Goal: Information Seeking & Learning: Learn about a topic

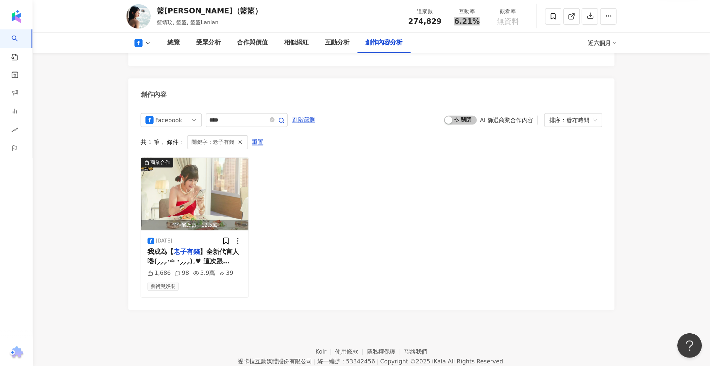
scroll to position [1663, 0]
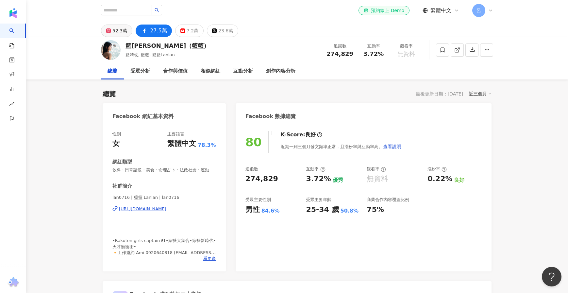
click at [116, 33] on div "52.3萬" at bounding box center [119, 30] width 15 height 9
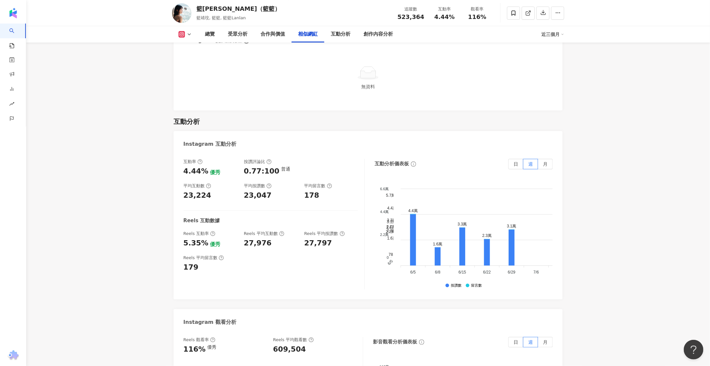
scroll to position [1260, 0]
click at [548, 158] on label "月" at bounding box center [545, 163] width 15 height 10
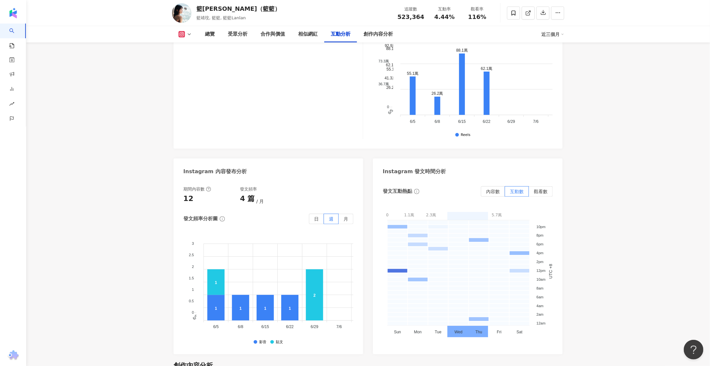
scroll to position [1603, 0]
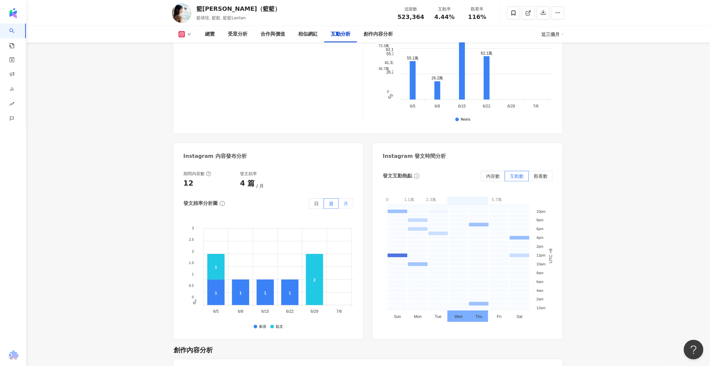
click at [346, 201] on span "月" at bounding box center [346, 203] width 5 height 5
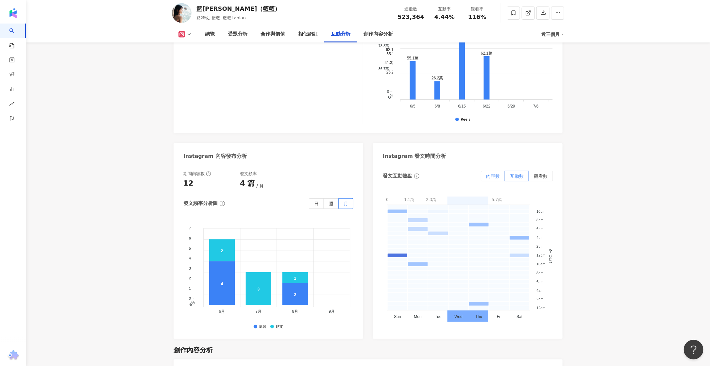
click at [494, 174] on span "內容數" at bounding box center [493, 176] width 14 height 5
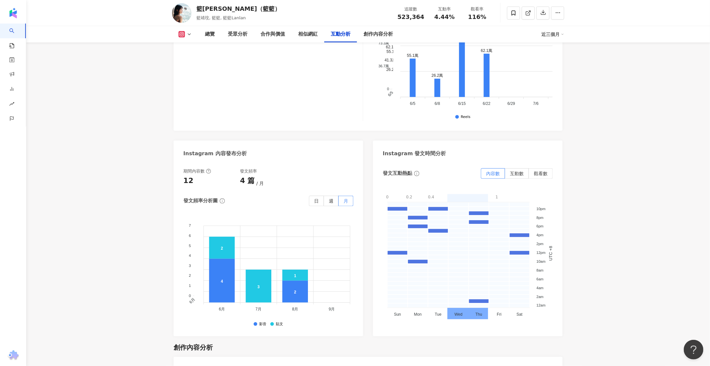
scroll to position [1617, 0]
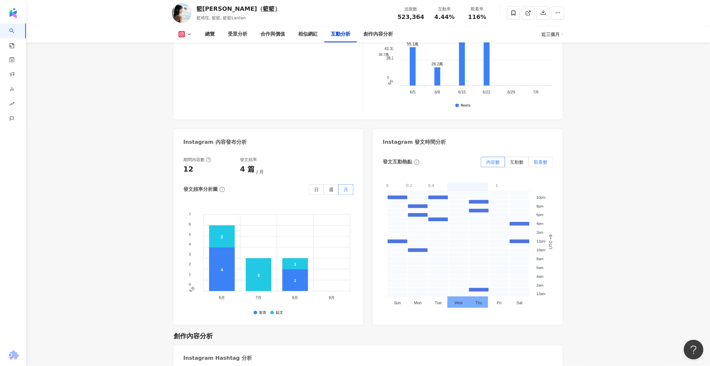
click at [540, 160] on span "觀看數" at bounding box center [541, 162] width 14 height 5
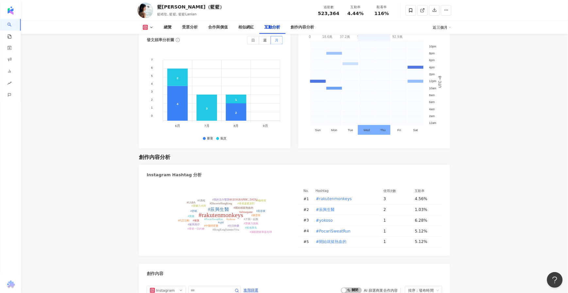
scroll to position [1758, 0]
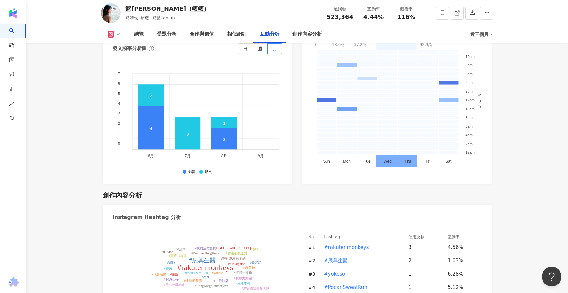
click at [269, 226] on div "#rakutenmonkeys #辰興生醫 #yokoso #PocariSweatRun #開始就挺熱血的 #寶礦力水得 #汗我一起跑 #寶礦力路跑 #生日…" at bounding box center [297, 272] width 389 height 93
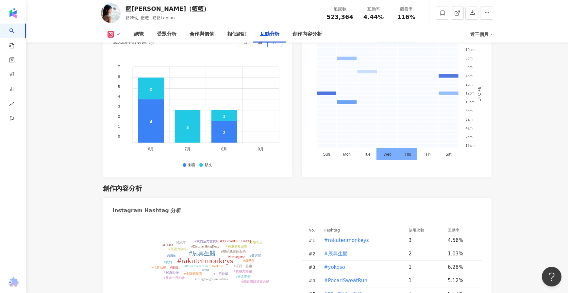
scroll to position [1769, 0]
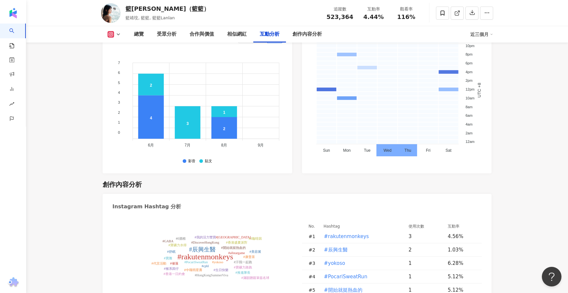
click at [118, 34] on icon at bounding box center [118, 34] width 5 height 5
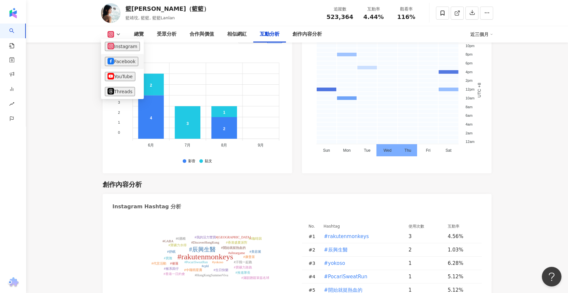
click at [120, 58] on button "Facebook" at bounding box center [121, 61] width 33 height 9
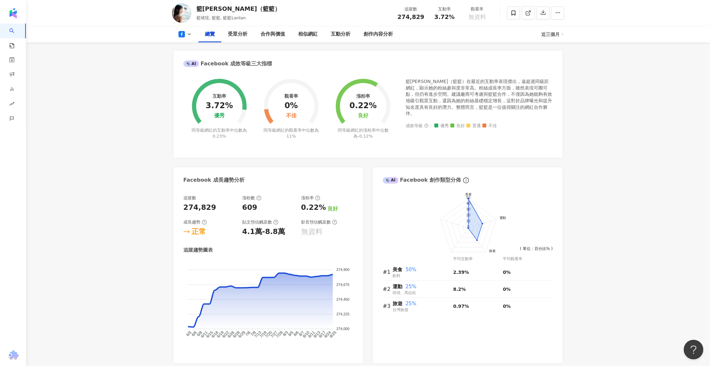
scroll to position [228, 0]
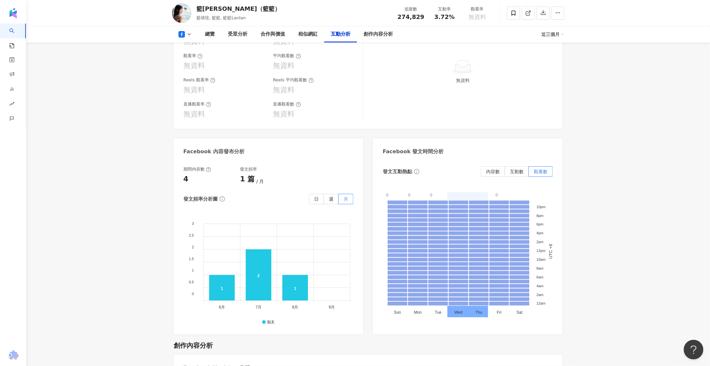
scroll to position [1297, 0]
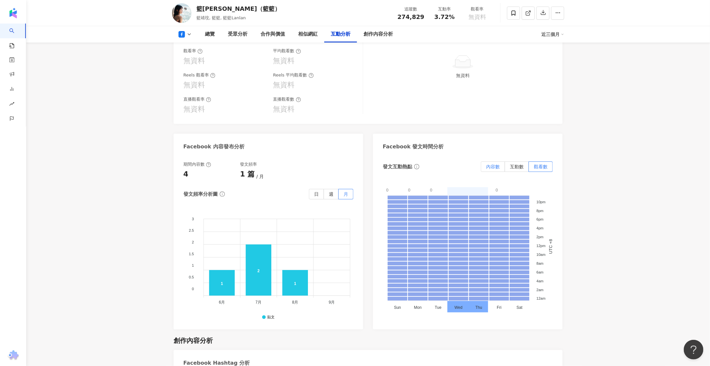
click at [488, 164] on span "內容數" at bounding box center [493, 166] width 14 height 5
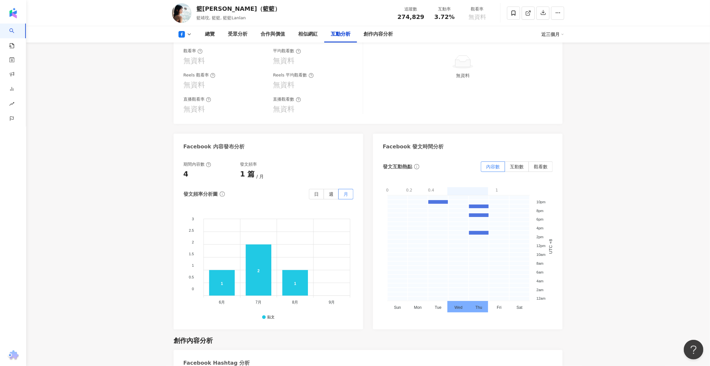
click at [516, 155] on div "發文互動熱點 內容數 互動數 觀看數 0 0.2 0.4 0.6 0.8 1 0 - 0.2 0.2 - 0.4 0.4 - 0.6 0.6 - 0.8 0.…" at bounding box center [468, 242] width 190 height 175
click at [517, 164] on span "互動數" at bounding box center [517, 166] width 14 height 5
click at [548, 162] on label "觀看數" at bounding box center [541, 167] width 24 height 10
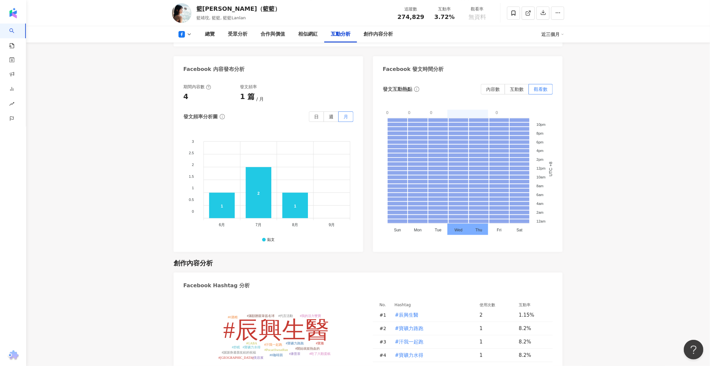
scroll to position [1547, 0]
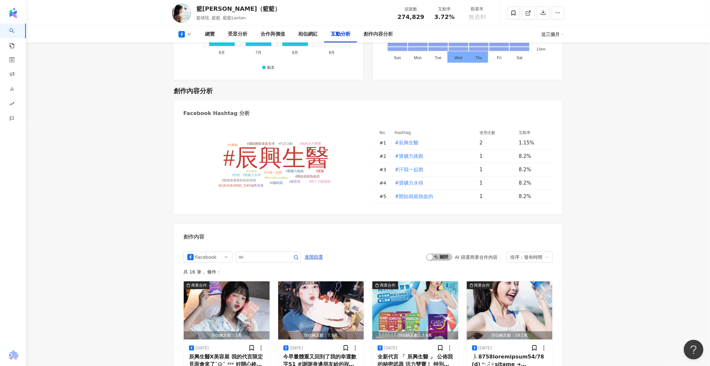
click at [183, 33] on icon at bounding box center [182, 34] width 7 height 7
click at [200, 77] on button "YouTube" at bounding box center [195, 76] width 39 height 9
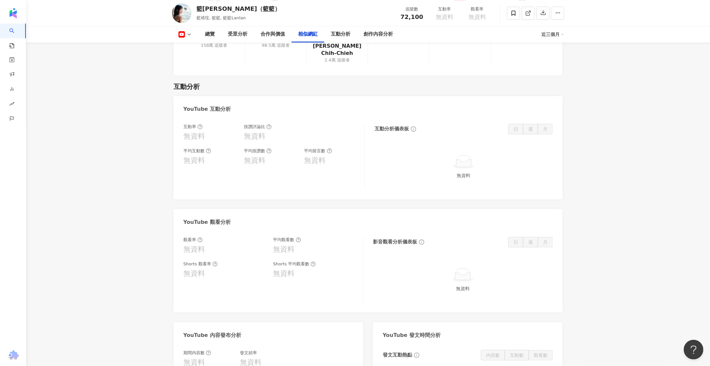
scroll to position [1022, 0]
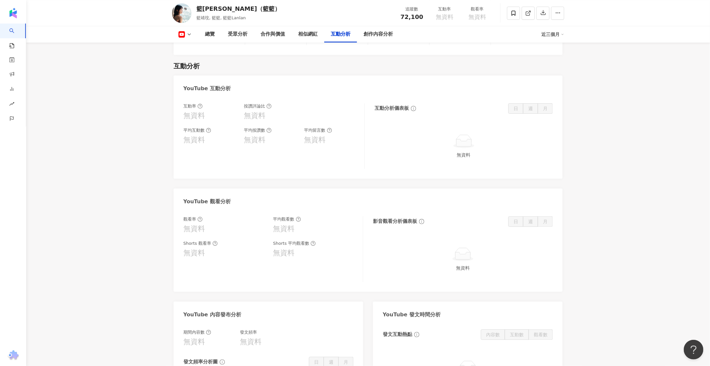
click at [185, 35] on button at bounding box center [185, 34] width 26 height 7
click at [195, 91] on button "Threads" at bounding box center [195, 91] width 39 height 9
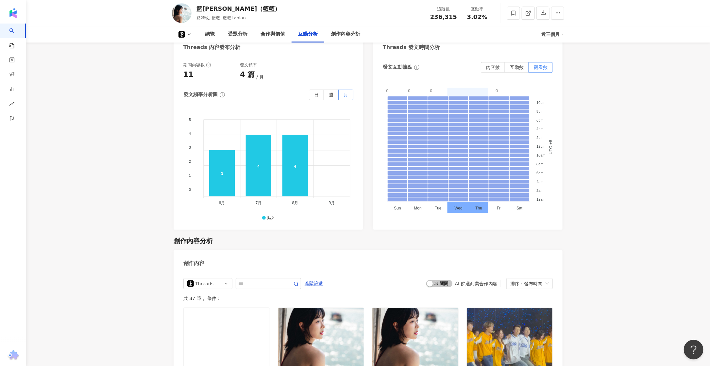
scroll to position [1047, 0]
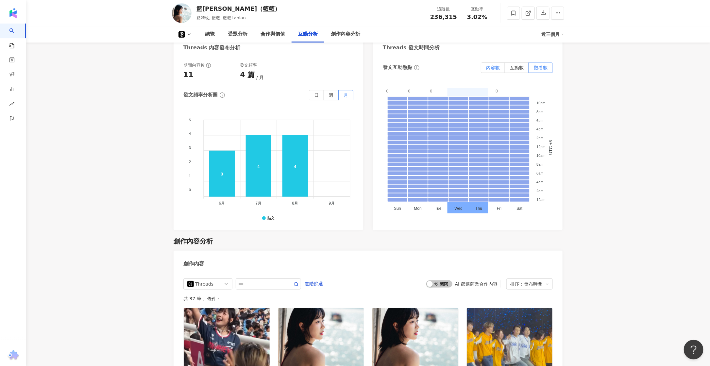
click at [488, 65] on span "內容數" at bounding box center [493, 67] width 14 height 5
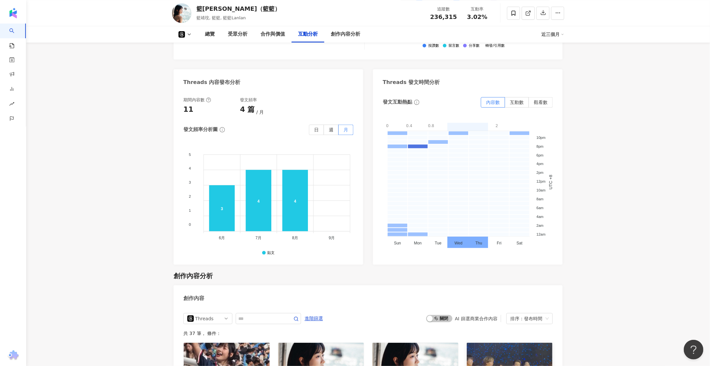
scroll to position [1011, 0]
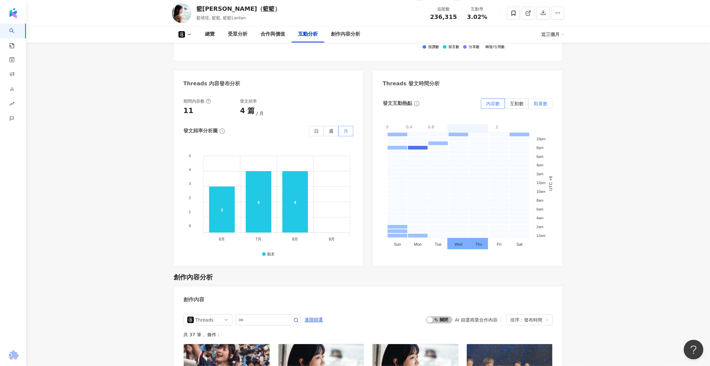
click at [533, 98] on label "觀看數" at bounding box center [541, 103] width 24 height 10
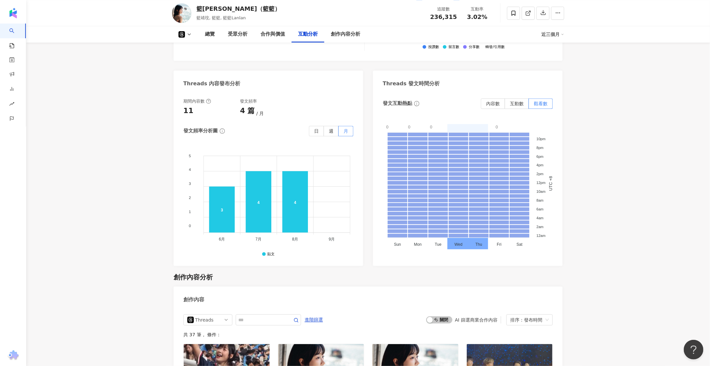
click at [517, 98] on label "互動數" at bounding box center [517, 103] width 24 height 10
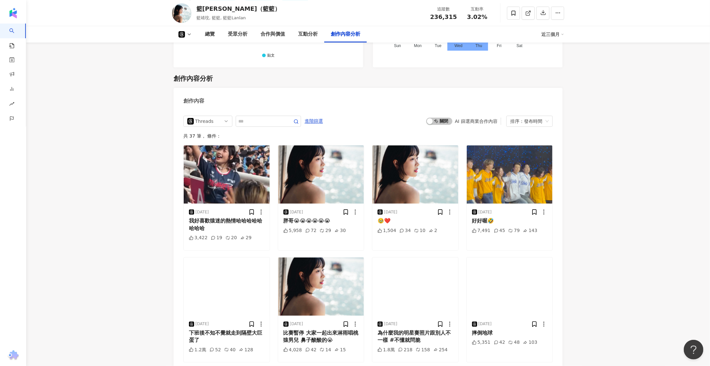
scroll to position [1365, 0]
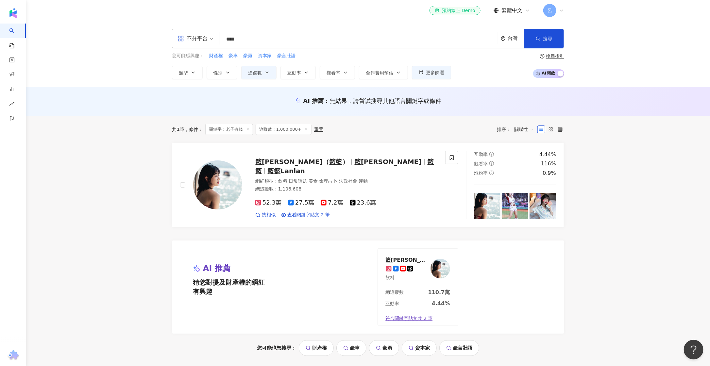
click at [438, 40] on input "****" at bounding box center [359, 39] width 273 height 12
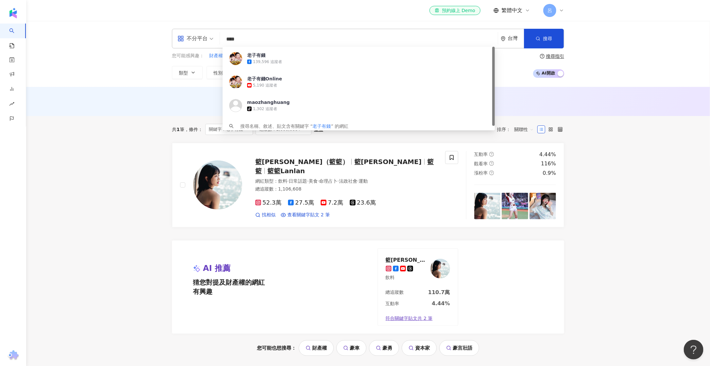
click at [438, 40] on input "****" at bounding box center [359, 39] width 273 height 12
click at [466, 39] on input "**" at bounding box center [359, 39] width 273 height 12
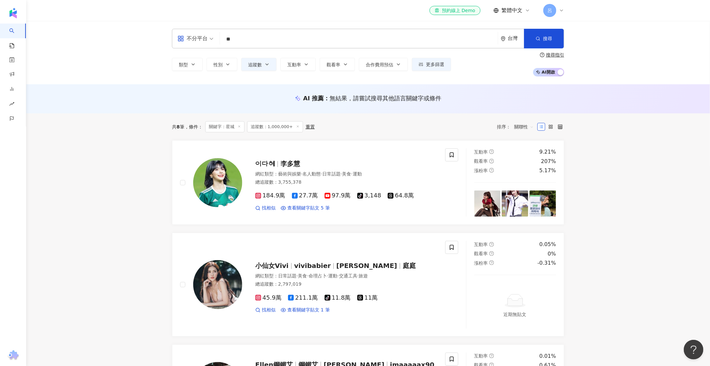
type input "**"
click at [402, 120] on div "共 8 筆 條件 ： 關鍵字：星城 追蹤數：1,000,000+ 重置 排序： 關聯性" at bounding box center [368, 126] width 392 height 27
click at [427, 71] on div "類型 性別 追蹤數 互動率 觀看率 合作費用預估 更多篩選 % - % 不限 5% 以下 5%~20% 20% 以上 ******* - ********* …" at bounding box center [368, 64] width 392 height 24
click at [430, 64] on span "更多篩選" at bounding box center [435, 64] width 18 height 5
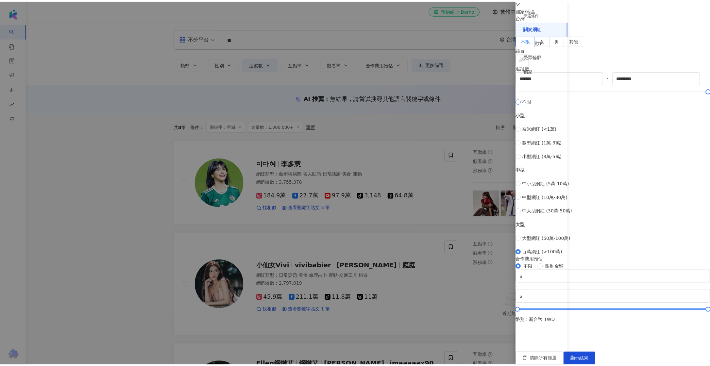
scroll to position [128, 0]
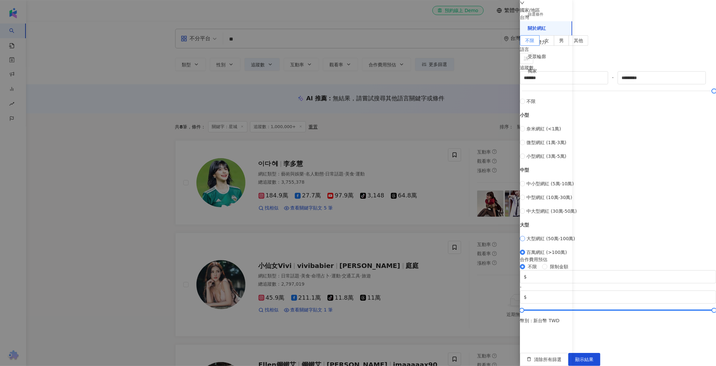
type input "******"
type input "*******"
type input "*********"
click at [594, 357] on span "顯示結果" at bounding box center [584, 359] width 18 height 5
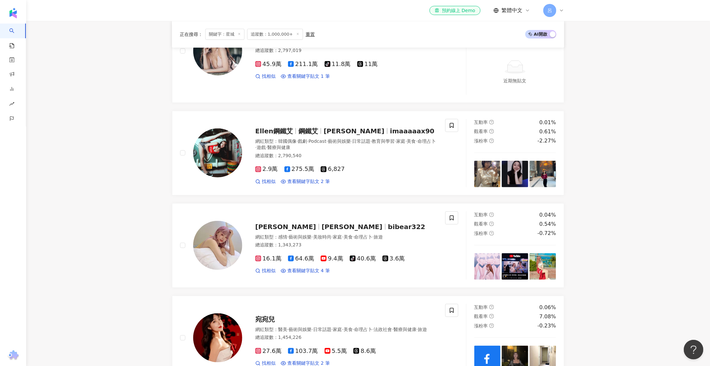
scroll to position [260, 0]
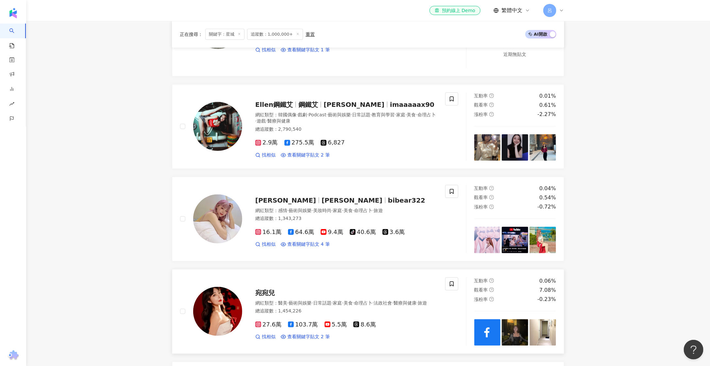
click at [407, 314] on div "總追蹤數 ： 1,454,226" at bounding box center [346, 311] width 182 height 7
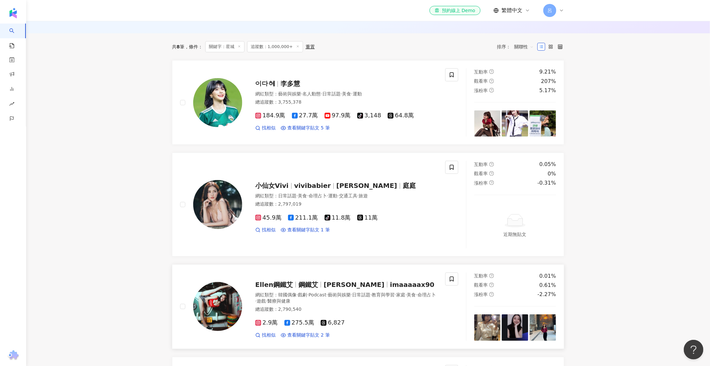
scroll to position [0, 0]
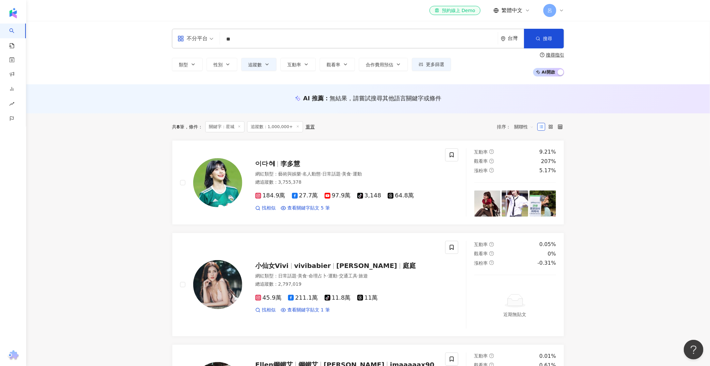
click at [289, 127] on span "追蹤數：1,000,000+" at bounding box center [275, 126] width 56 height 11
click at [297, 128] on icon at bounding box center [297, 126] width 3 height 3
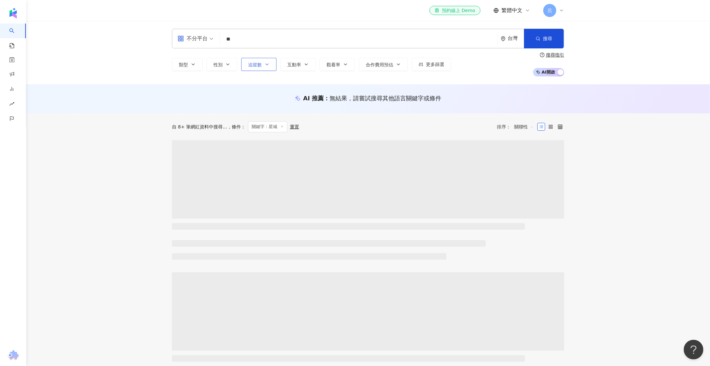
click at [254, 64] on span "追蹤數" at bounding box center [255, 64] width 14 height 5
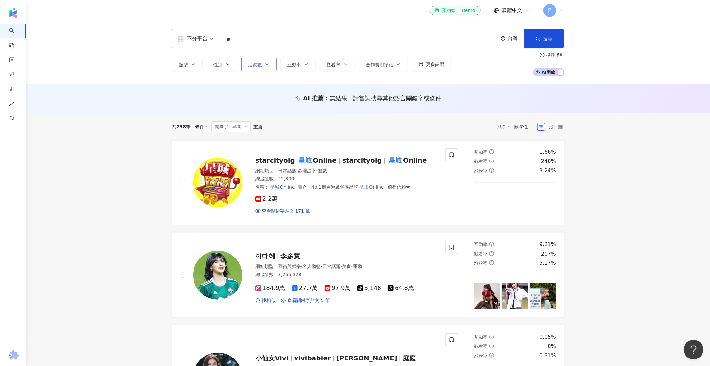
type input "*"
type input "*******"
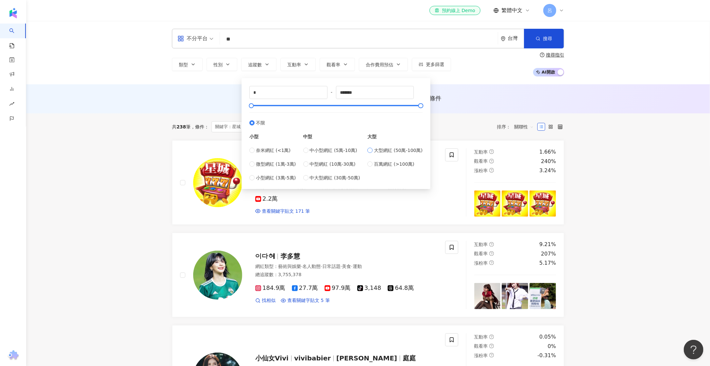
click at [380, 149] on span "大型網紅 (50萬-100萬)" at bounding box center [398, 150] width 49 height 7
type input "******"
click at [543, 40] on span "搜尋" at bounding box center [547, 38] width 9 height 5
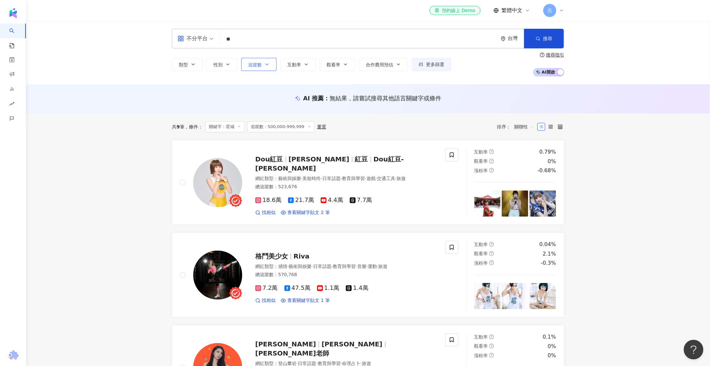
click at [262, 67] on span "追蹤數" at bounding box center [255, 64] width 14 height 5
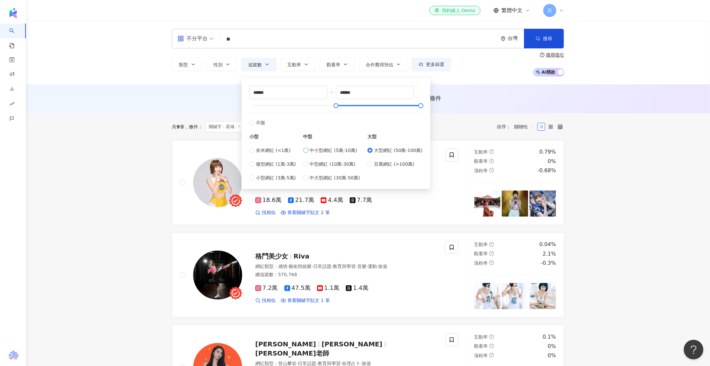
type input "*****"
type input "******"
type input "*****"
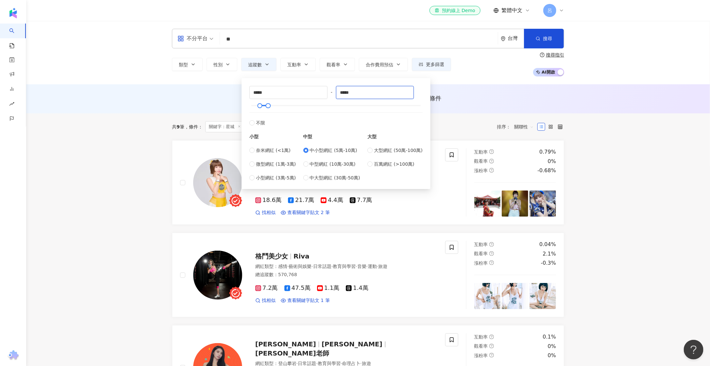
drag, startPoint x: 362, startPoint y: 91, endPoint x: 336, endPoint y: 92, distance: 26.2
click at [336, 92] on div "***** - ***** 不限 小型 奈米網紅 (<1萬) 微型網紅 (1萬-3萬) 小型網紅 (3萬-5萬) 中型 中小型網紅 (5萬-10萬) 中型網紅…" at bounding box center [335, 133] width 173 height 95
type input "*"
type input "******"
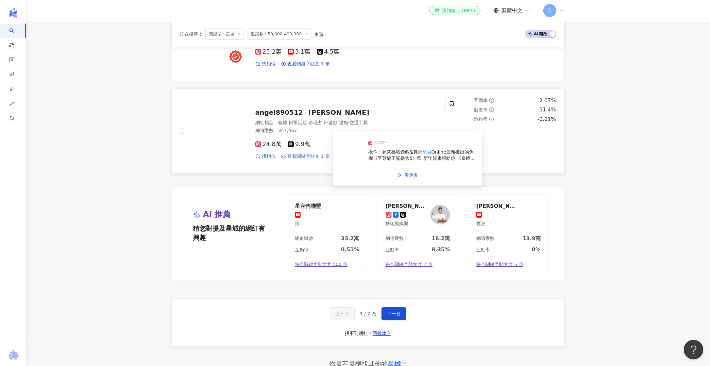
scroll to position [1099, 0]
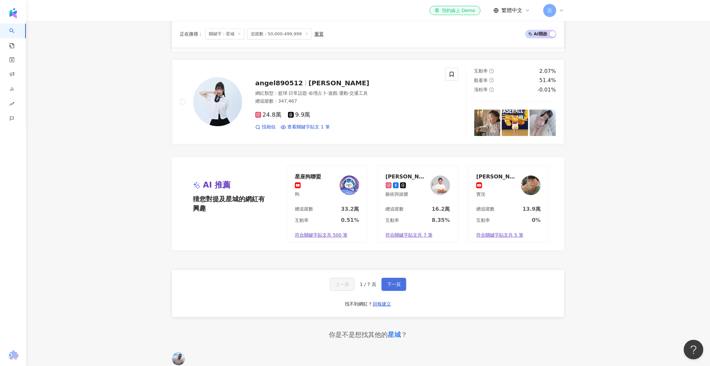
click at [389, 287] on span "下一頁" at bounding box center [394, 284] width 14 height 5
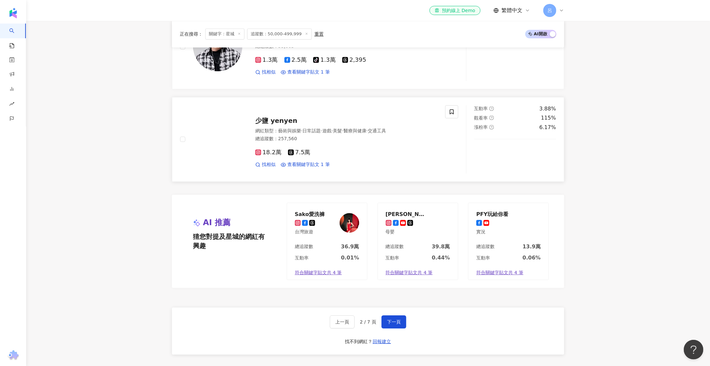
scroll to position [1031, 0]
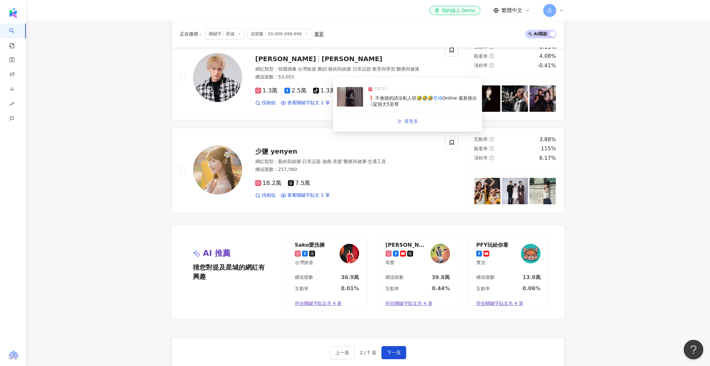
click at [406, 121] on span "看更多" at bounding box center [411, 121] width 14 height 5
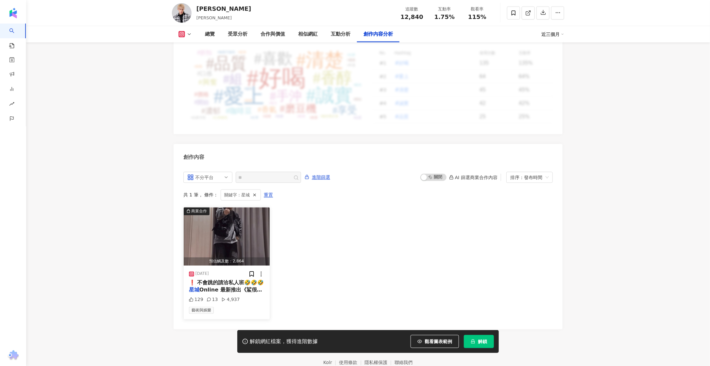
click at [245, 225] on img "button" at bounding box center [227, 237] width 86 height 58
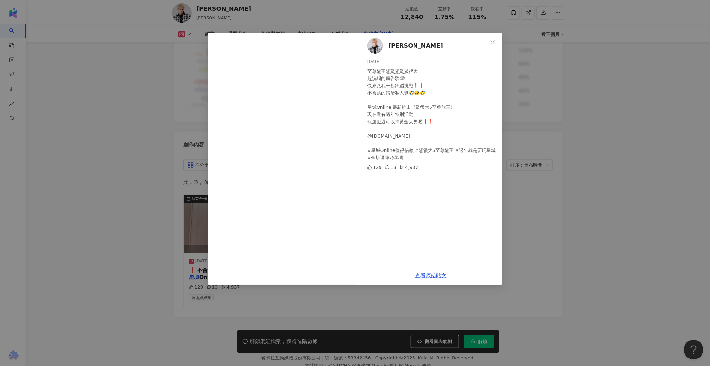
click at [106, 100] on div "[PERSON_NAME] [DATE] 至尊龍王鯊鯊鯊鯊鯊很大！ 超洗腦的廣告歌🦈 快來跟我一起舞蹈挑戰❗️❗️ 不會跳的請洽私人班🤣🤣🤣 星城Online…" at bounding box center [355, 183] width 710 height 366
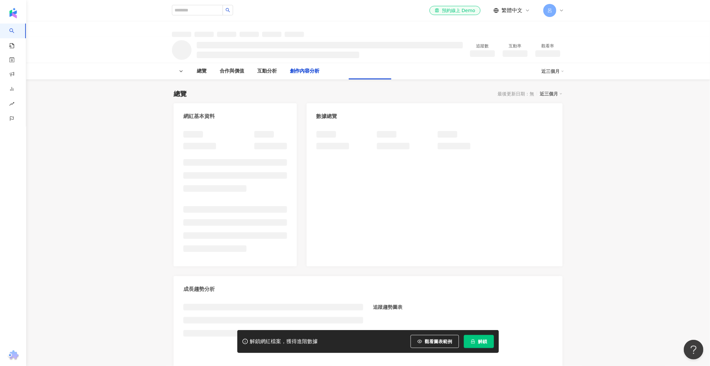
scroll to position [718, 0]
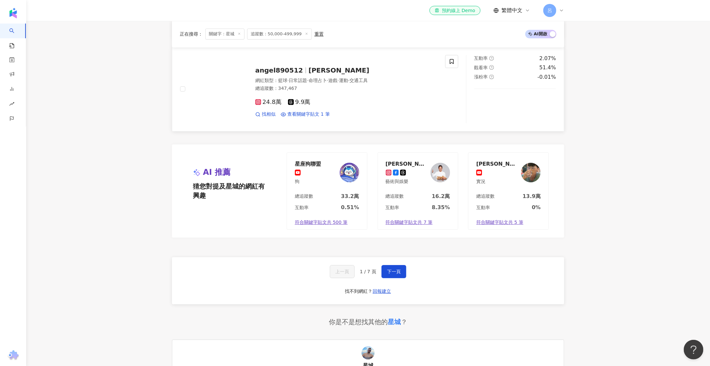
scroll to position [1125, 0]
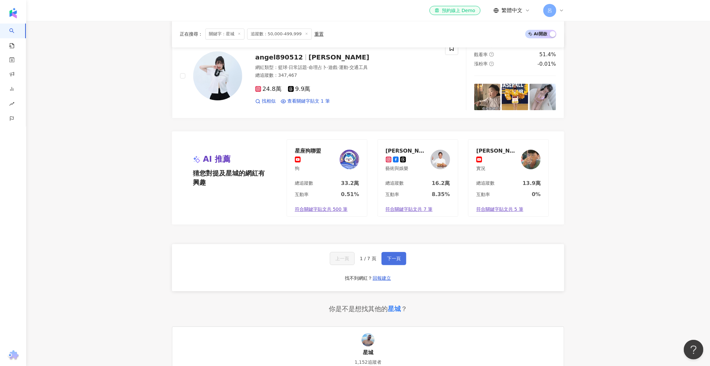
click at [393, 261] on span "下一頁" at bounding box center [394, 258] width 14 height 5
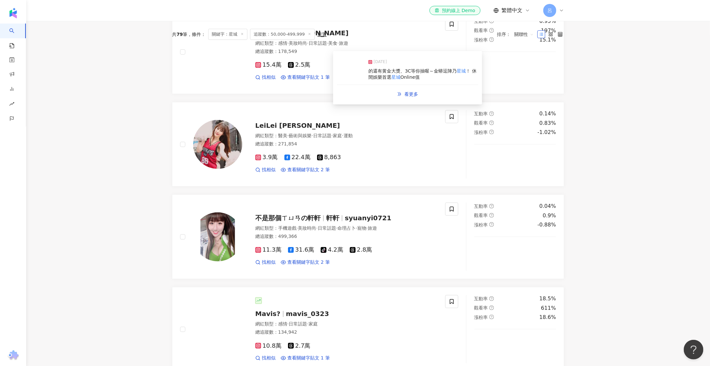
scroll to position [0, 0]
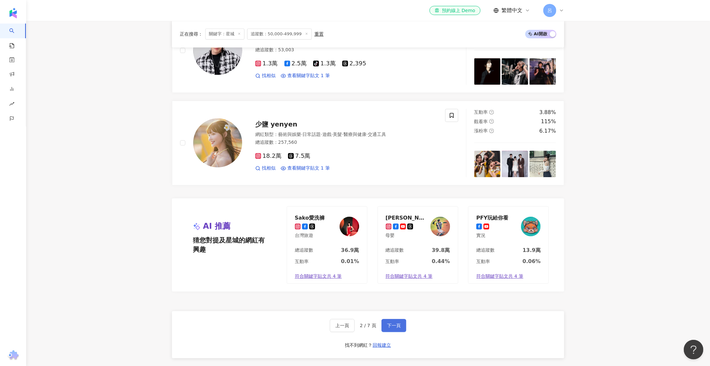
click at [388, 331] on button "下一頁" at bounding box center [394, 325] width 25 height 13
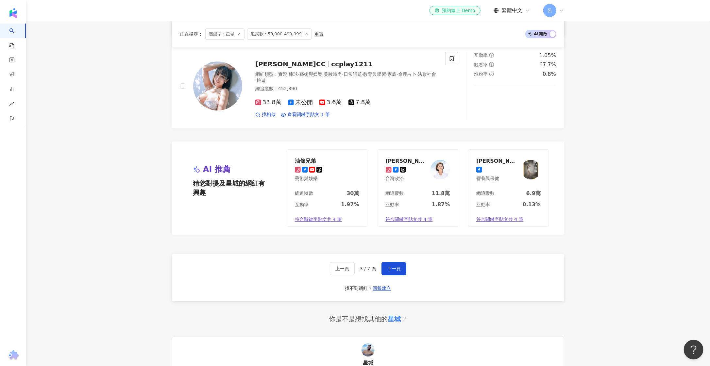
scroll to position [1128, 0]
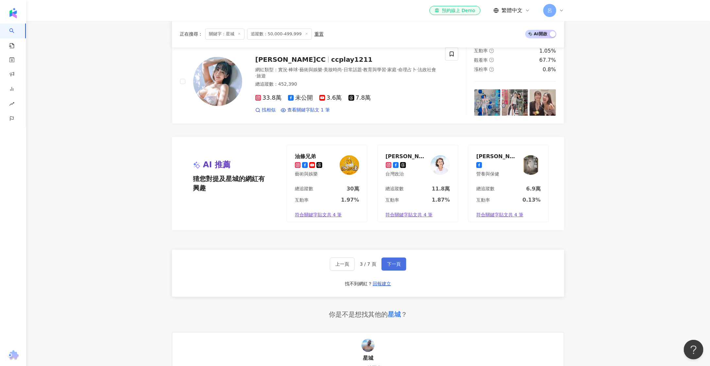
click at [394, 262] on span "下一頁" at bounding box center [394, 264] width 14 height 5
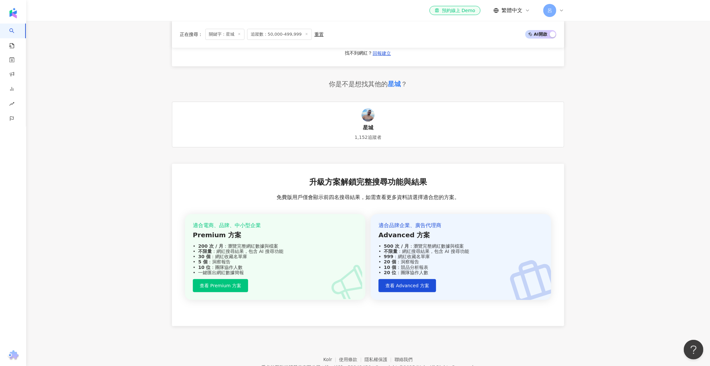
scroll to position [1297, 0]
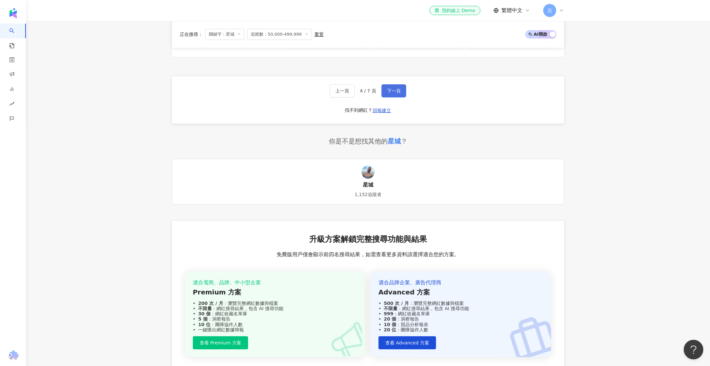
click at [396, 92] on button "下一頁" at bounding box center [394, 90] width 25 height 13
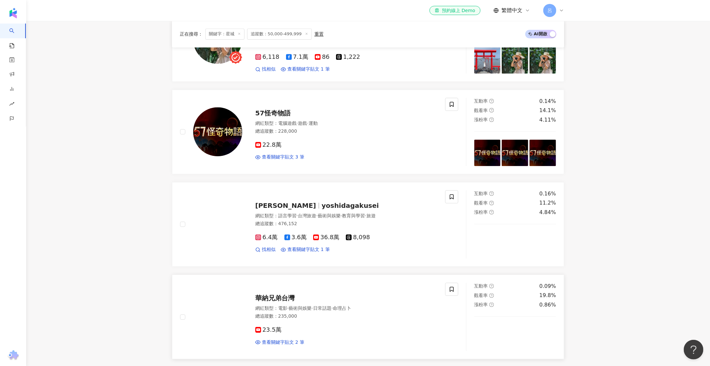
scroll to position [1156, 0]
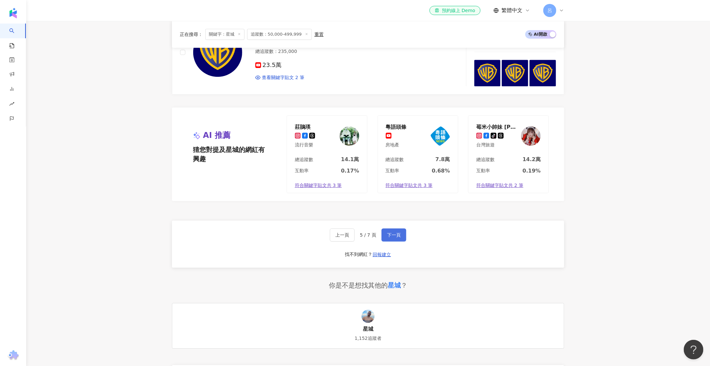
click at [401, 229] on button "下一頁" at bounding box center [394, 235] width 25 height 13
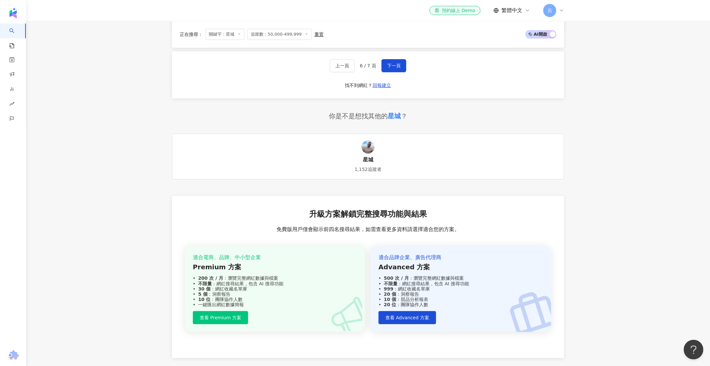
scroll to position [1307, 0]
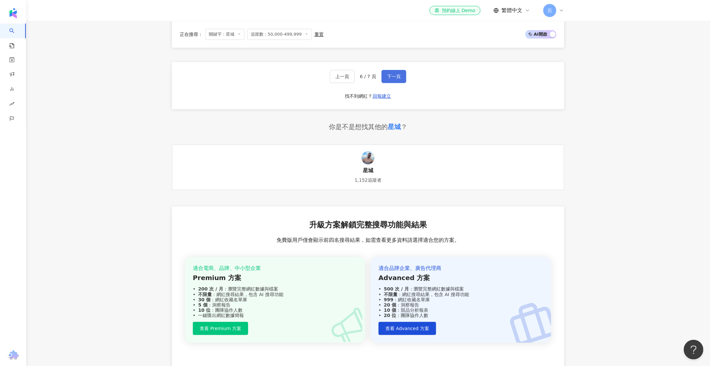
click at [393, 79] on span "下一頁" at bounding box center [394, 76] width 14 height 5
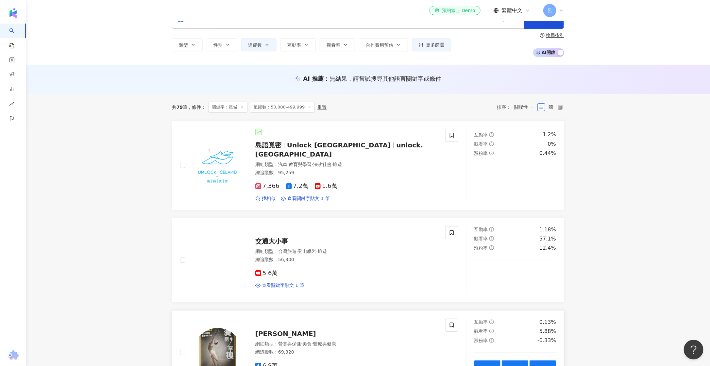
scroll to position [0, 0]
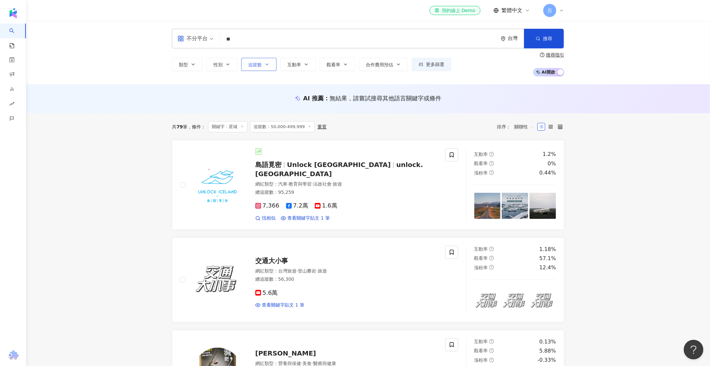
click at [269, 65] on icon "button" at bounding box center [267, 64] width 5 height 5
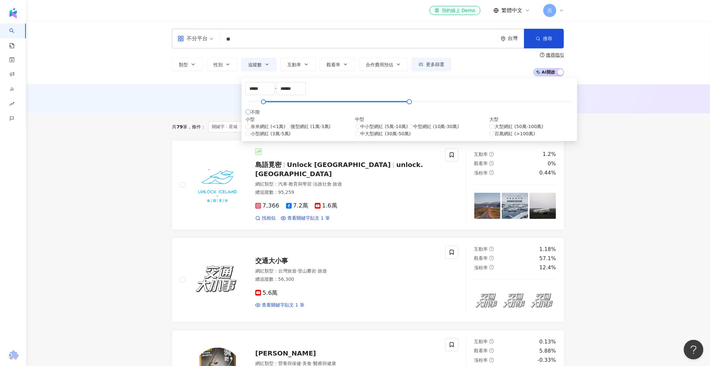
type input "*"
click at [306, 93] on input "*******" at bounding box center [291, 88] width 29 height 12
type input "*"
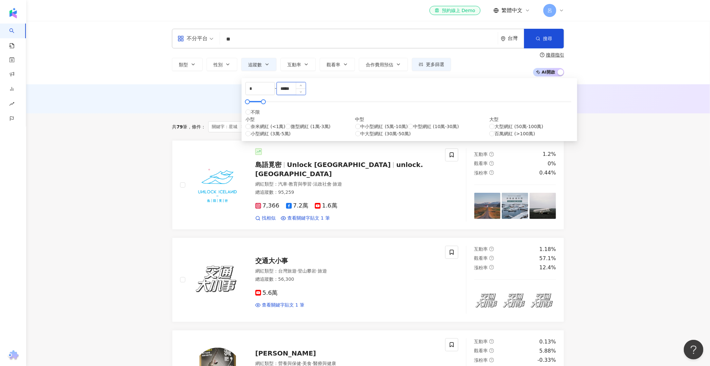
type input "*****"
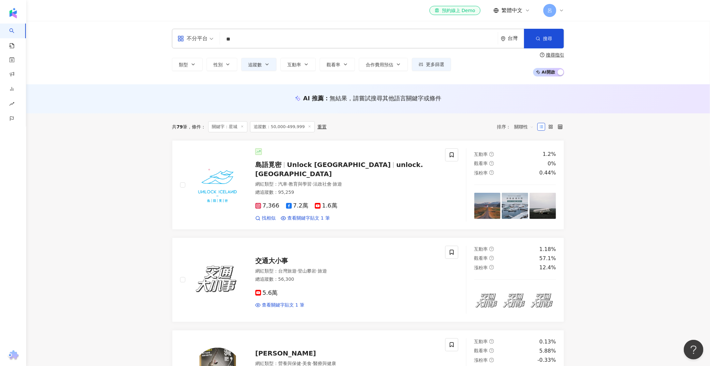
click at [501, 106] on div "AI 推薦 ： 無結果，請嘗試搜尋其他語言關鍵字或條件" at bounding box center [368, 98] width 684 height 29
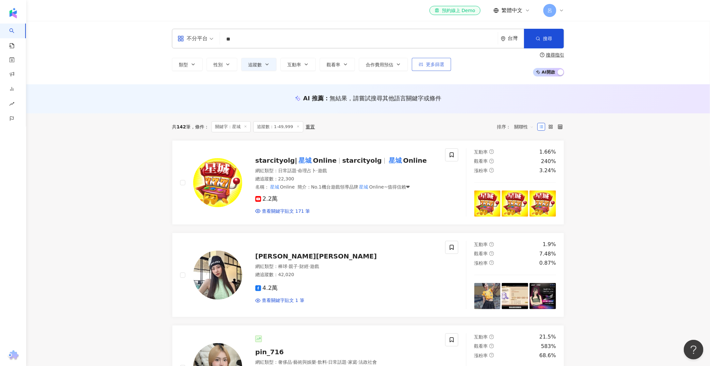
click at [431, 62] on span "更多篩選" at bounding box center [435, 64] width 18 height 5
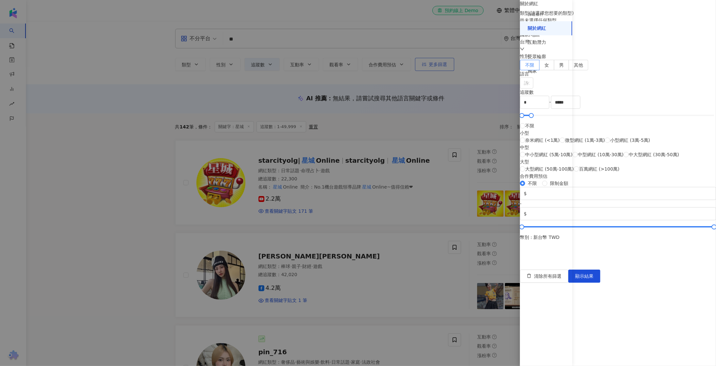
click at [431, 61] on div at bounding box center [358, 183] width 716 height 366
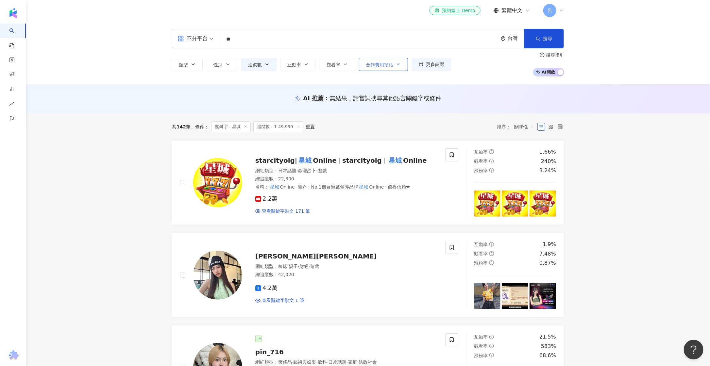
click at [385, 69] on button "合作費用預估" at bounding box center [383, 64] width 49 height 13
click at [172, 63] on button "類型" at bounding box center [187, 64] width 31 height 13
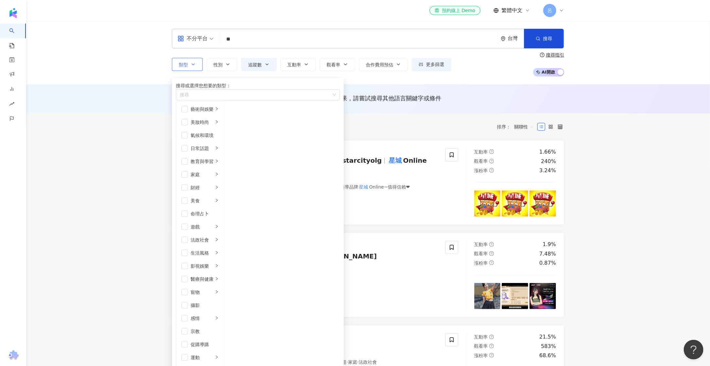
click at [172, 63] on button "類型 搜尋或選擇您想要的類型： 搜尋 藝術與娛樂 美妝時尚 氣候和環境 日常話題 教育與學習 家庭 財經 美食 命理占卜 遊戲 法政社會 生活風格 影視娛樂 …" at bounding box center [187, 64] width 31 height 13
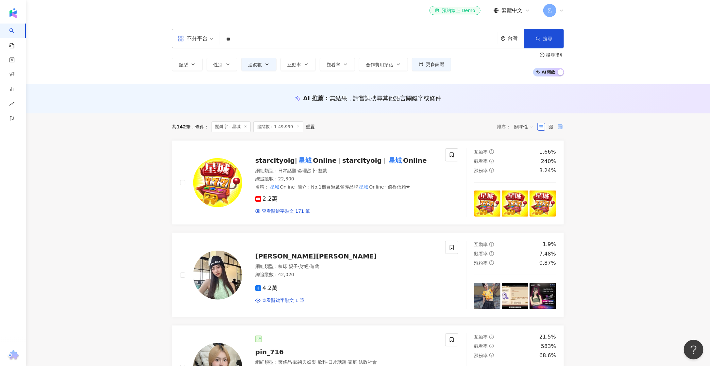
click at [561, 128] on icon at bounding box center [560, 127] width 5 height 5
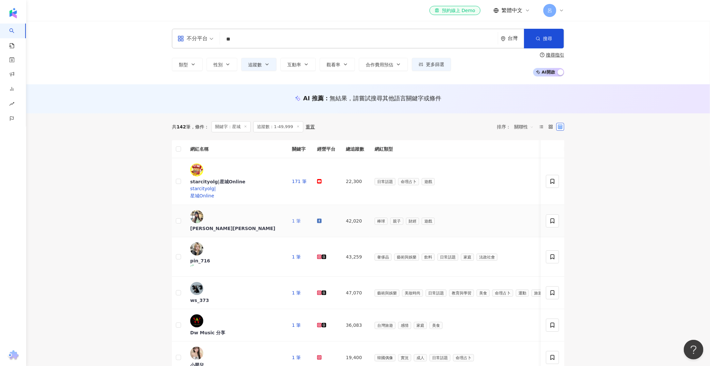
click at [292, 218] on link "1 筆" at bounding box center [296, 220] width 9 height 5
click at [541, 125] on icon at bounding box center [541, 127] width 5 height 5
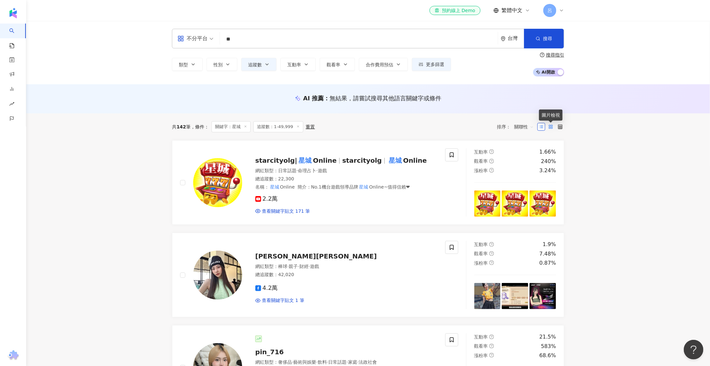
click at [550, 126] on rect at bounding box center [549, 125] width 1 height 1
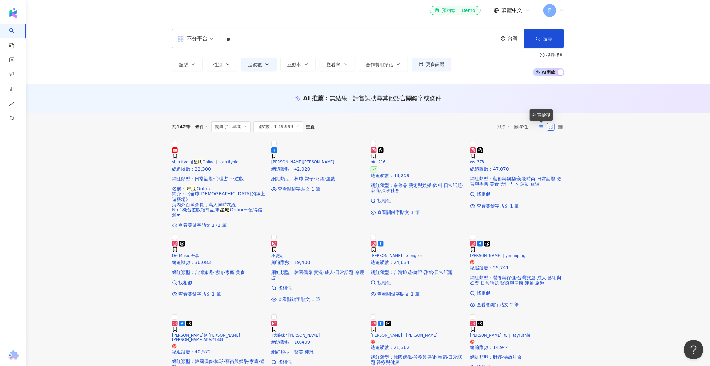
click at [539, 128] on icon at bounding box center [541, 127] width 5 height 5
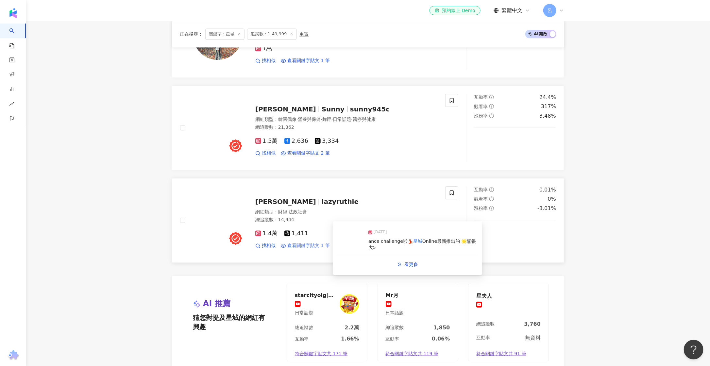
scroll to position [1096, 0]
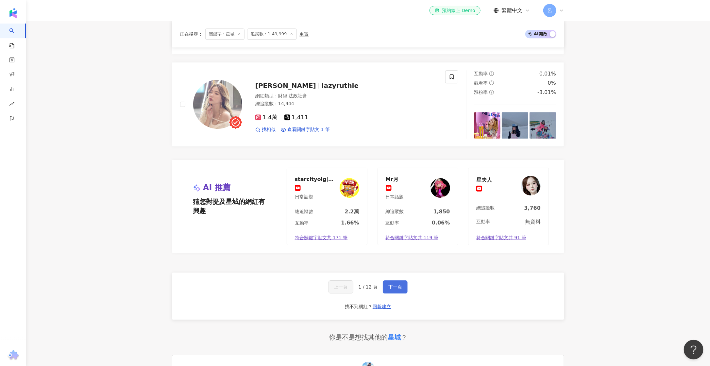
click at [390, 290] on span "下一頁" at bounding box center [395, 286] width 14 height 5
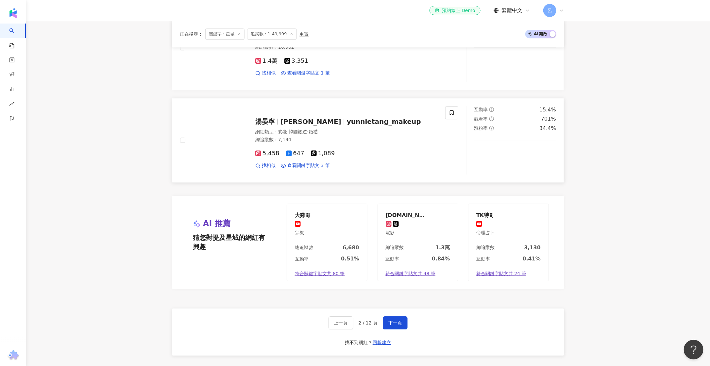
scroll to position [1221, 0]
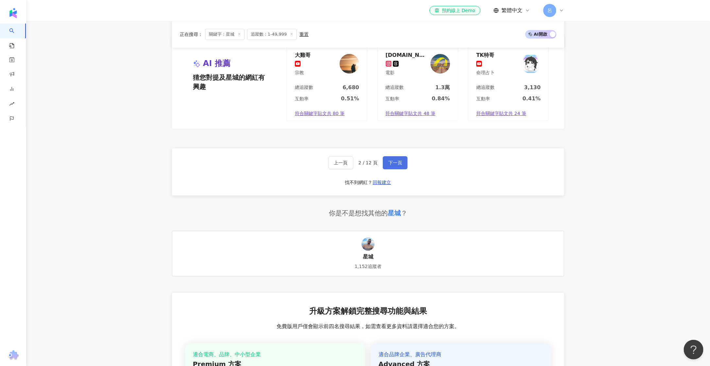
click at [394, 165] on span "下一頁" at bounding box center [395, 162] width 14 height 5
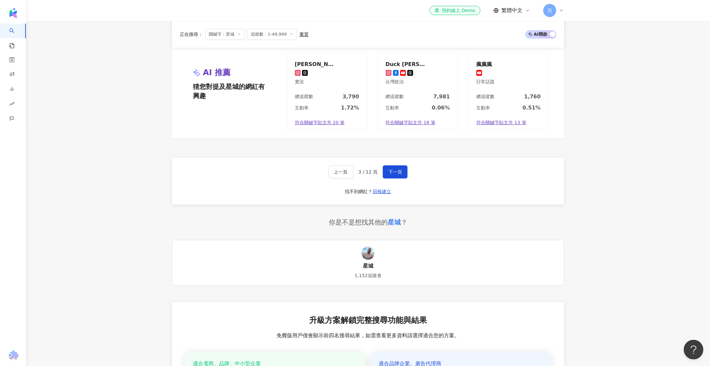
scroll to position [1209, 0]
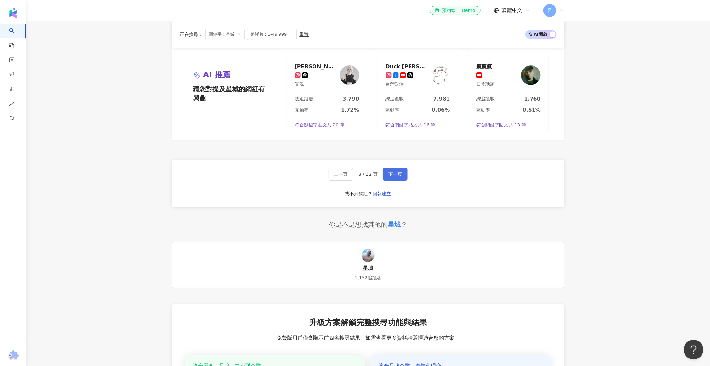
click at [397, 181] on button "下一頁" at bounding box center [395, 174] width 25 height 13
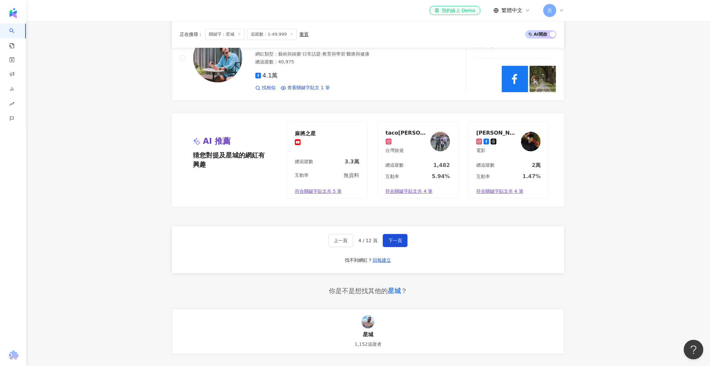
scroll to position [1121, 0]
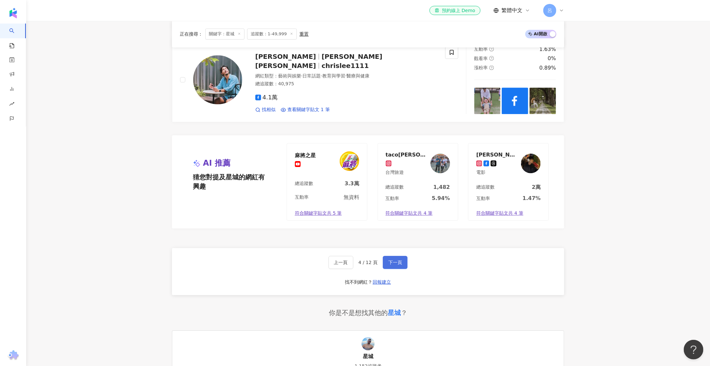
click at [398, 265] on span "下一頁" at bounding box center [395, 262] width 14 height 5
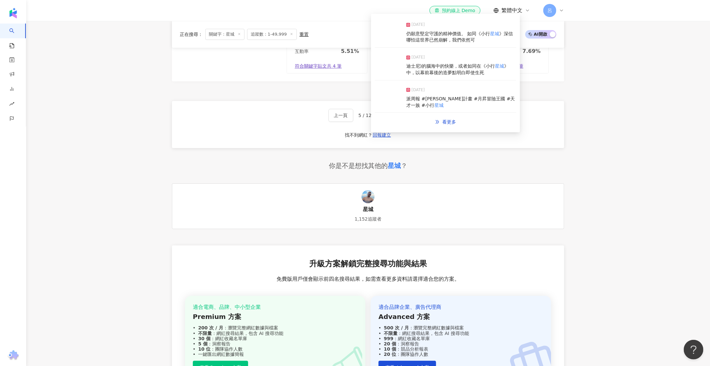
scroll to position [1300, 0]
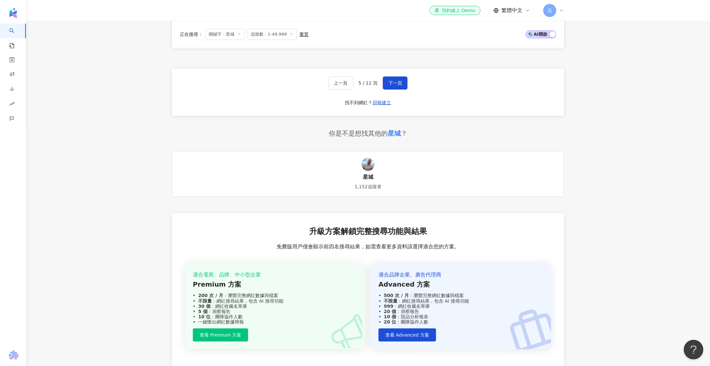
click at [395, 96] on div "上一頁 5 / 12 頁 下一頁 找不到網紅？ 回報建立" at bounding box center [368, 92] width 392 height 47
click at [395, 90] on button "下一頁" at bounding box center [395, 83] width 25 height 13
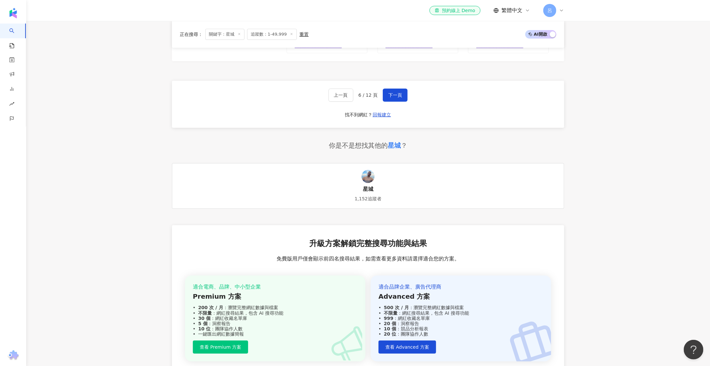
scroll to position [1278, 0]
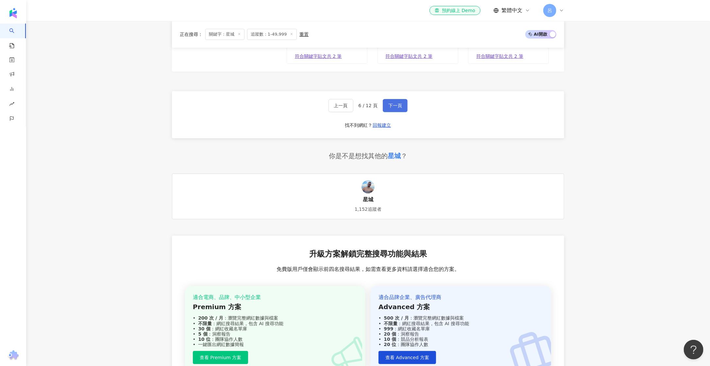
click at [387, 107] on button "下一頁" at bounding box center [395, 105] width 25 height 13
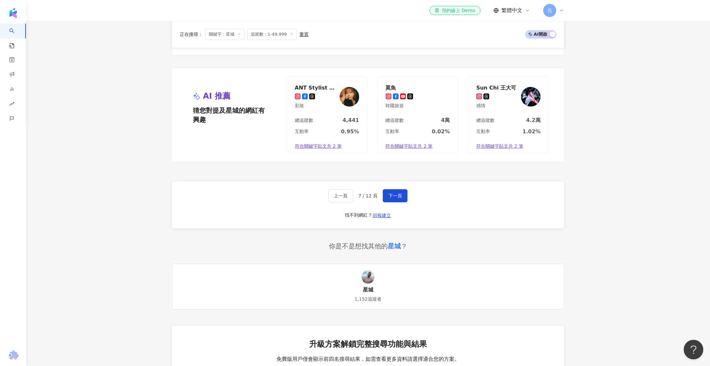
scroll to position [1236, 0]
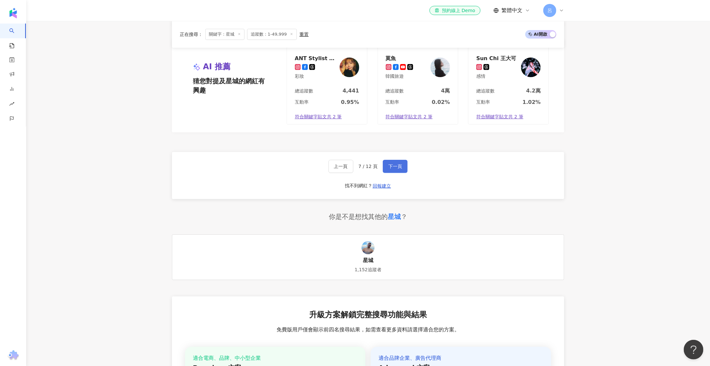
click at [394, 167] on span "下一頁" at bounding box center [395, 166] width 14 height 5
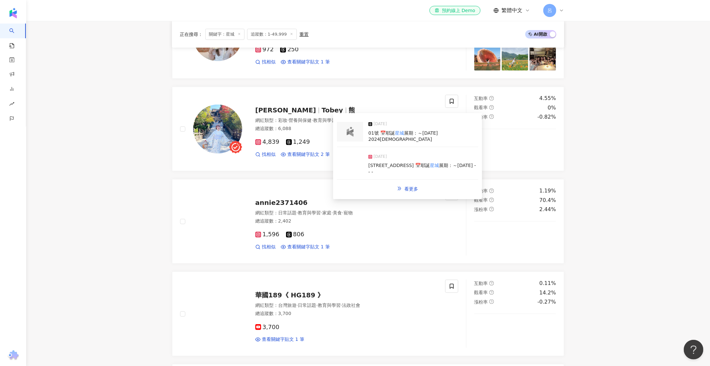
scroll to position [128, 0]
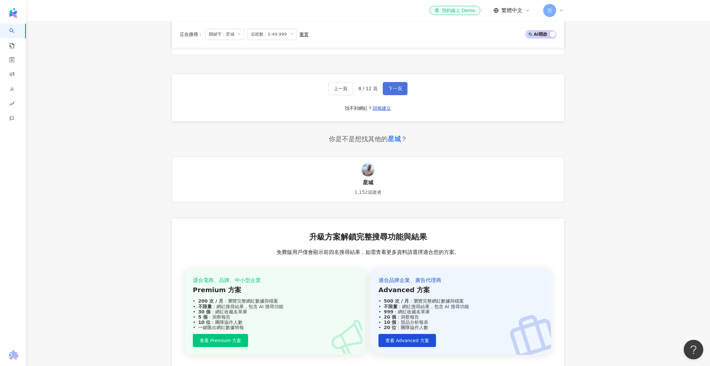
click at [395, 88] on button "下一頁" at bounding box center [395, 88] width 25 height 13
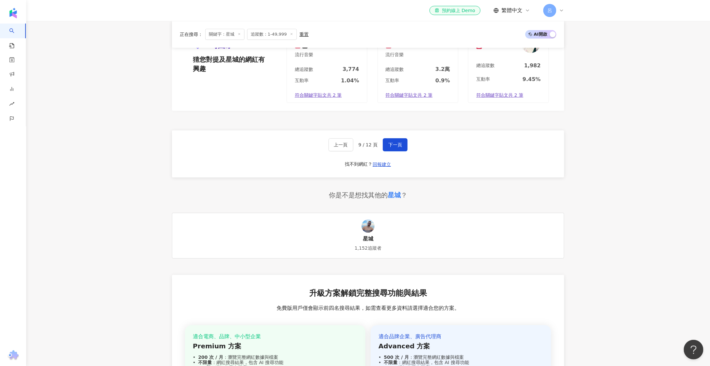
scroll to position [1099, 0]
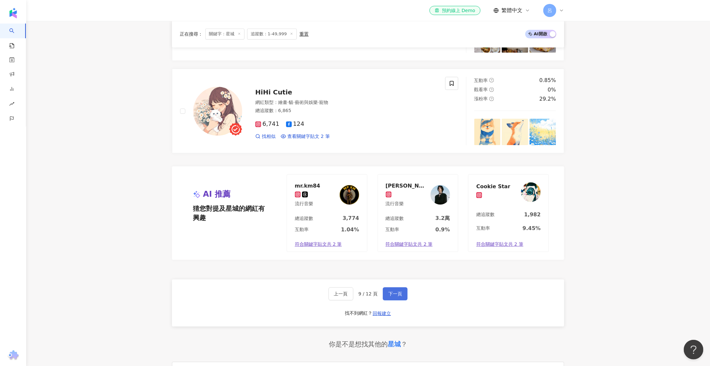
click at [395, 291] on span "下一頁" at bounding box center [395, 293] width 14 height 5
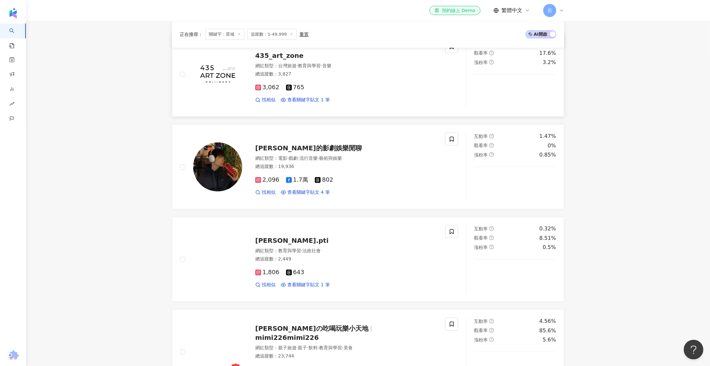
scroll to position [77, 0]
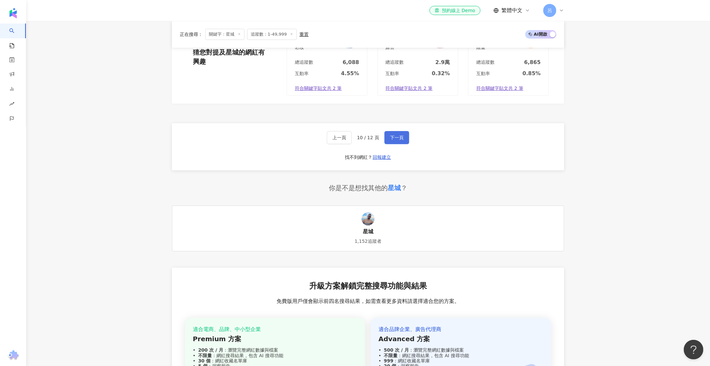
click at [393, 140] on span "下一頁" at bounding box center [397, 137] width 14 height 5
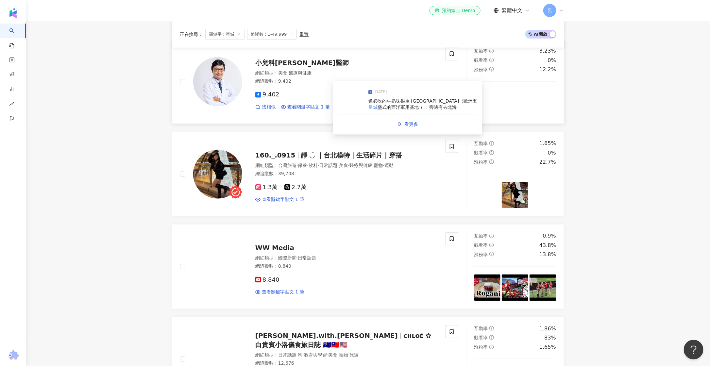
scroll to position [77, 0]
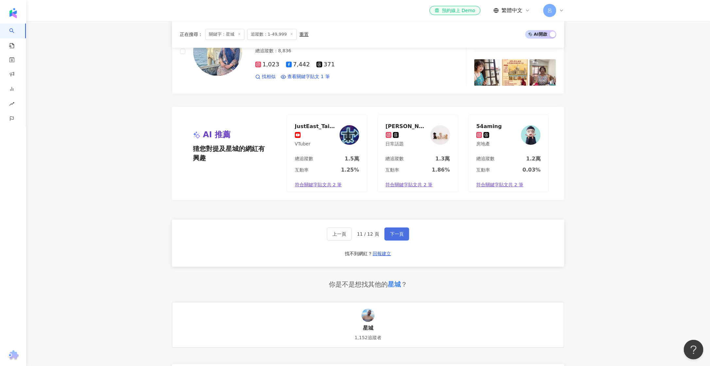
click at [399, 237] on span "下一頁" at bounding box center [397, 233] width 14 height 5
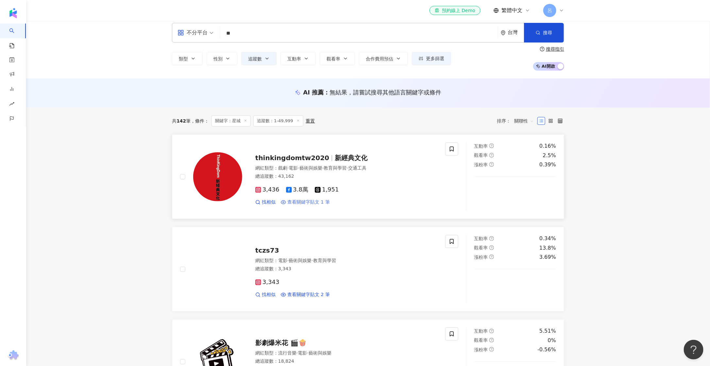
scroll to position [3, 0]
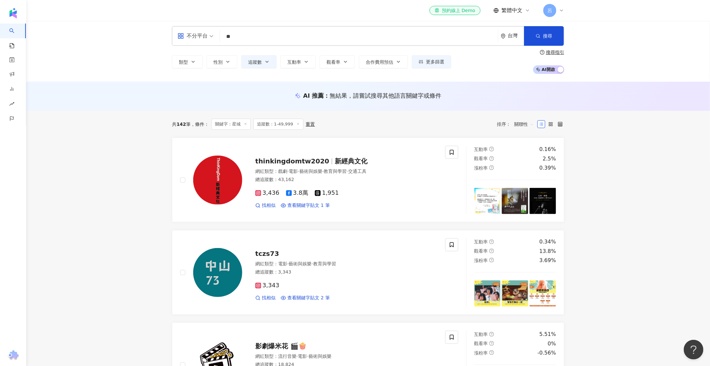
click at [251, 36] on input "**" at bounding box center [359, 36] width 273 height 12
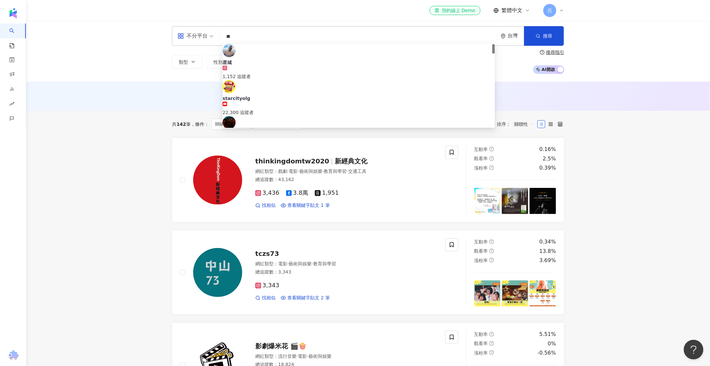
click at [251, 36] on input "**" at bounding box center [359, 36] width 273 height 12
type input "*"
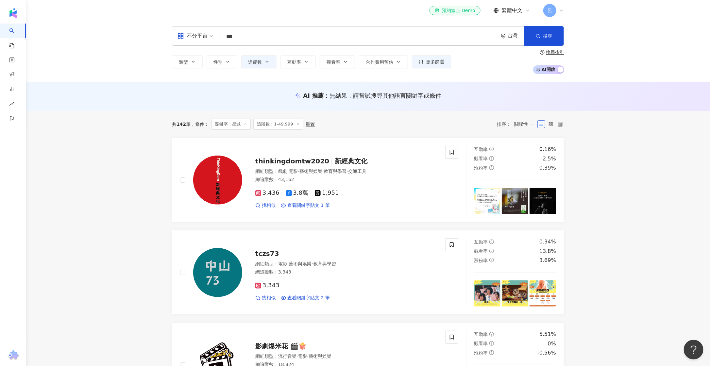
type input "***"
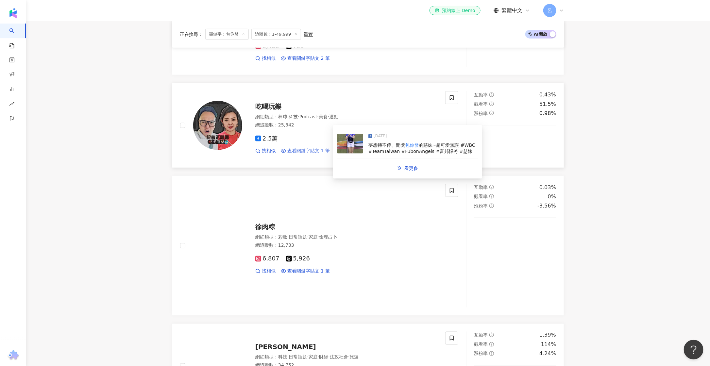
scroll to position [445, 0]
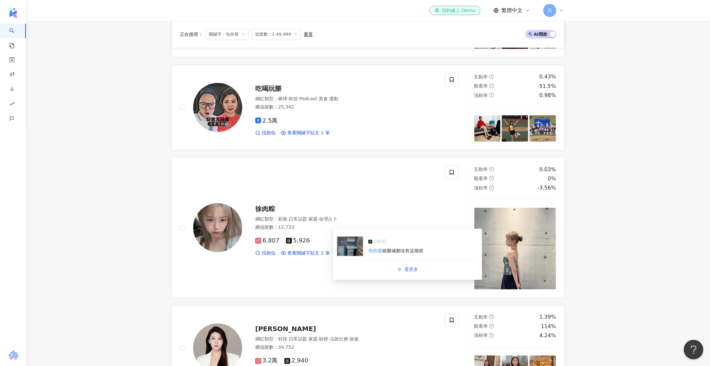
click at [402, 270] on icon "double-right" at bounding box center [399, 269] width 5 height 5
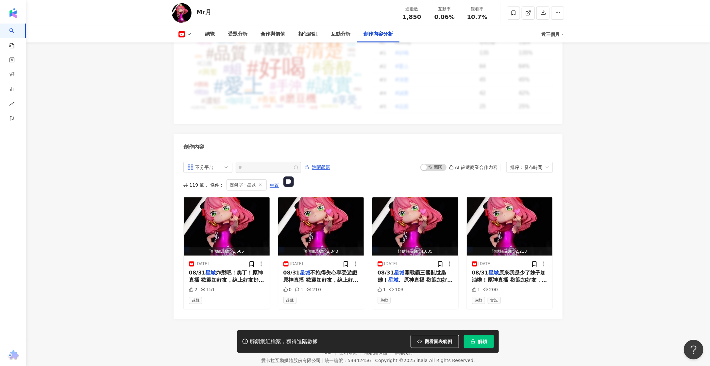
scroll to position [1715, 0]
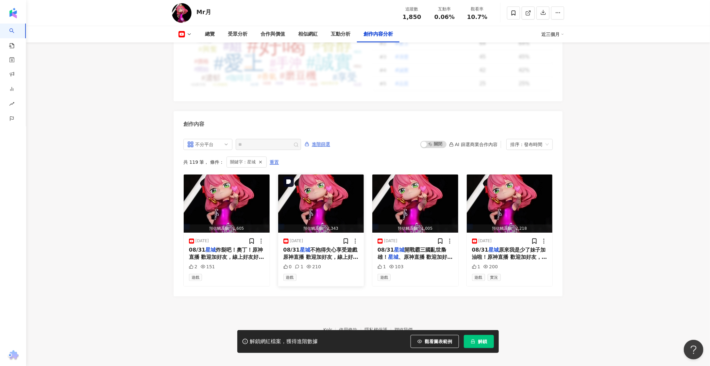
click at [320, 190] on img "button" at bounding box center [321, 204] width 86 height 58
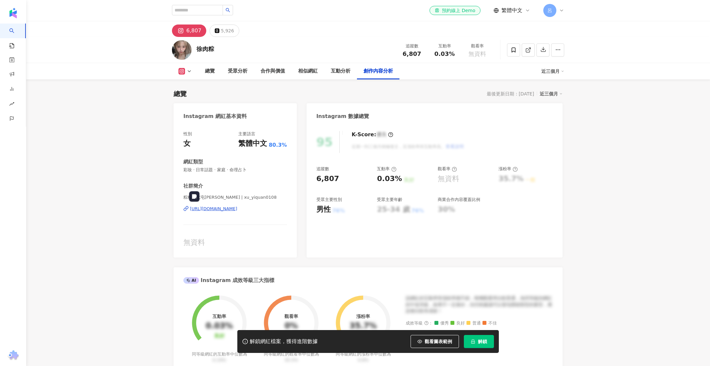
scroll to position [1906, 0]
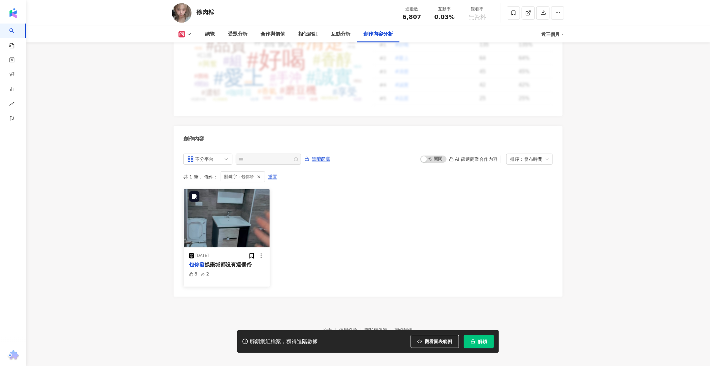
click at [218, 220] on img "button" at bounding box center [227, 218] width 86 height 58
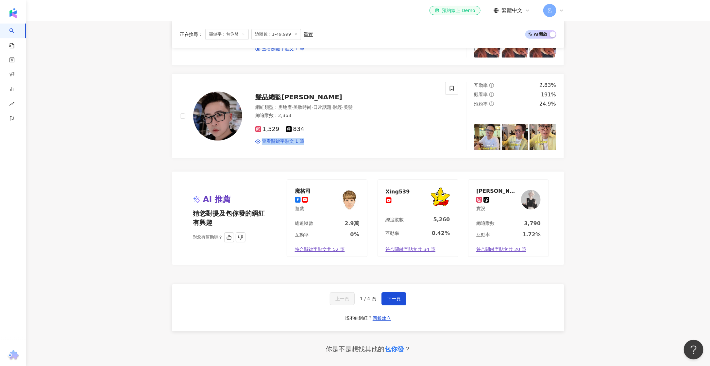
scroll to position [1155, 0]
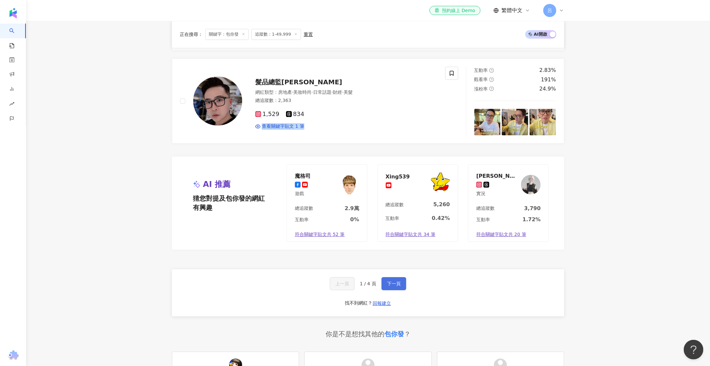
click at [398, 286] on span "下一頁" at bounding box center [394, 283] width 14 height 5
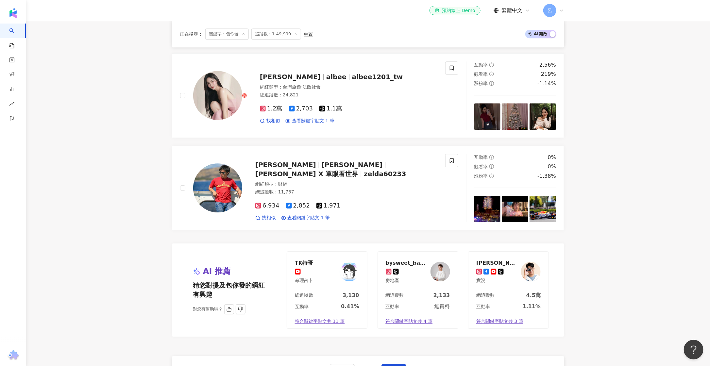
scroll to position [1211, 0]
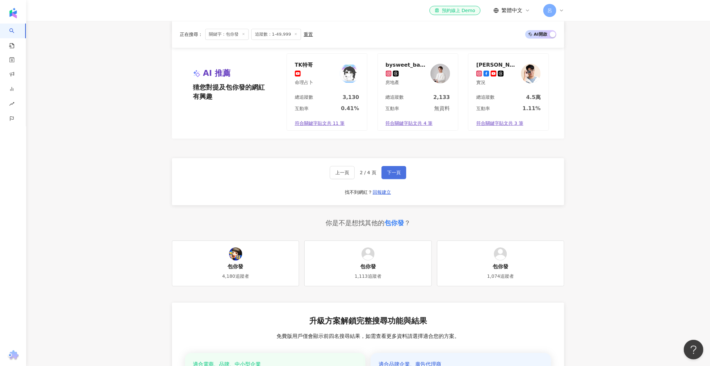
click at [393, 179] on button "下一頁" at bounding box center [394, 172] width 25 height 13
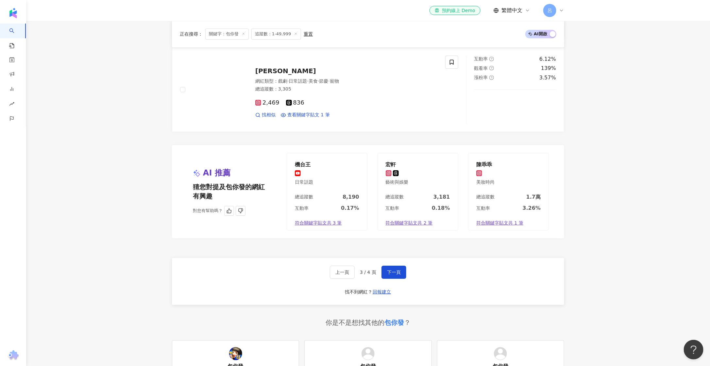
scroll to position [1119, 0]
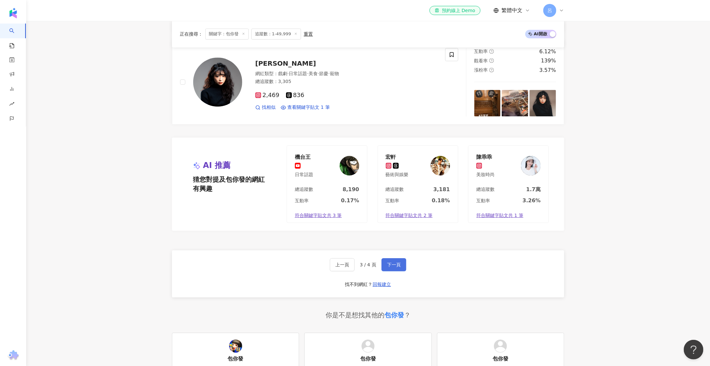
click at [385, 268] on button "下一頁" at bounding box center [394, 264] width 25 height 13
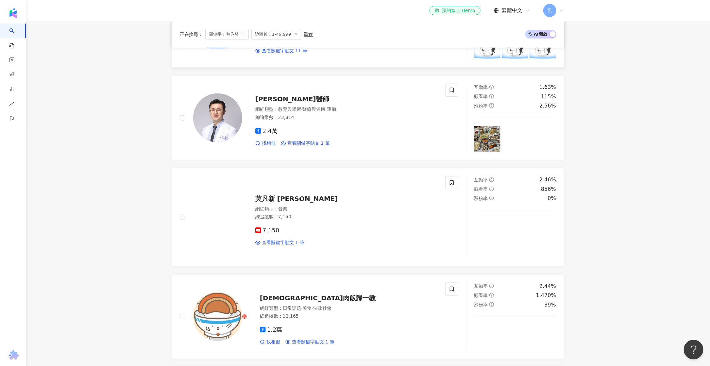
scroll to position [0, 0]
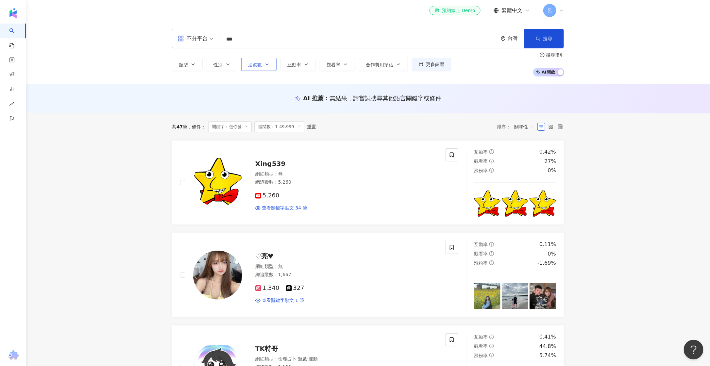
click at [272, 68] on button "追蹤數" at bounding box center [258, 64] width 35 height 13
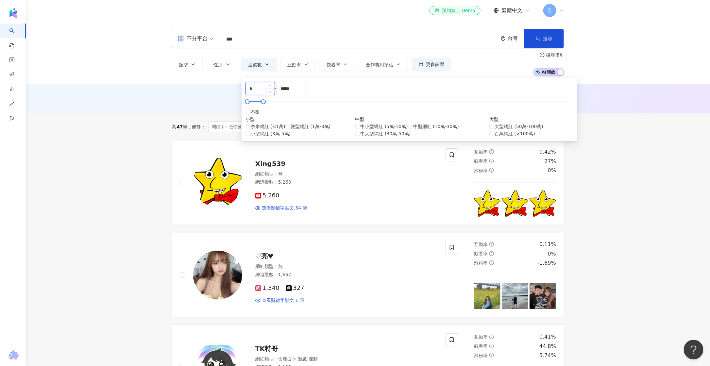
click at [271, 94] on input "*" at bounding box center [260, 88] width 29 height 12
type input "*"
drag, startPoint x: 362, startPoint y: 94, endPoint x: 317, endPoint y: 89, distance: 45.0
click at [317, 89] on div "* - ***** 不限 小型 奈米網紅 (<1萬) 微型網紅 (1萬-3萬) 小型網紅 (3萬-5萬) 中型 中小型網紅 (5萬-10萬) 中型網紅 (10…" at bounding box center [410, 109] width 328 height 55
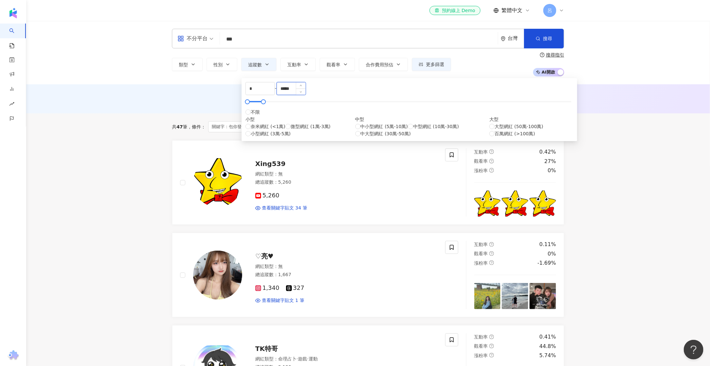
click at [306, 93] on input "*****" at bounding box center [291, 88] width 29 height 12
type input "******"
click at [546, 39] on span "搜尋" at bounding box center [547, 38] width 9 height 5
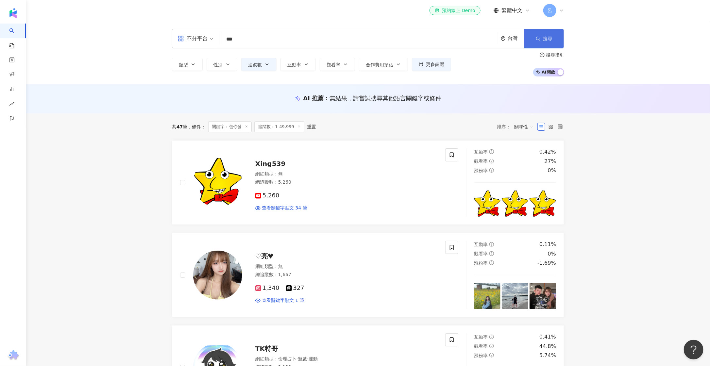
click at [548, 38] on span "搜尋" at bounding box center [547, 38] width 9 height 5
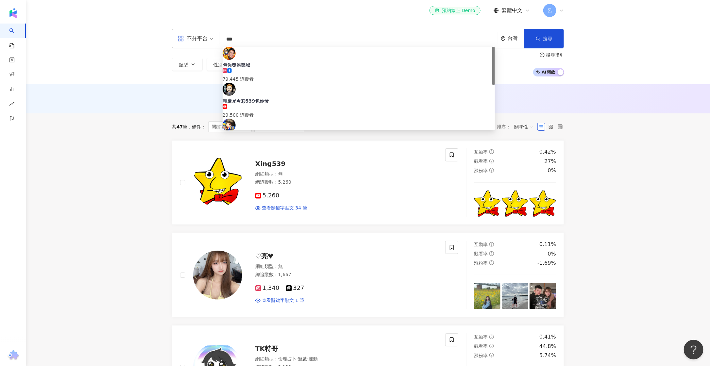
click at [255, 43] on input "***" at bounding box center [359, 39] width 273 height 12
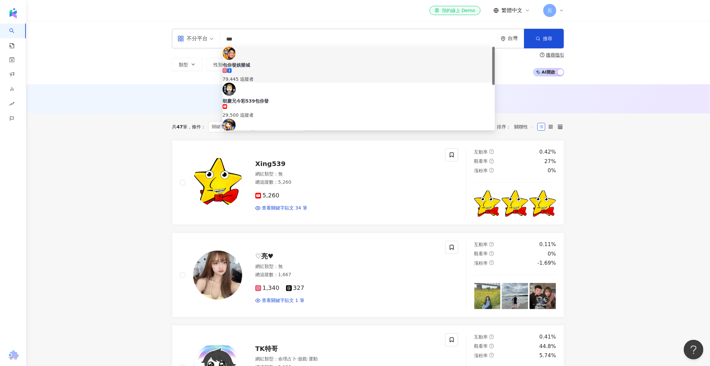
click at [194, 94] on div "AI 推薦 ： 無結果，請嘗試搜尋其他語言關鍵字或條件" at bounding box center [368, 98] width 392 height 8
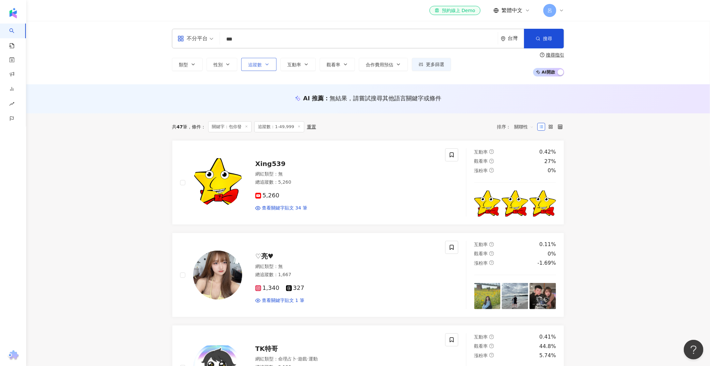
click at [253, 70] on button "追蹤數" at bounding box center [258, 64] width 35 height 13
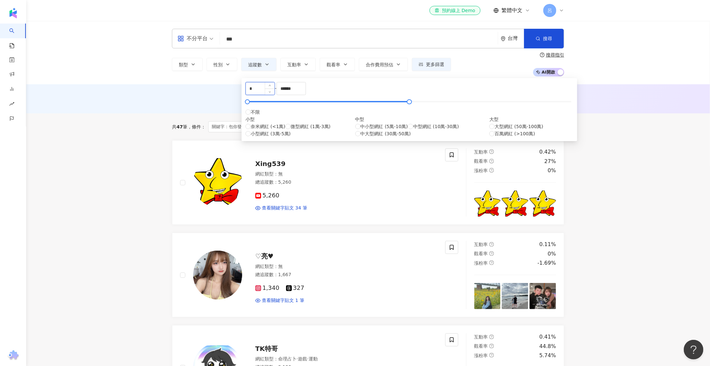
click at [268, 92] on input "*" at bounding box center [260, 88] width 29 height 12
type input "*****"
click at [547, 41] on span "搜尋" at bounding box center [547, 38] width 9 height 5
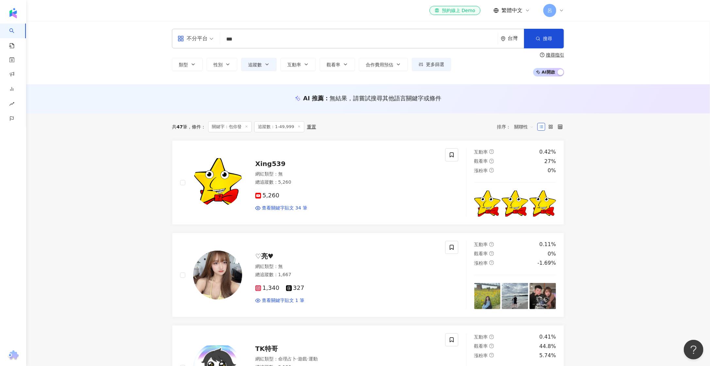
click at [253, 39] on input "***" at bounding box center [359, 39] width 273 height 12
click at [258, 38] on input "search" at bounding box center [359, 39] width 273 height 12
click at [256, 43] on input "search" at bounding box center [359, 39] width 273 height 12
click at [306, 44] on input "search" at bounding box center [359, 39] width 273 height 12
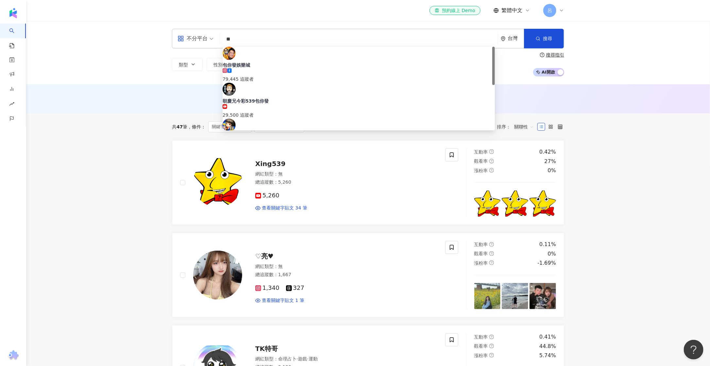
type input "*"
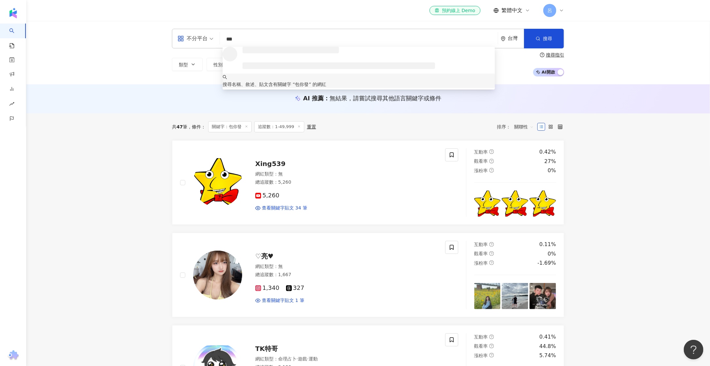
type input "***"
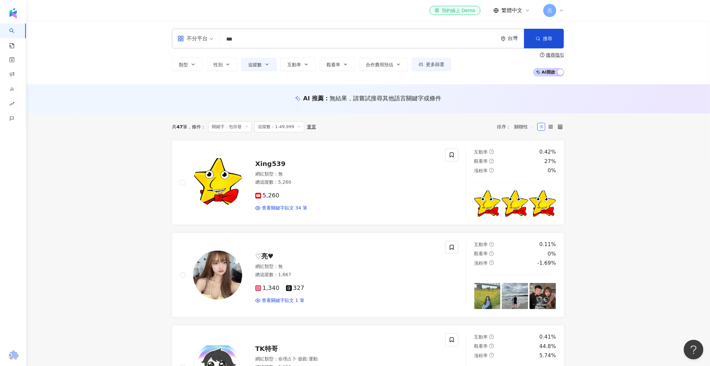
click at [192, 94] on div "AI 推薦 ： 無結果，請嘗試搜尋其他語言關鍵字或條件" at bounding box center [368, 98] width 392 height 8
click at [256, 63] on span "追蹤數" at bounding box center [255, 64] width 14 height 5
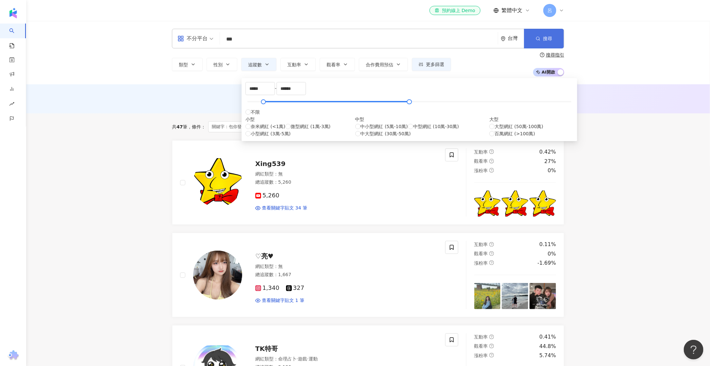
click at [540, 38] on icon "button" at bounding box center [538, 38] width 5 height 5
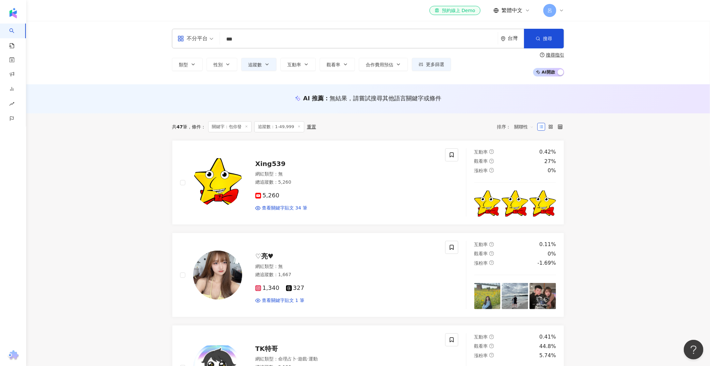
click at [299, 127] on icon at bounding box center [299, 126] width 3 height 3
click at [298, 126] on icon at bounding box center [299, 126] width 3 height 3
click at [75, 54] on div "不分平台 *** 台灣 搜尋 loading keyword 搜尋名稱、敘述、貼文含有關鍵字 “ 包你發 ” 的網紅 類型 性別 追蹤數 互動率 觀看率 合作…" at bounding box center [368, 52] width 684 height 63
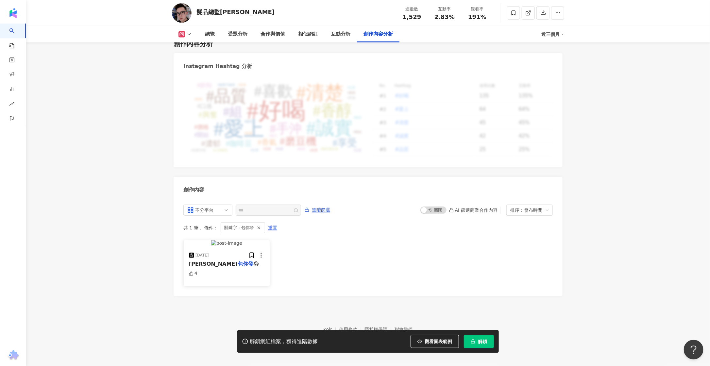
scroll to position [1938, 0]
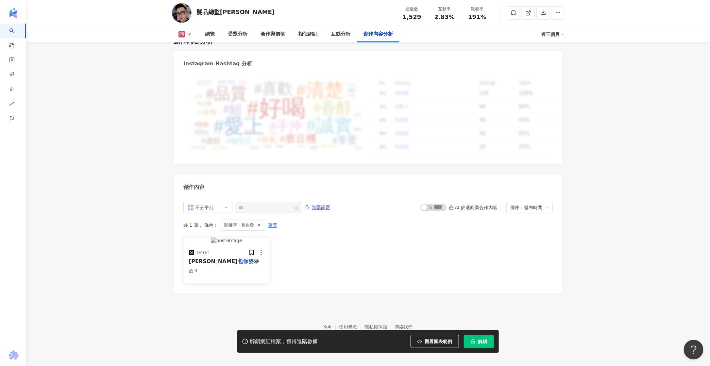
click at [209, 261] on span "包山包海" at bounding box center [213, 261] width 49 height 6
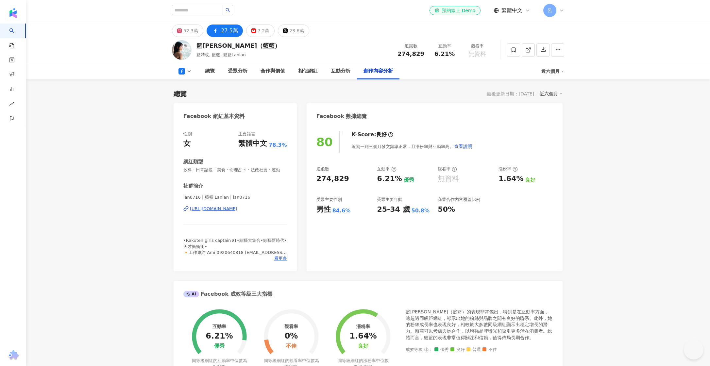
scroll to position [1663, 0]
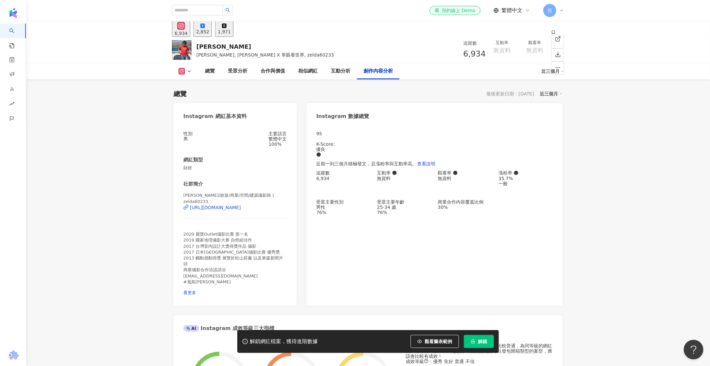
scroll to position [1935, 0]
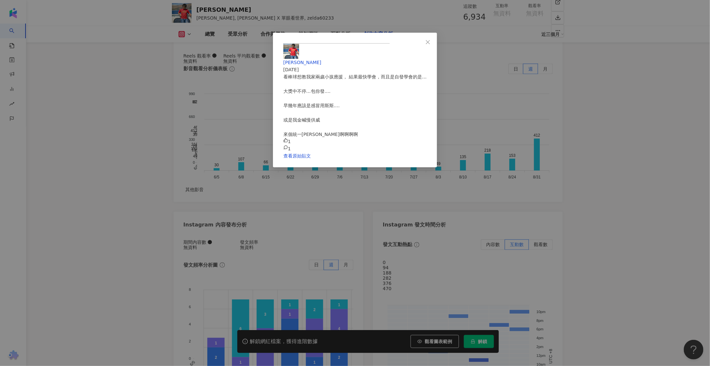
scroll to position [13, 0]
click at [408, 171] on div "鬼島康介 2024/11/15 看棒球想教我家兩歲小孩應援， 結果最快學會，而且是自發學會的是… 大獎中不停…包你發…. 早幾年應該是感冒用斯斯…. 或是我金…" at bounding box center [355, 183] width 710 height 366
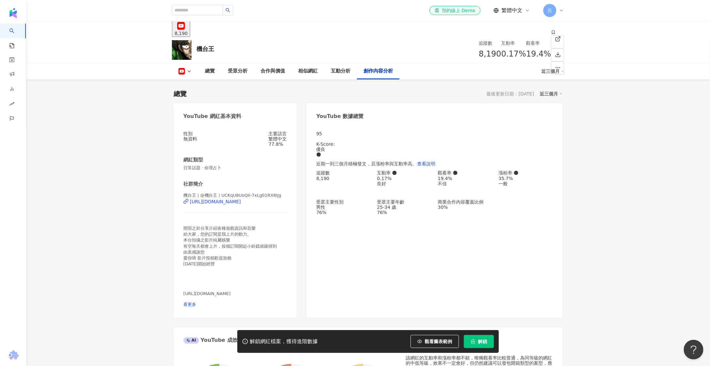
scroll to position [1733, 0]
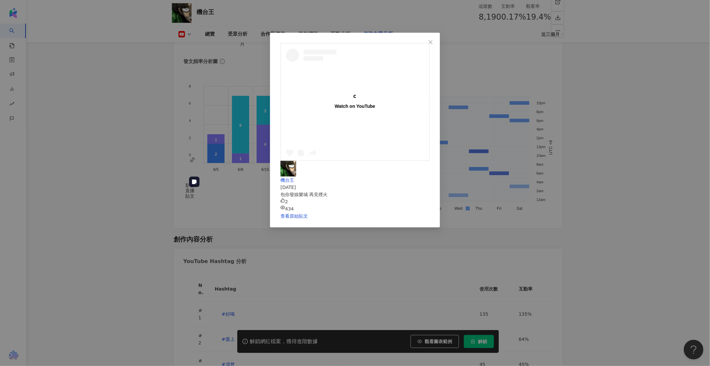
click at [233, 216] on div "Watch on YouTube 機台王 [DATE] 包你發娛樂城 再見煙火 2 434 查看原始貼文" at bounding box center [355, 183] width 710 height 366
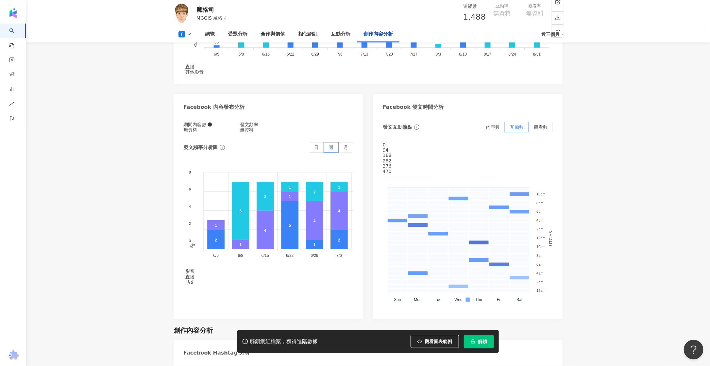
scroll to position [1676, 0]
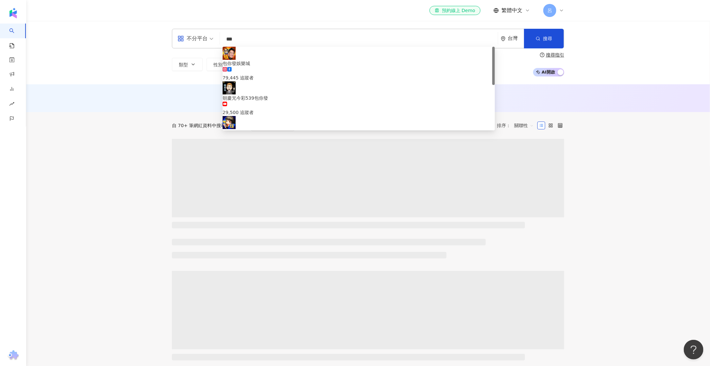
click at [172, 101] on div "AI 推薦 ： 無結果，請嘗試搜尋其他語言關鍵字或條件" at bounding box center [368, 97] width 392 height 7
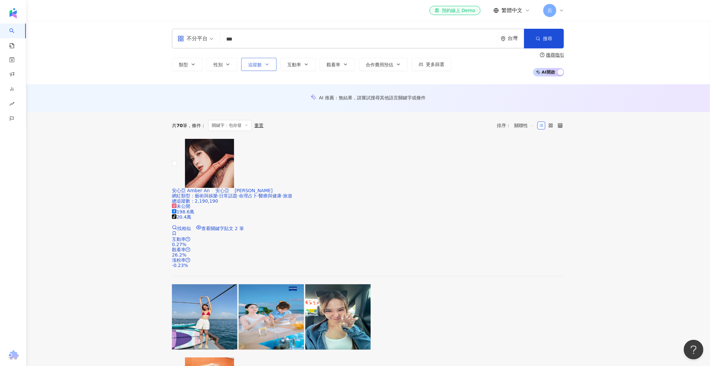
click at [258, 65] on span "追蹤數" at bounding box center [255, 64] width 14 height 5
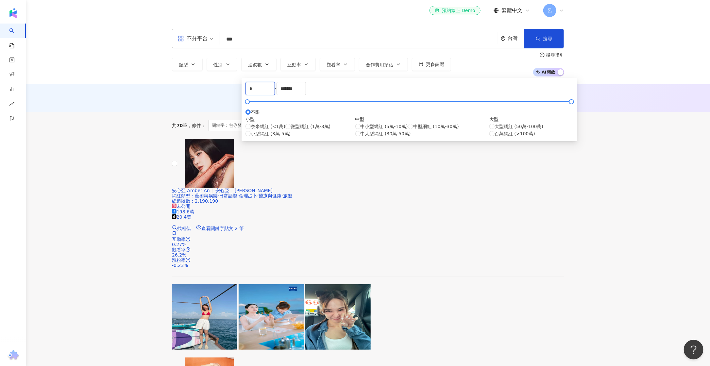
drag, startPoint x: 265, startPoint y: 92, endPoint x: 242, endPoint y: 91, distance: 23.2
click at [242, 91] on div "* - ******* 不限 小型 奈米網紅 (<1萬) 微型網紅 (1萬-3萬) 小型網紅 (3萬-5萬) 中型 中小型網紅 (5萬-10萬) 中型網紅 (…" at bounding box center [410, 109] width 336 height 63
type input "*"
type input "*****"
drag, startPoint x: 348, startPoint y: 92, endPoint x: 326, endPoint y: 91, distance: 22.3
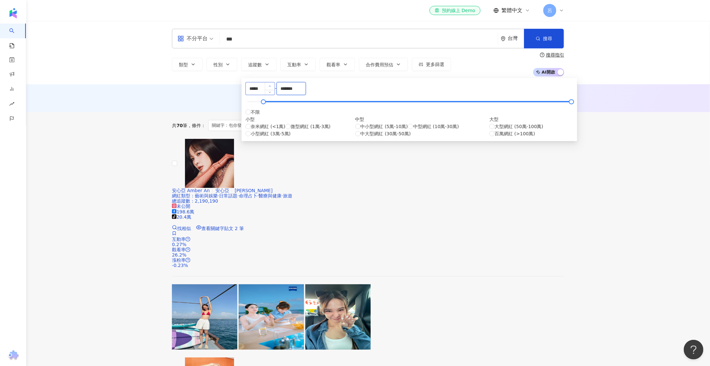
click at [326, 91] on div "***** - ******* 不限 小型 奈米網紅 (<1萬) 微型網紅 (1萬-3萬) 小型網紅 (3萬-5萬) 中型 中小型網紅 (5萬-10萬) 中型…" at bounding box center [410, 109] width 328 height 55
type input "******"
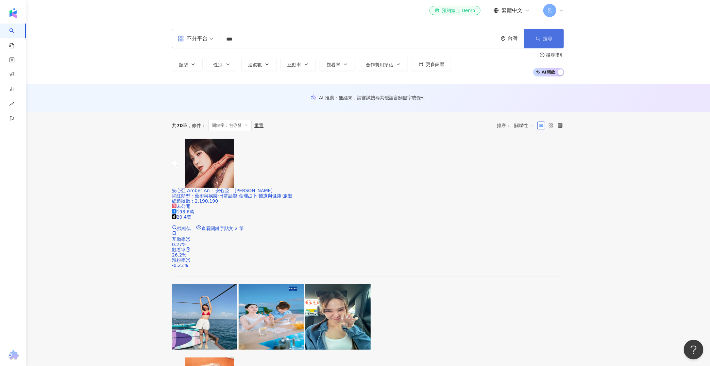
click at [541, 42] on button "搜尋" at bounding box center [544, 39] width 40 height 20
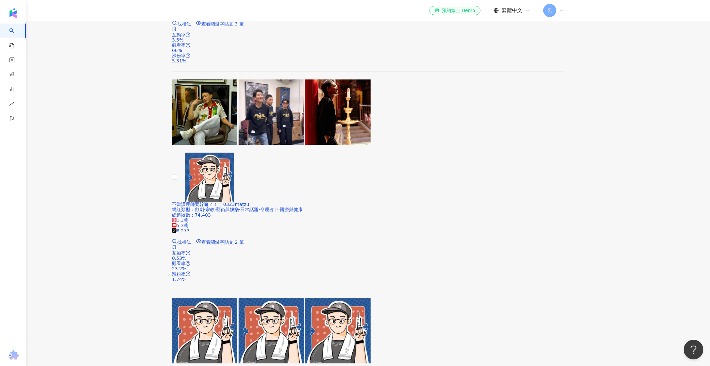
scroll to position [1051, 0]
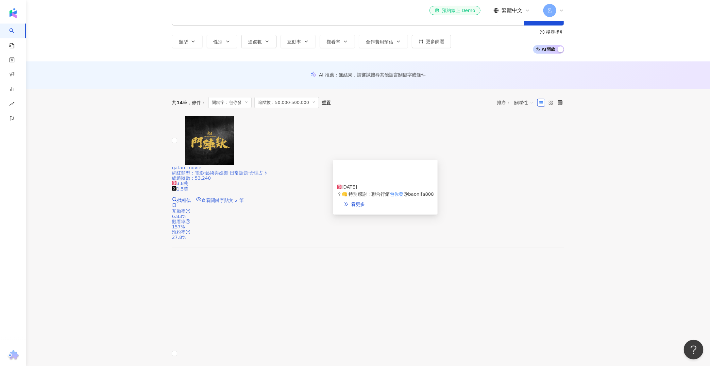
scroll to position [0, 0]
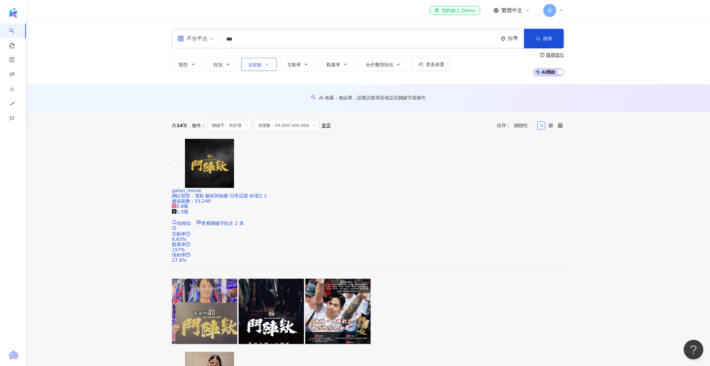
click at [266, 65] on icon "button" at bounding box center [267, 64] width 5 height 5
click at [264, 60] on button "追蹤數" at bounding box center [258, 64] width 35 height 13
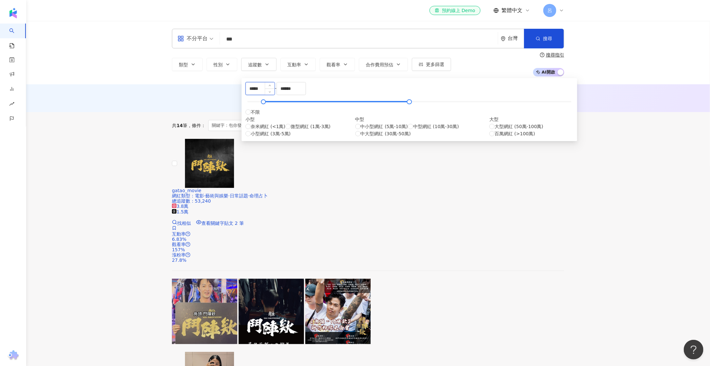
click at [275, 92] on input "*****" at bounding box center [260, 88] width 29 height 12
type input "******"
click at [306, 94] on input "******" at bounding box center [291, 88] width 29 height 12
drag, startPoint x: 345, startPoint y: 93, endPoint x: 328, endPoint y: 89, distance: 17.8
click at [328, 89] on div "****** - ****** 不限 小型 奈米網紅 (<1萬) 微型網紅 (1萬-3萬) 小型網紅 (3萬-5萬) 中型 中小型網紅 (5萬-10萬) 中型…" at bounding box center [410, 109] width 328 height 55
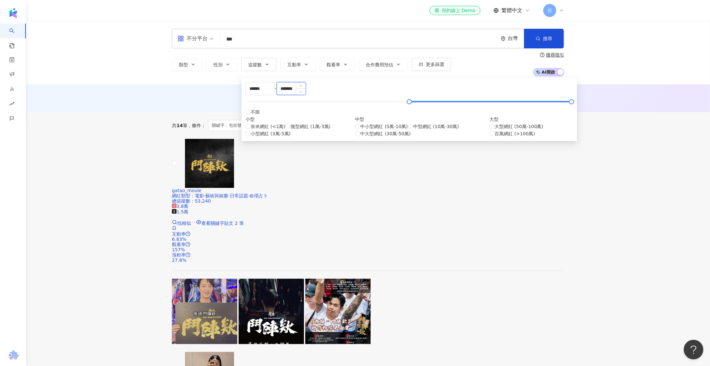
drag, startPoint x: 346, startPoint y: 94, endPoint x: 339, endPoint y: 93, distance: 6.9
click at [306, 93] on input "*******" at bounding box center [291, 88] width 29 height 12
type input "*******"
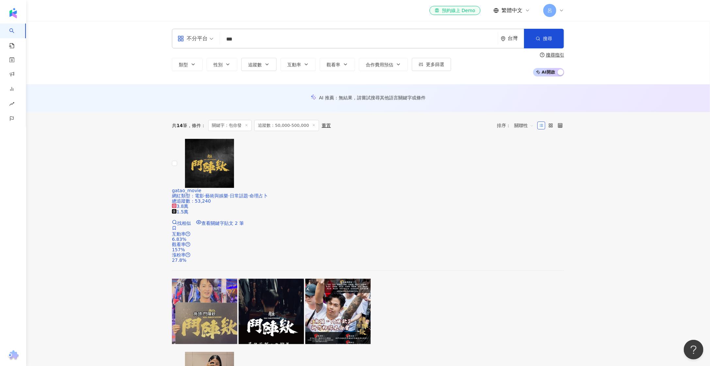
click at [506, 98] on div "AI 推薦 ： 無結果，請嘗試搜尋其他語言關鍵字或條件" at bounding box center [368, 97] width 392 height 7
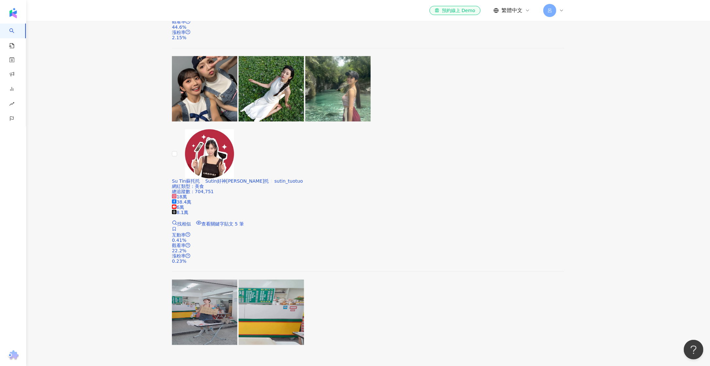
scroll to position [432, 0]
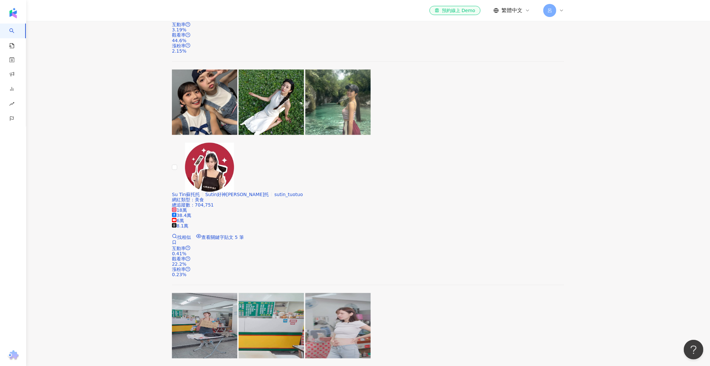
scroll to position [0, 0]
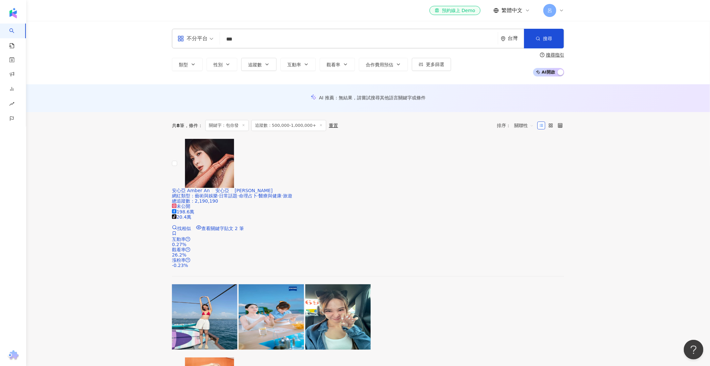
click at [260, 41] on input "***" at bounding box center [359, 39] width 273 height 12
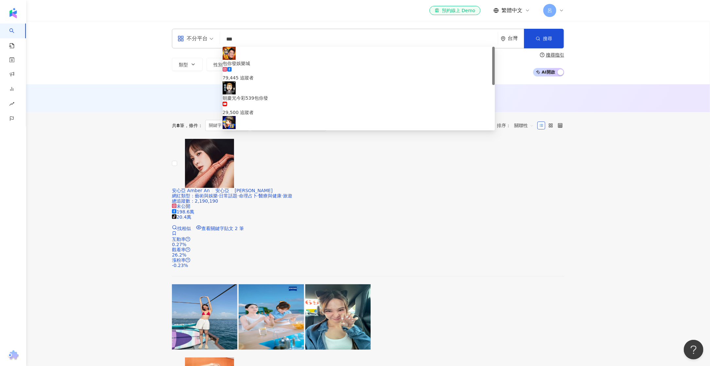
click at [260, 41] on input "***" at bounding box center [359, 39] width 273 height 12
click at [258, 38] on input "***" at bounding box center [359, 39] width 273 height 12
type input "*"
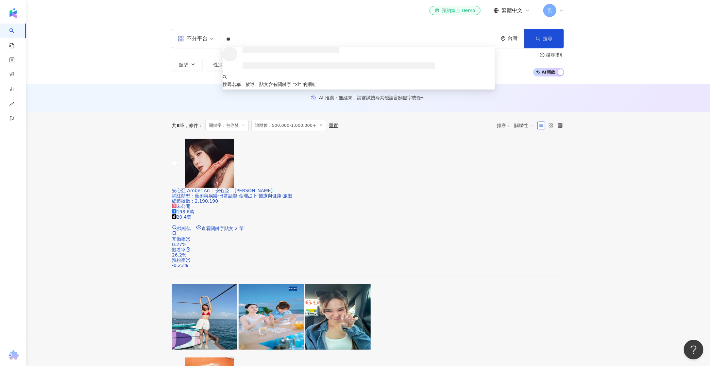
type input "*"
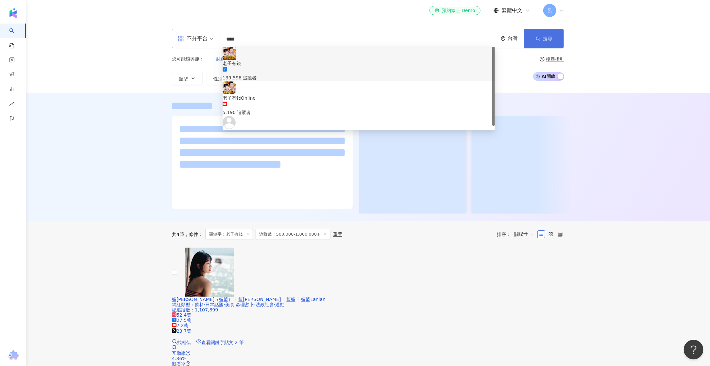
type input "****"
click at [538, 37] on icon "button" at bounding box center [538, 38] width 5 height 5
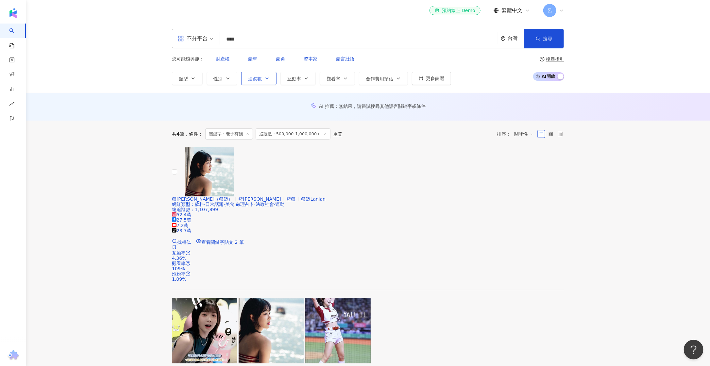
click at [266, 76] on icon "button" at bounding box center [267, 78] width 5 height 5
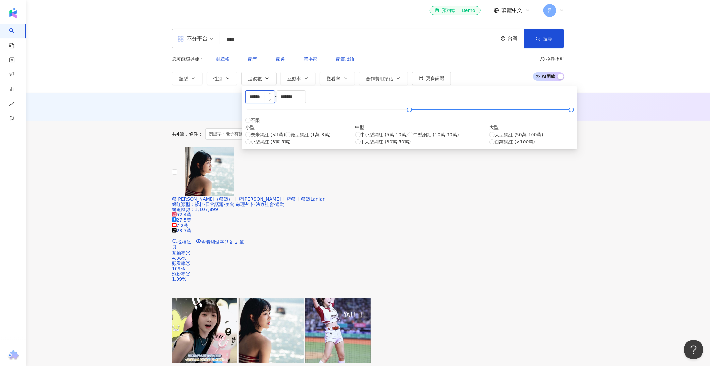
click at [275, 97] on input "******" at bounding box center [260, 97] width 29 height 12
drag, startPoint x: 280, startPoint y: 99, endPoint x: 249, endPoint y: 99, distance: 30.7
click at [249, 99] on div "****** - ******* 不限 小型 奈米網紅 (<1萬) 微型網紅 (1萬-3萬) 小型網紅 (3萬-5萬) 中型 中小型網紅 (5萬-10萬) 中…" at bounding box center [410, 117] width 328 height 55
type input "*****"
drag, startPoint x: 382, startPoint y: 105, endPoint x: 277, endPoint y: 89, distance: 106.5
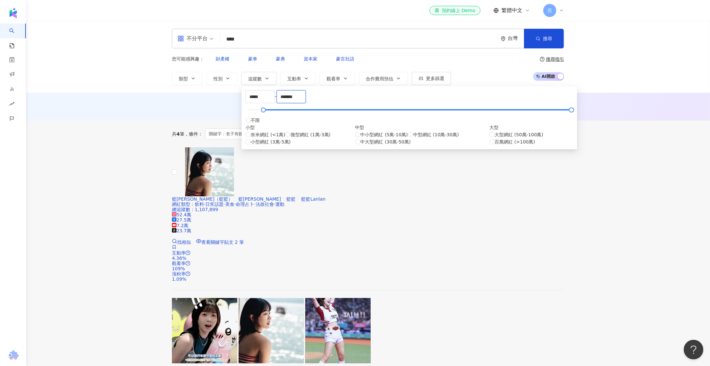
click at [277, 89] on div "***** - ******* 不限 小型 奈米網紅 (<1萬) 微型網紅 (1萬-3萬) 小型網紅 (3萬-5萬) 中型 中小型網紅 (5萬-10萬) 中型…" at bounding box center [410, 117] width 336 height 63
click at [275, 98] on input "*****" at bounding box center [260, 97] width 29 height 12
click at [306, 100] on input "*******" at bounding box center [291, 97] width 29 height 12
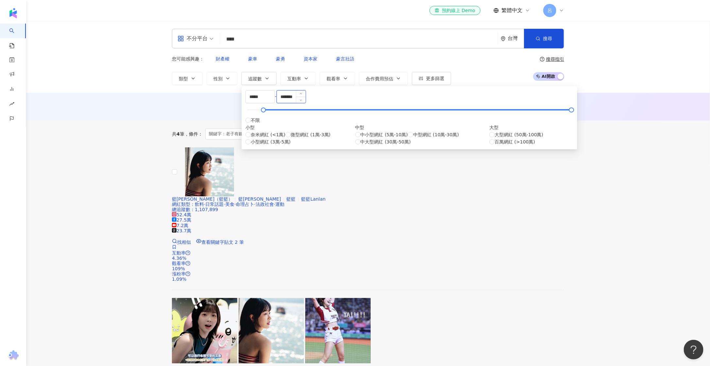
click at [306, 100] on input "*******" at bounding box center [291, 97] width 29 height 12
paste input
type input "******"
click at [544, 103] on div "AI 推薦 ： 無結果，請嘗試搜尋其他語言關鍵字或條件" at bounding box center [368, 106] width 392 height 7
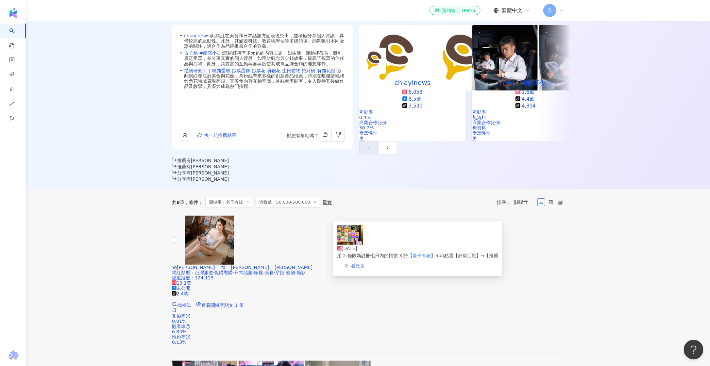
scroll to position [90, 0]
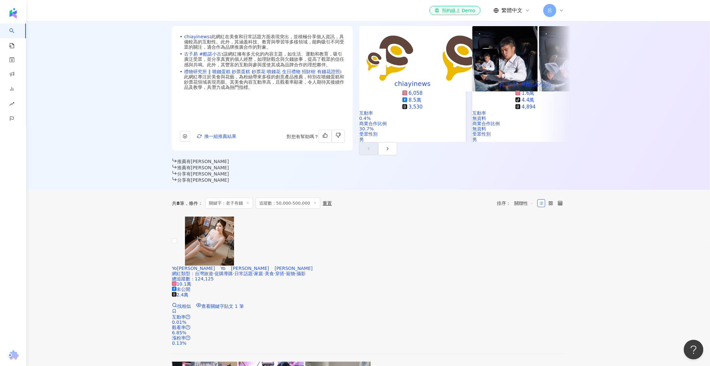
click at [298, 198] on span "追蹤數：50,000-500,000" at bounding box center [288, 203] width 65 height 11
click at [323, 201] on div "重置" at bounding box center [327, 203] width 9 height 5
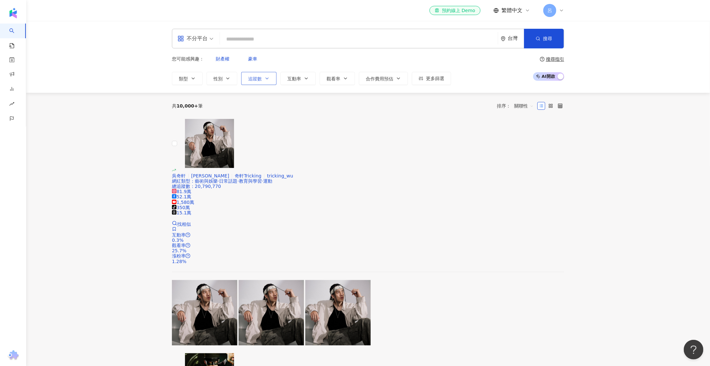
click at [259, 76] on span "追蹤數" at bounding box center [255, 78] width 14 height 5
type input "*"
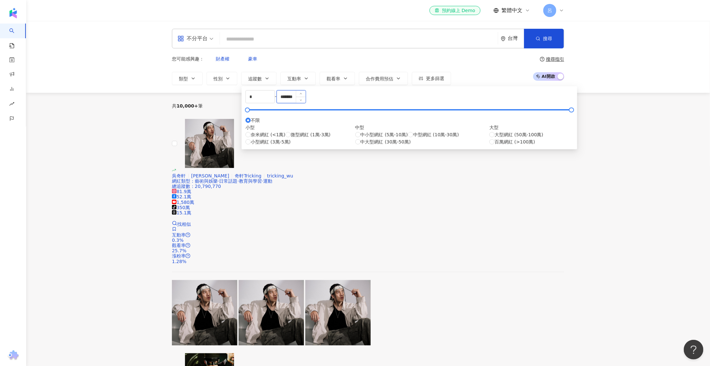
drag, startPoint x: 352, startPoint y: 101, endPoint x: 340, endPoint y: 98, distance: 12.5
click at [306, 98] on input "*******" at bounding box center [291, 97] width 29 height 12
click at [306, 102] on input "*******" at bounding box center [291, 97] width 29 height 12
drag, startPoint x: 350, startPoint y: 102, endPoint x: 324, endPoint y: 100, distance: 26.2
click at [324, 100] on div "* - ******* 不限 小型 奈米網紅 (<1萬) 微型網紅 (1萬-3萬) 小型網紅 (3萬-5萬) 中型 中小型網紅 (5萬-10萬) 中型網紅 (…" at bounding box center [410, 117] width 328 height 55
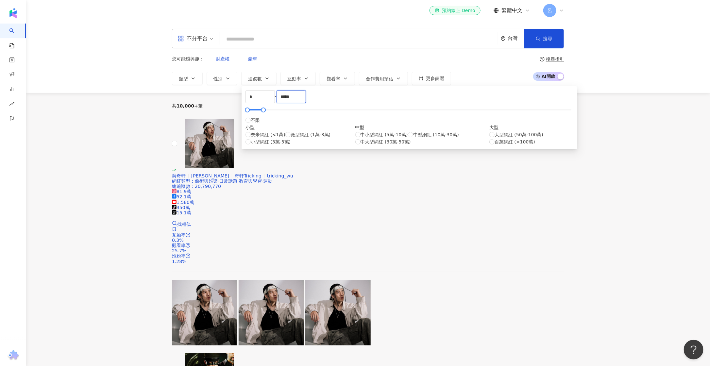
type input "*****"
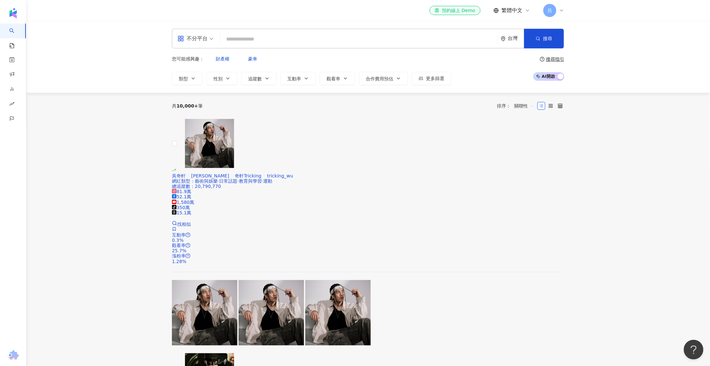
drag, startPoint x: 545, startPoint y: 38, endPoint x: 550, endPoint y: 62, distance: 24.4
click at [546, 44] on button "搜尋" at bounding box center [544, 39] width 40 height 20
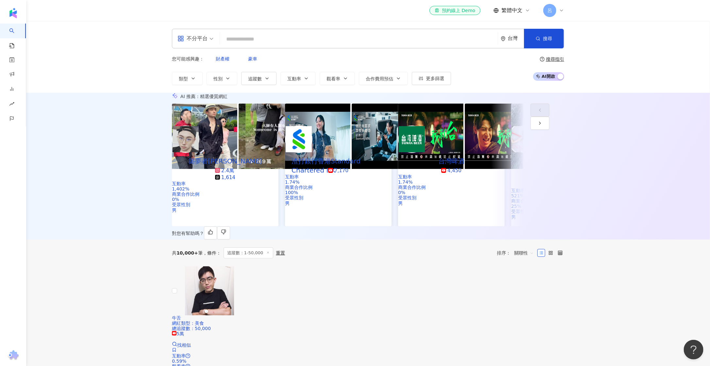
click at [315, 46] on div "不分平台 台灣 搜尋 ad150077-7ec0-425a-a892-74ca9f27ba4f 老子有錢 139,596 追蹤者 老子有錢Online 5,1…" at bounding box center [368, 39] width 392 height 20
click at [313, 43] on input "search" at bounding box center [359, 39] width 273 height 12
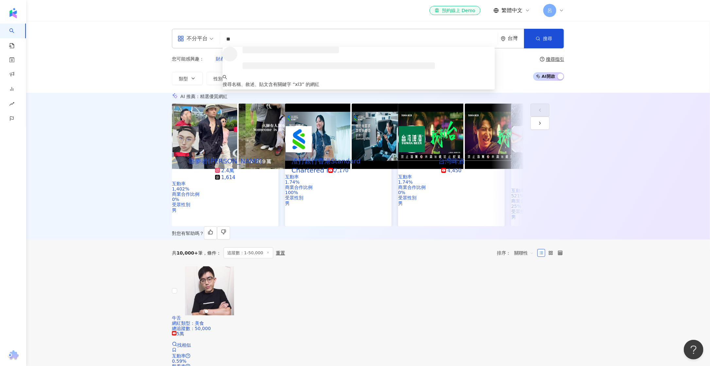
type input "*"
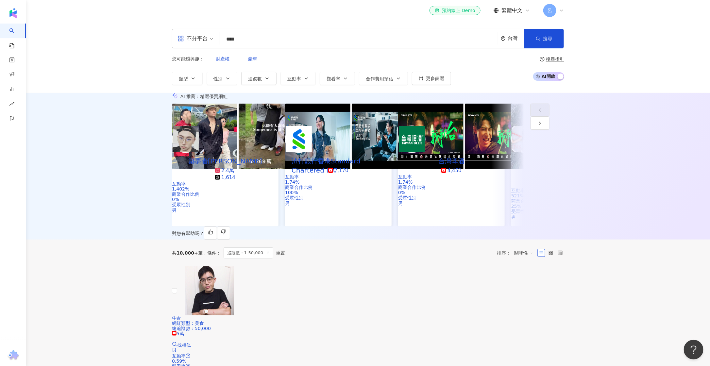
type input "****"
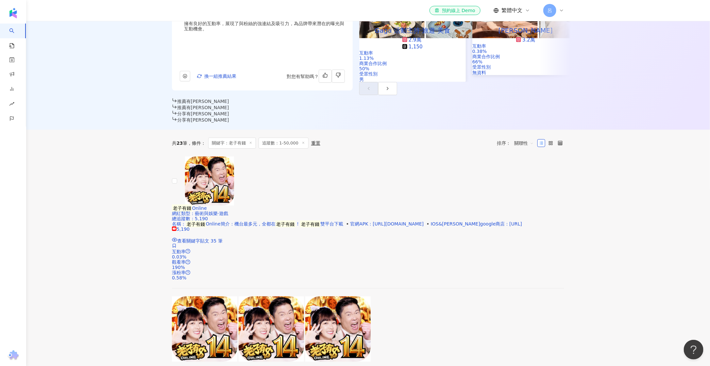
scroll to position [143, 0]
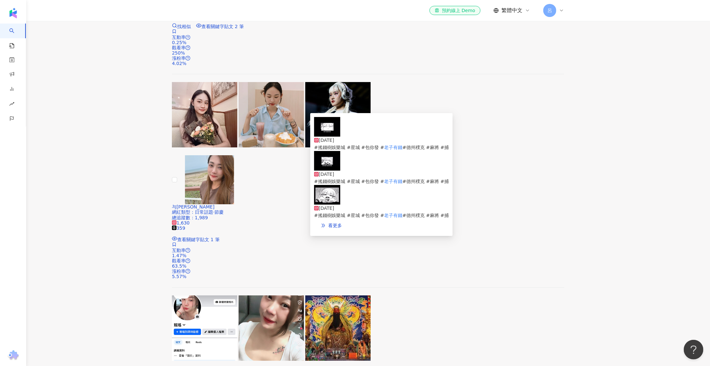
scroll to position [1240, 0]
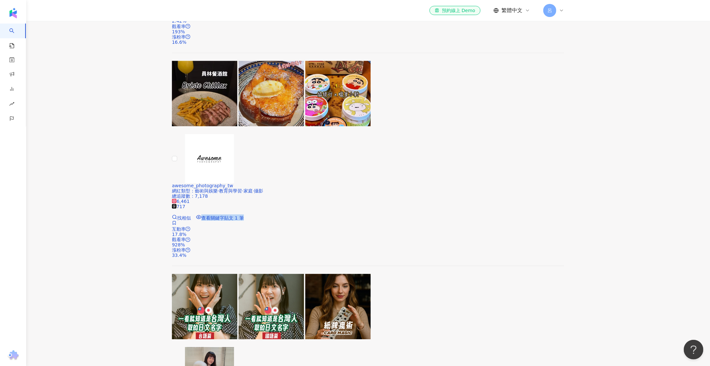
scroll to position [1163, 0]
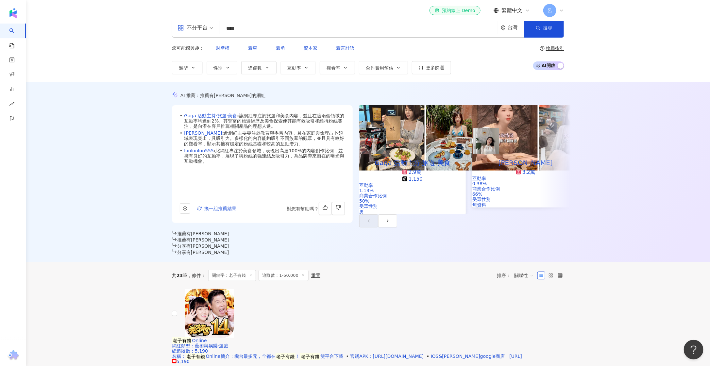
scroll to position [0, 0]
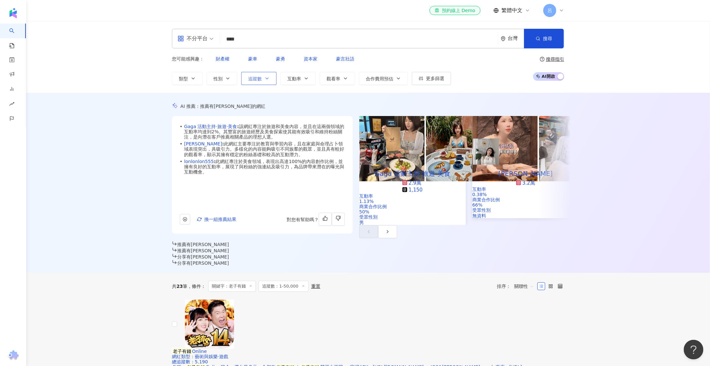
click at [272, 72] on button "追蹤數" at bounding box center [258, 78] width 35 height 13
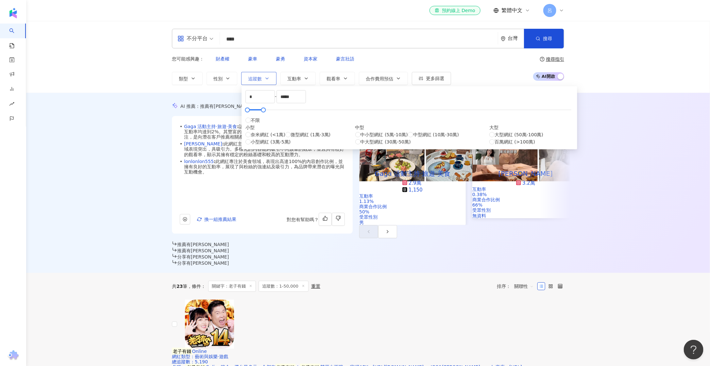
click at [272, 72] on button "追蹤數" at bounding box center [258, 78] width 35 height 13
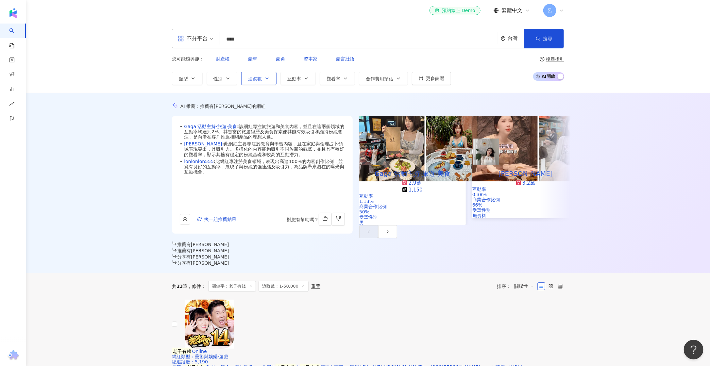
click at [272, 72] on button "追蹤數" at bounding box center [258, 78] width 35 height 13
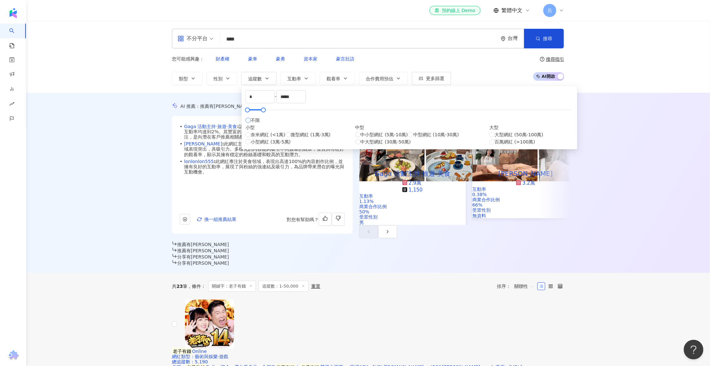
click at [258, 124] on span "不限" at bounding box center [255, 120] width 9 height 7
type input "*******"
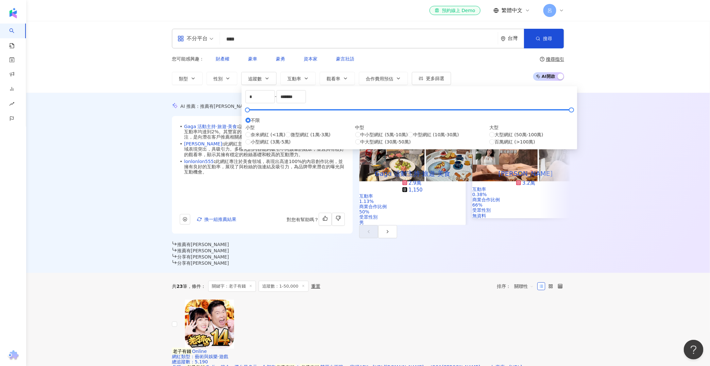
click at [225, 106] on div "AI 推薦 ： 推薦有錢花的網紅 • Gaga 活動主持·旅遊·美食 : 該網紅專注於旅遊和美食內容，並且在這兩個領域的互動率均達到2%。其豐富的旅遊經歷及美…" at bounding box center [368, 184] width 419 height 163
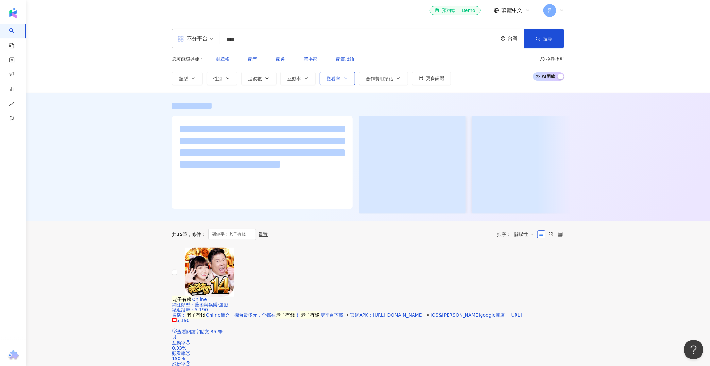
click at [350, 72] on button "觀看率" at bounding box center [337, 78] width 35 height 13
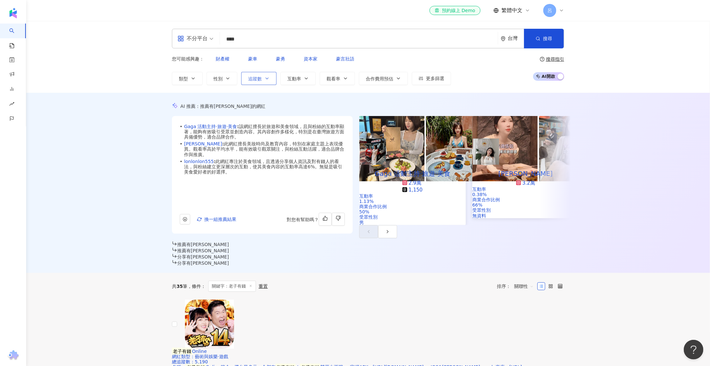
click at [264, 73] on button "追蹤數" at bounding box center [258, 78] width 35 height 13
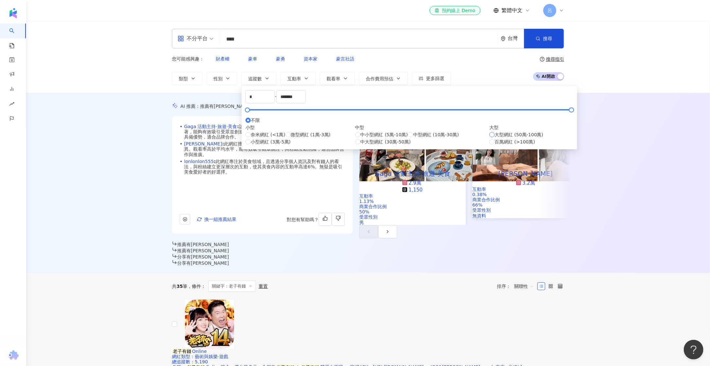
type input "******"
click at [547, 41] on span "搜尋" at bounding box center [547, 38] width 9 height 5
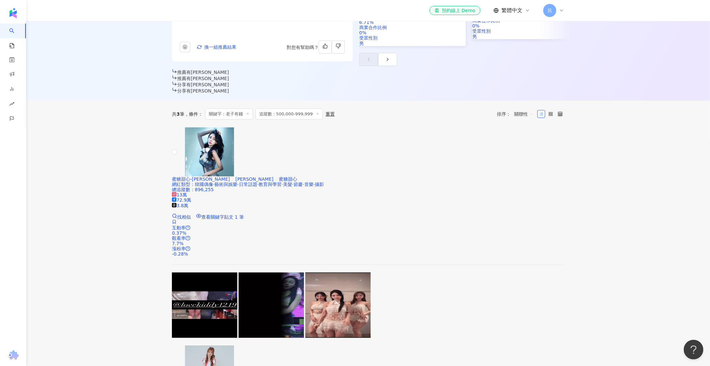
scroll to position [198, 0]
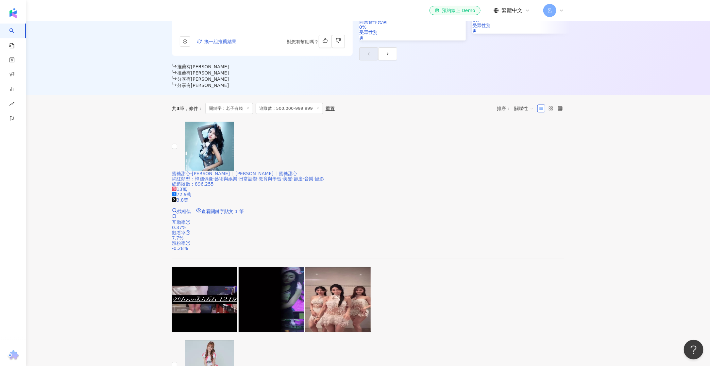
click at [230, 171] on span "蜜糖甜心-蔡小佩" at bounding box center [201, 173] width 58 height 5
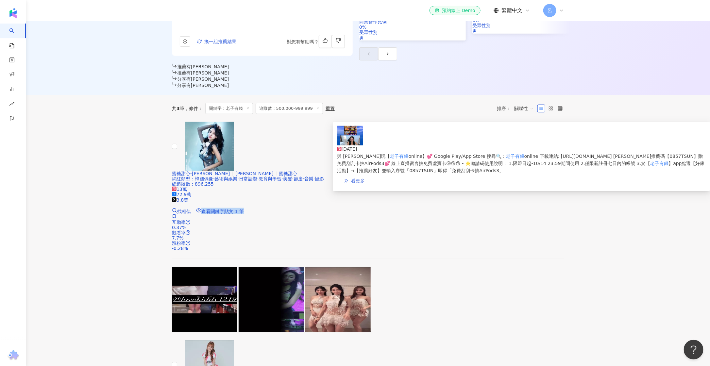
click at [365, 178] on span "看更多" at bounding box center [358, 180] width 14 height 5
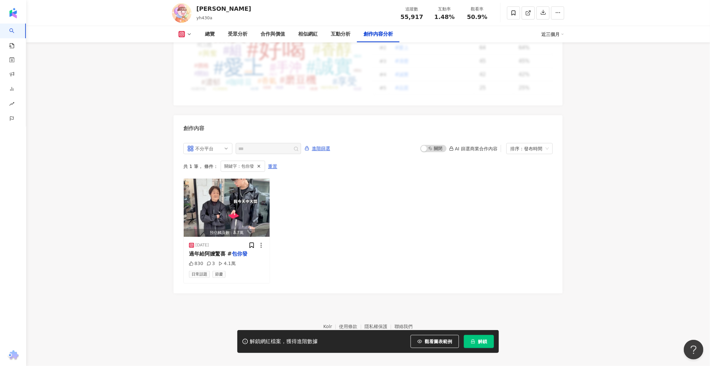
scroll to position [1912, 0]
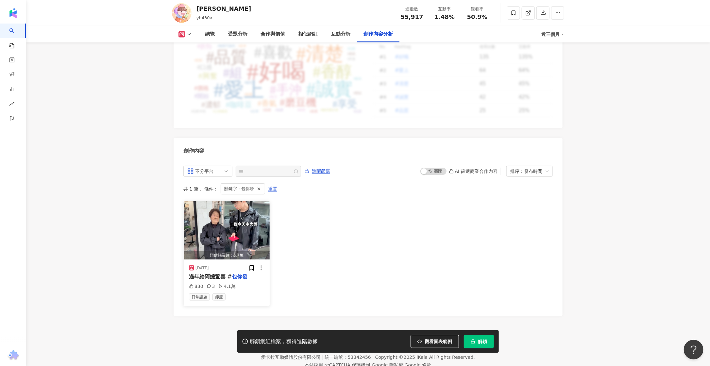
click at [238, 221] on img "button" at bounding box center [227, 230] width 86 height 58
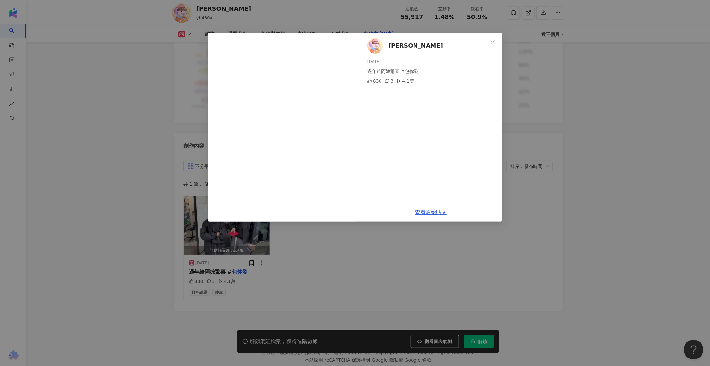
click at [96, 99] on div "空花哲 2025/1/17 過年給阿嬤驚喜 #包你發 830 3 4.1萬 查看原始貼文" at bounding box center [355, 183] width 710 height 366
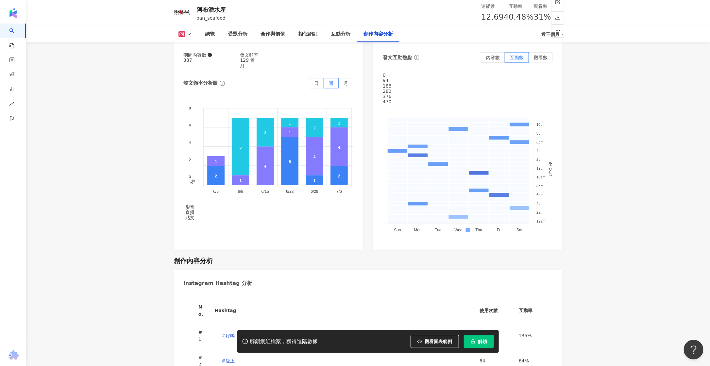
scroll to position [1964, 0]
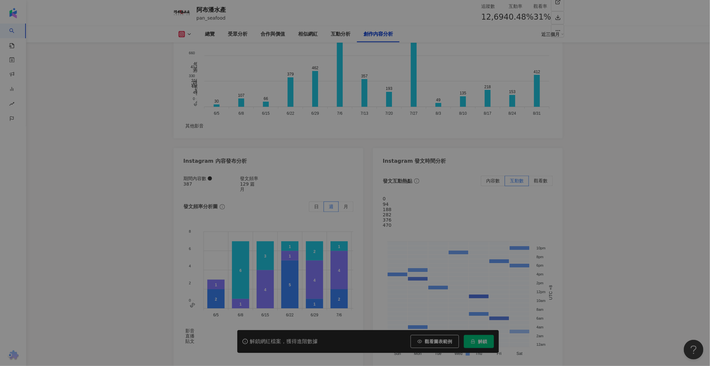
click at [240, 252] on div "View post on Instagram 查看原始貼文" at bounding box center [355, 183] width 710 height 366
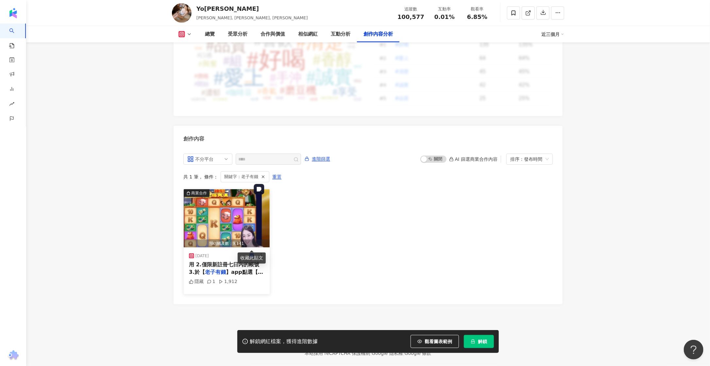
click at [212, 206] on img "button" at bounding box center [227, 218] width 86 height 58
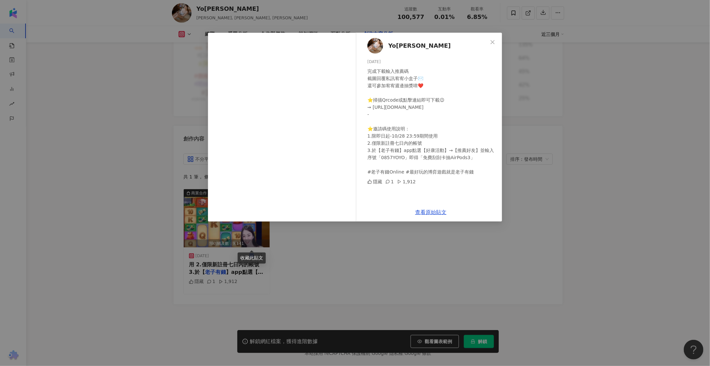
click at [593, 248] on div "Yo[PERSON_NAME] [DATE] 完成下載輸入推薦碼 截圖回覆私訊宥宥小盒子✉️ 還可參加宥宥週邊抽獎唷❤️ ⭐掃描Qrcode或點擊連結即可下載…" at bounding box center [355, 183] width 710 height 366
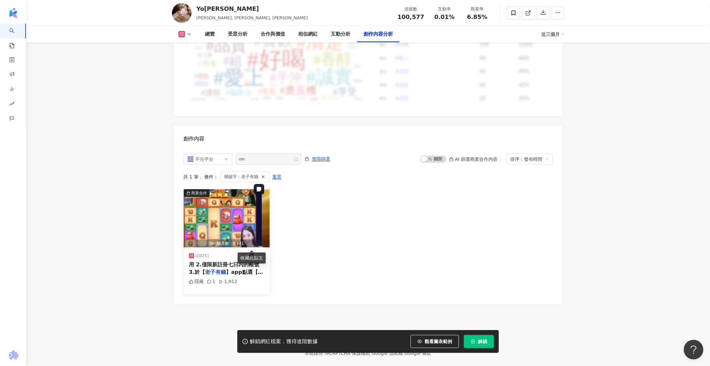
click at [237, 218] on img "button" at bounding box center [227, 218] width 86 height 58
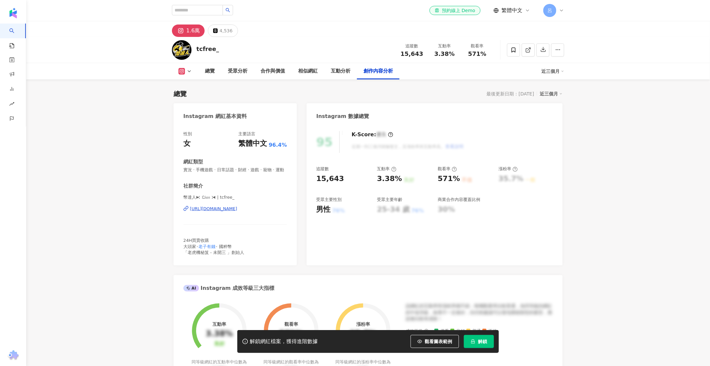
scroll to position [1928, 0]
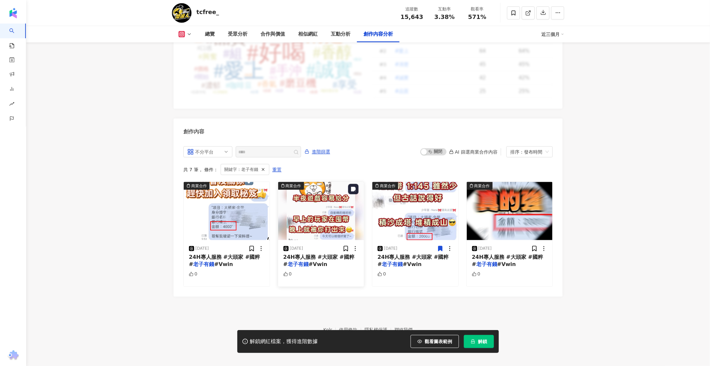
click at [310, 217] on img "button" at bounding box center [321, 211] width 86 height 58
click at [310, 215] on img "button" at bounding box center [321, 211] width 86 height 58
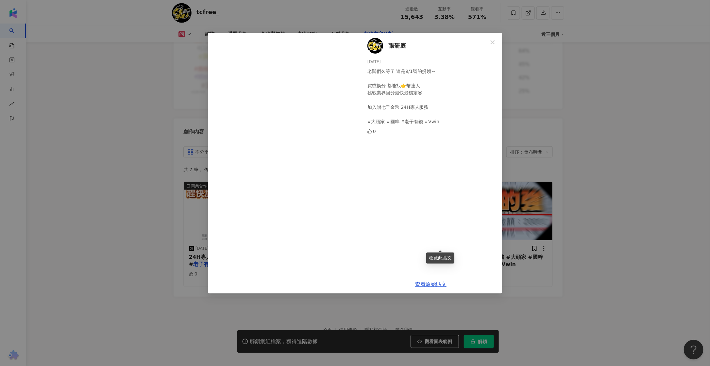
click at [591, 280] on div "張研庭 2025/9/2 老闆們久等了 這是9/1號的提領～ 買或換分 都能找👉幣達人 挑戰業界回分最快最穩定😎 加入贈七千金幣 24H專人服務 #大頭家 #…" at bounding box center [355, 183] width 710 height 366
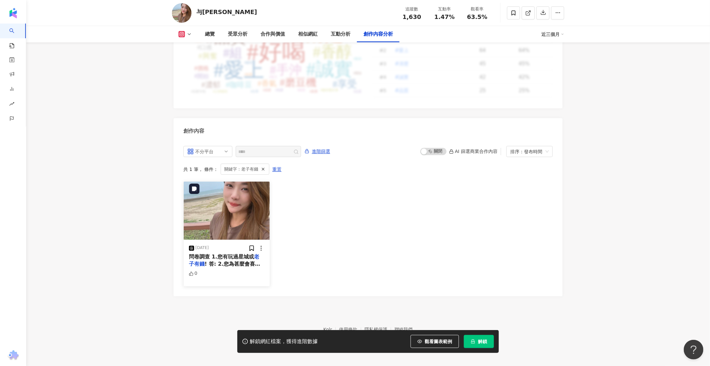
click at [231, 220] on img "button" at bounding box center [227, 211] width 86 height 58
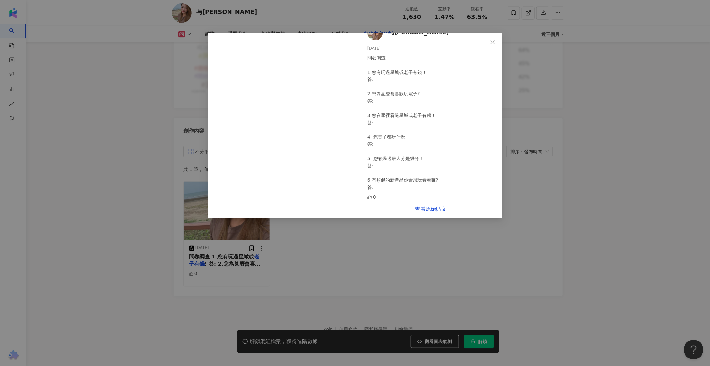
scroll to position [14, 0]
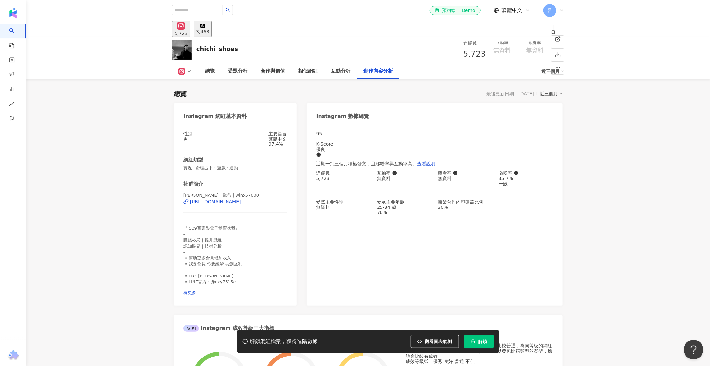
scroll to position [1942, 0]
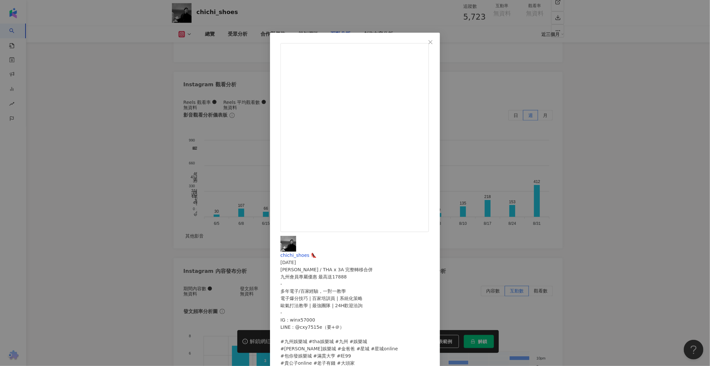
scroll to position [1828, 0]
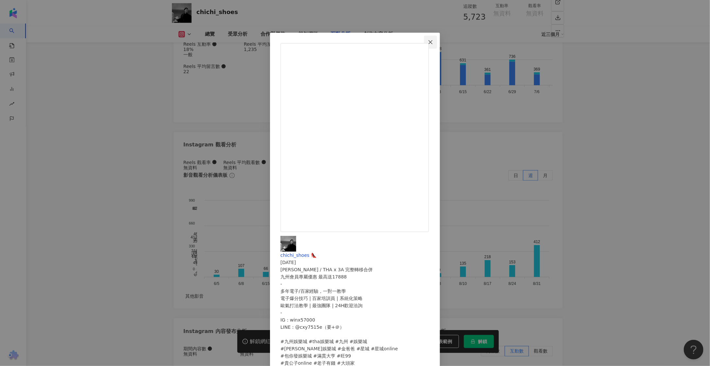
click at [437, 45] on button "Close" at bounding box center [430, 42] width 13 height 13
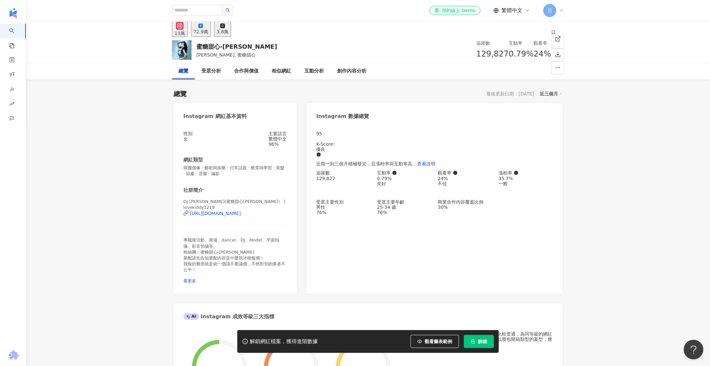
click at [216, 53] on span "[PERSON_NAME], 蜜糖甜心" at bounding box center [226, 54] width 59 height 5
click at [215, 45] on div "蜜糖甜心-[PERSON_NAME]" at bounding box center [237, 47] width 81 height 8
copy div "蜜糖甜心-[PERSON_NAME]"
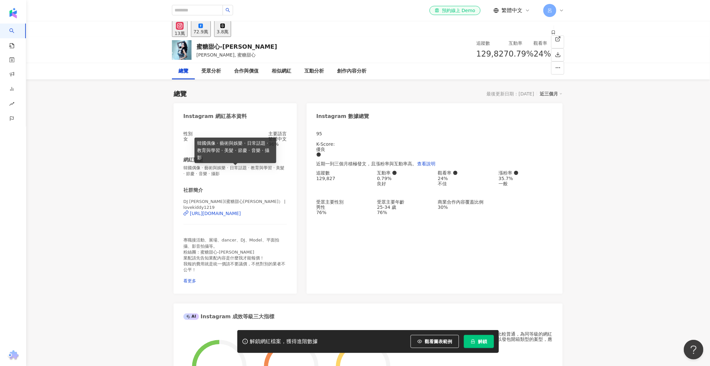
click at [228, 177] on span "韓國偶像 · 藝術與娛樂 · 日常話題 · 教育與學習 · 美髮 · 節慶 · 音樂 · 攝影" at bounding box center [235, 171] width 104 height 12
click at [228, 175] on span "韓國偶像 · 藝術與娛樂 · 日常話題 · 教育與學習 · 美髮 · 節慶 · 音樂 · 攝影" at bounding box center [235, 171] width 104 height 12
drag, startPoint x: 216, startPoint y: 178, endPoint x: 182, endPoint y: 170, distance: 35.1
click at [182, 170] on div "性別 女 主要語言 繁體中文 96% 網紅類型 韓國偶像 · 藝術與娛樂 · 日常話題 · 教育與學習 · 美髮 · 節慶 · 音樂 · 攝影 社群簡介 DJ…" at bounding box center [235, 209] width 123 height 169
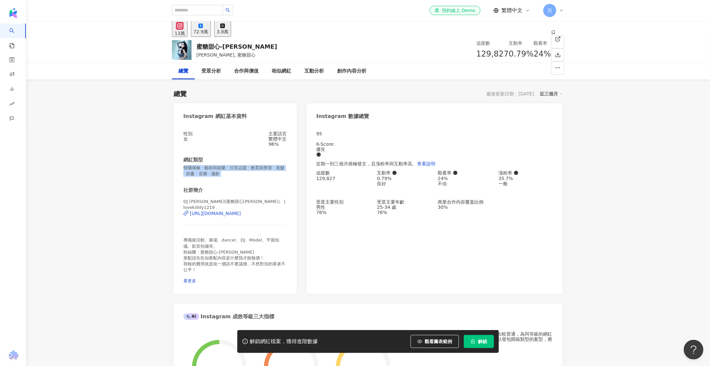
copy span "韓國偶像 · 藝術與娛樂 · 日常話題 · 教育與學習 · 美髮 · 節慶 · 音樂 · 攝影"
click at [221, 44] on div "蜜糖甜心-[PERSON_NAME]" at bounding box center [237, 47] width 81 height 8
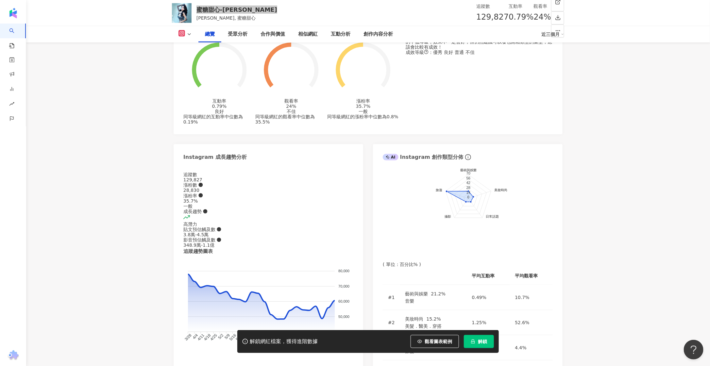
scroll to position [309, 0]
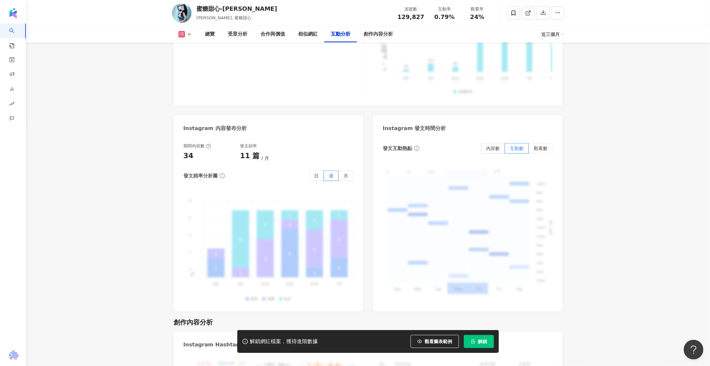
scroll to position [1892, 0]
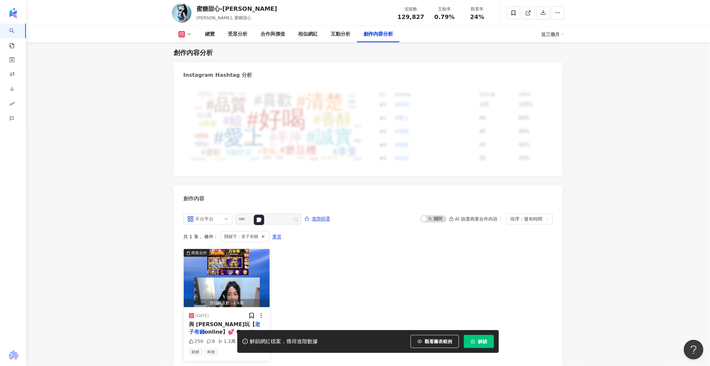
click at [246, 249] on img "button" at bounding box center [227, 278] width 86 height 58
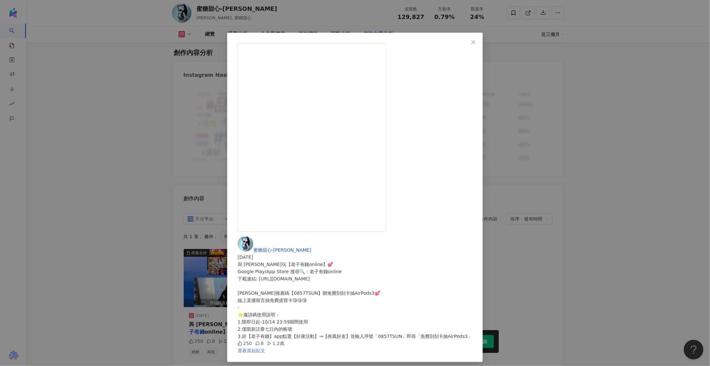
click at [265, 348] on link "查看原始貼文" at bounding box center [251, 350] width 27 height 5
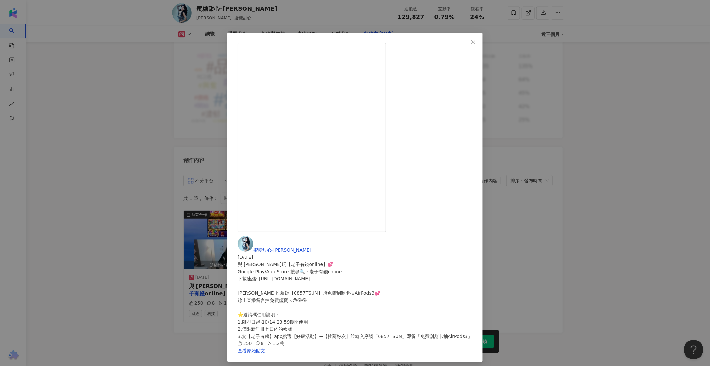
click at [97, 151] on div "蜜糖甜心-蔡小佩 2024/10/9 與 蔡小佩 一起玩【老子有錢online】💕 Google Play/App Store 搜尋🔍：老子有錢online …" at bounding box center [355, 183] width 710 height 366
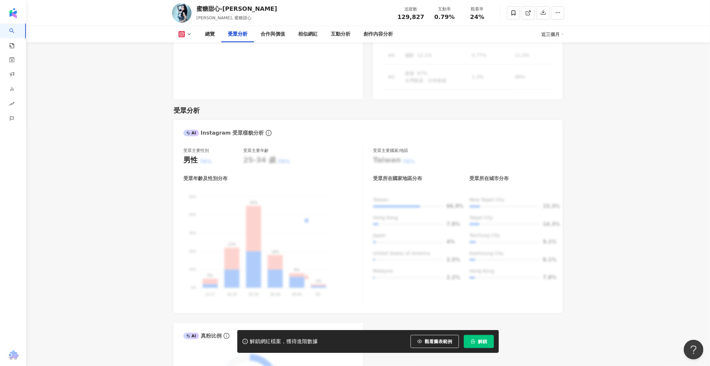
scroll to position [419, 0]
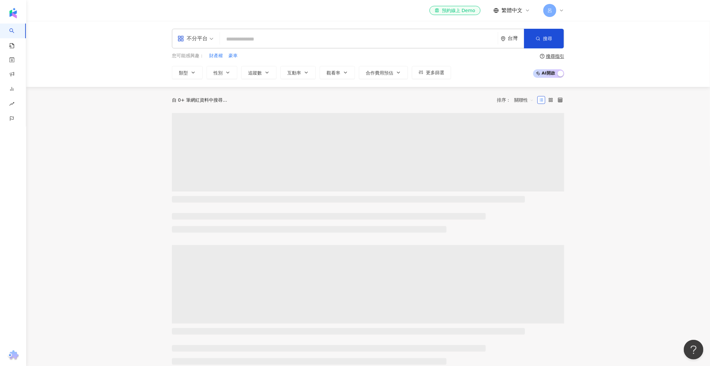
click at [242, 42] on input "search" at bounding box center [359, 39] width 273 height 12
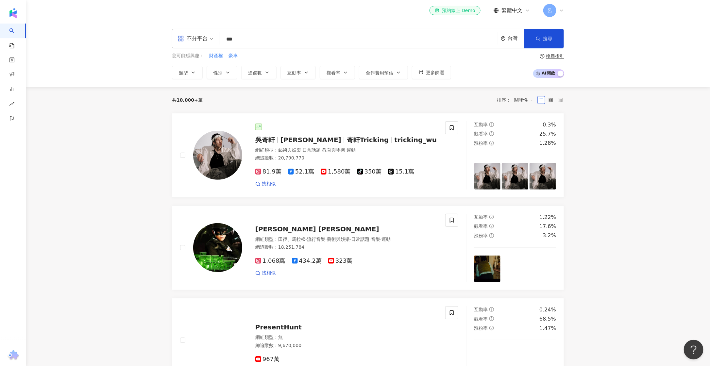
type input "***"
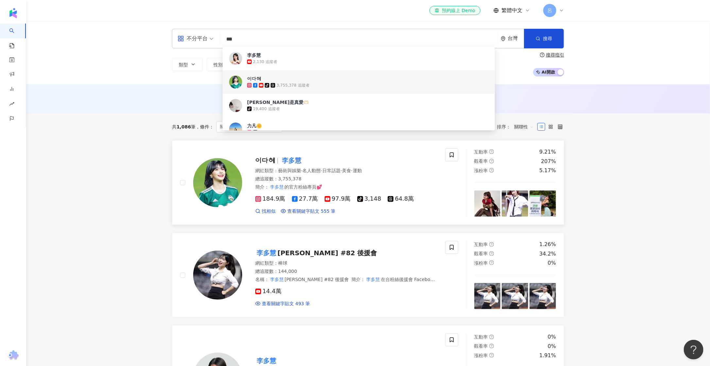
click at [284, 160] on mark "李多慧" at bounding box center [292, 160] width 22 height 10
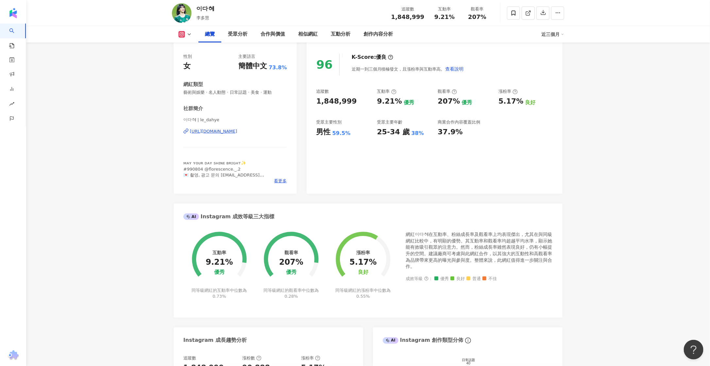
scroll to position [342, 0]
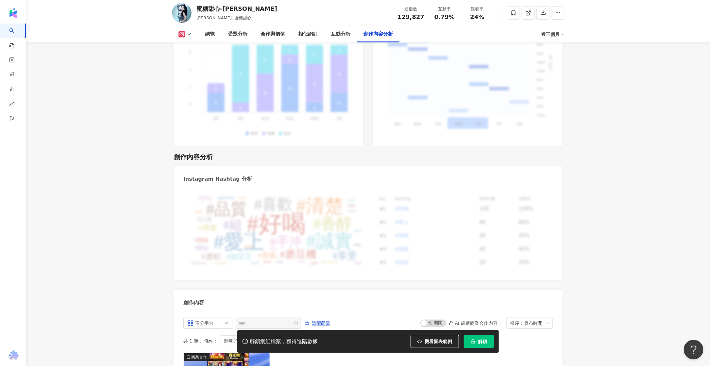
scroll to position [1930, 0]
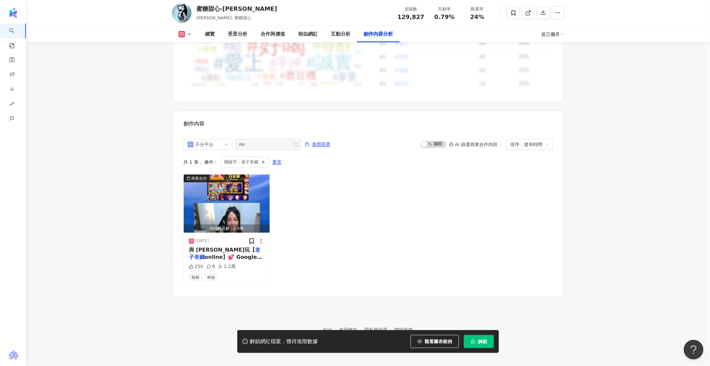
click at [408, 16] on span "129,827" at bounding box center [411, 16] width 27 height 7
copy span "129,827"
click at [449, 17] on span "0.79%" at bounding box center [445, 17] width 20 height 7
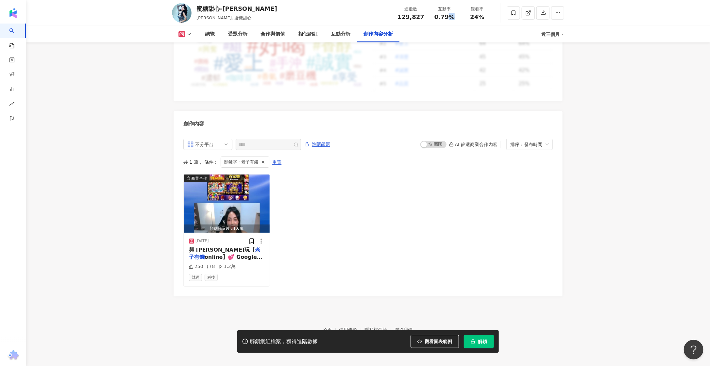
click at [449, 17] on span "0.79%" at bounding box center [445, 17] width 20 height 7
copy span "0.79%"
click at [476, 18] on span "24%" at bounding box center [477, 17] width 14 height 7
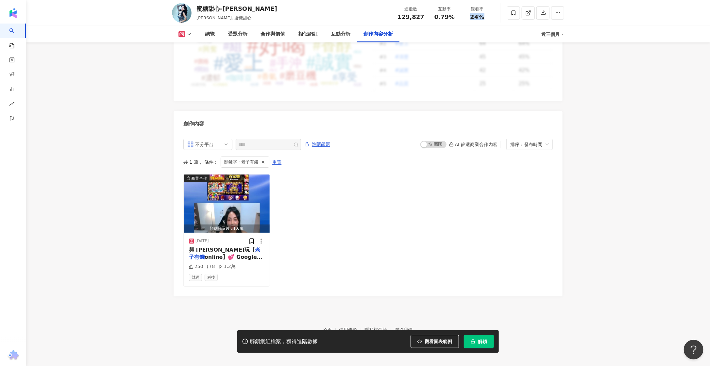
click at [476, 18] on span "24%" at bounding box center [477, 17] width 14 height 7
copy span "24%"
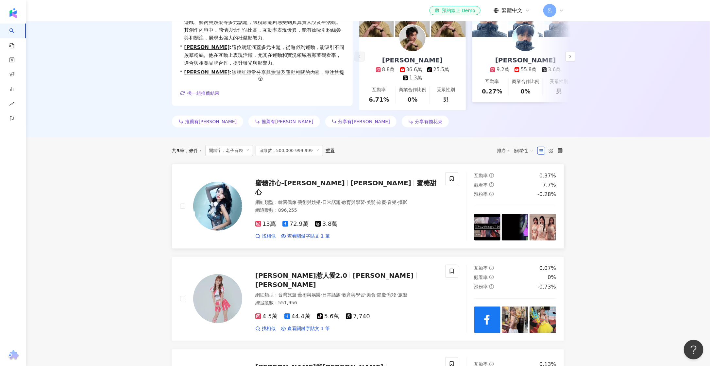
scroll to position [114, 0]
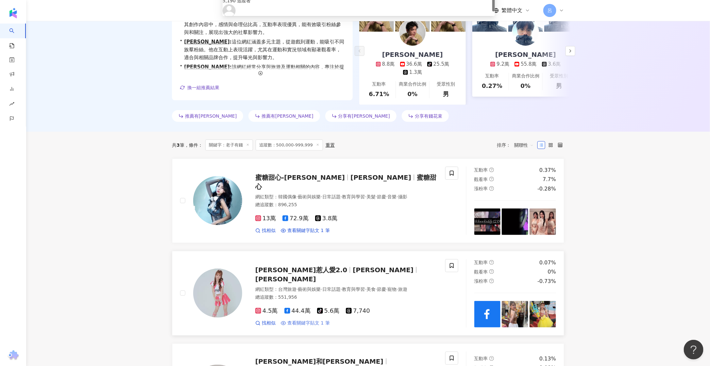
click at [302, 326] on span "查看關鍵字貼文 1 筆" at bounding box center [308, 323] width 43 height 7
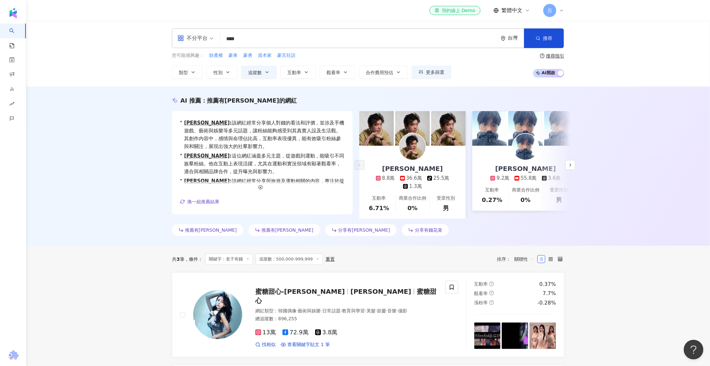
scroll to position [0, 0]
click at [262, 73] on button "追蹤數" at bounding box center [258, 72] width 35 height 13
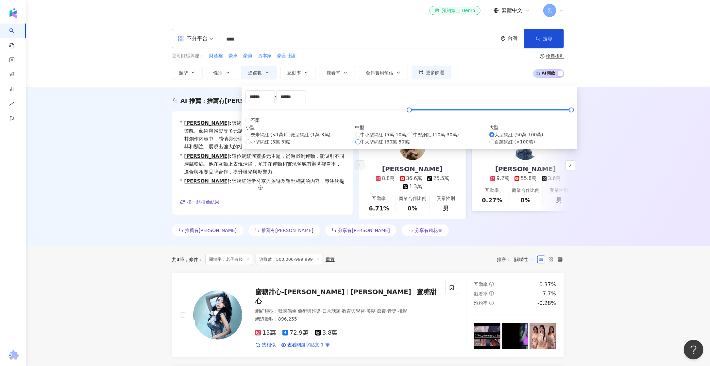
click at [361, 145] on span "中大型網紅 (30萬-50萬)" at bounding box center [386, 141] width 50 height 7
type input "******"
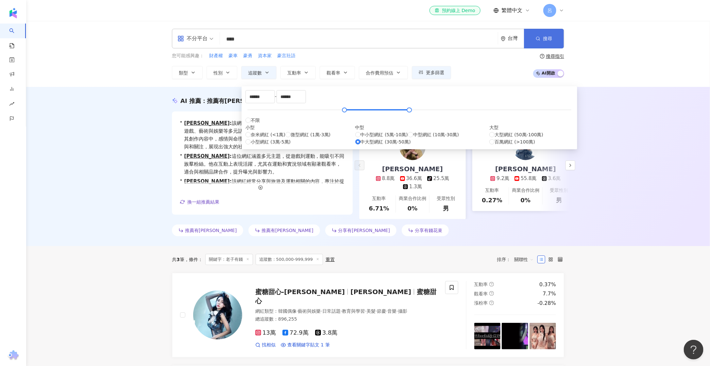
click at [550, 37] on span "搜尋" at bounding box center [547, 38] width 9 height 5
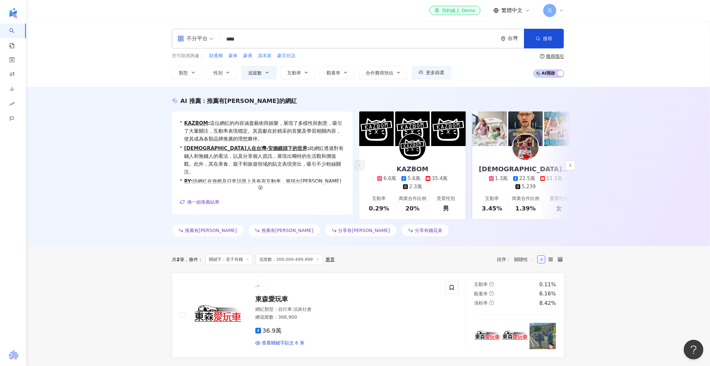
click at [316, 262] on span at bounding box center [317, 260] width 3 height 4
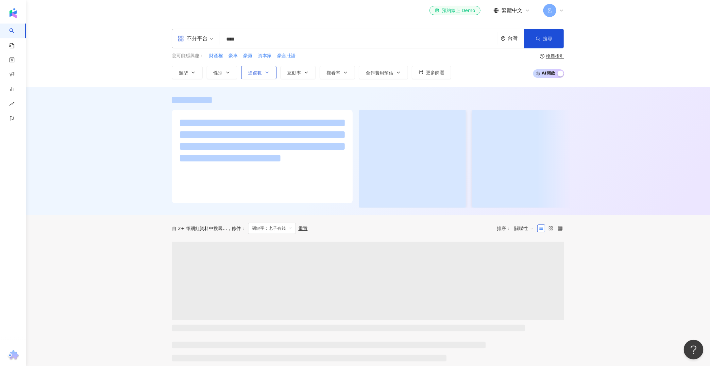
click at [257, 73] on span "追蹤數" at bounding box center [255, 72] width 14 height 5
type input "*"
type input "*******"
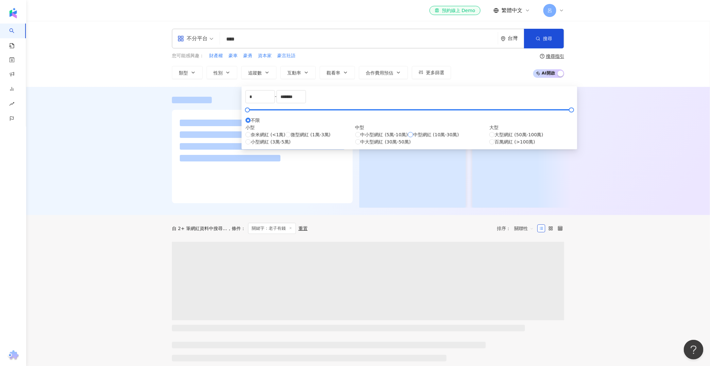
click at [413, 138] on span "中型網紅 (10萬-30萬)" at bounding box center [436, 134] width 46 height 7
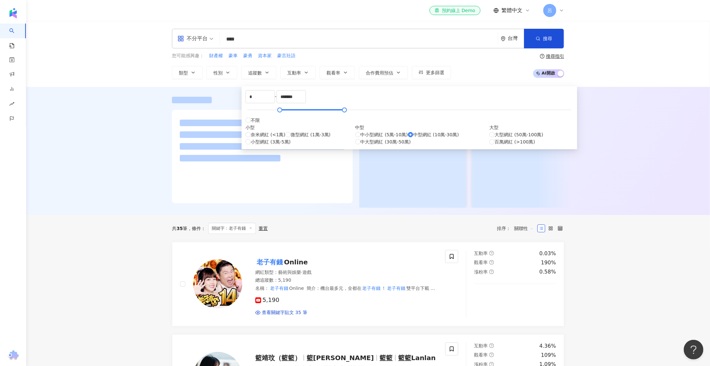
type input "******"
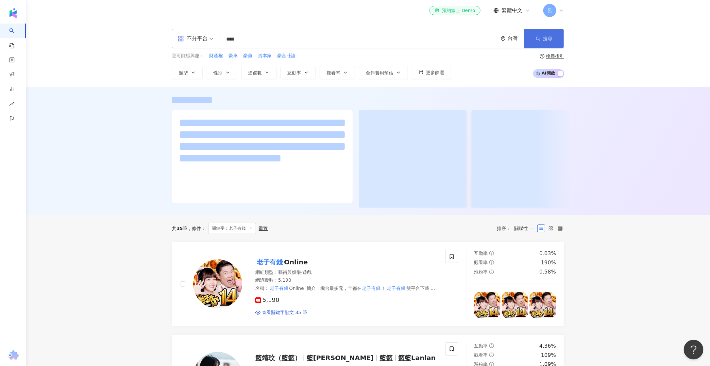
click at [545, 42] on button "搜尋" at bounding box center [544, 39] width 40 height 20
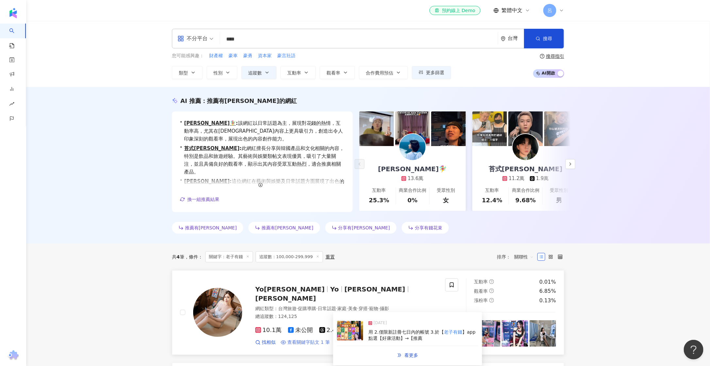
click at [322, 339] on span "查看關鍵字貼文 1 筆" at bounding box center [308, 342] width 43 height 7
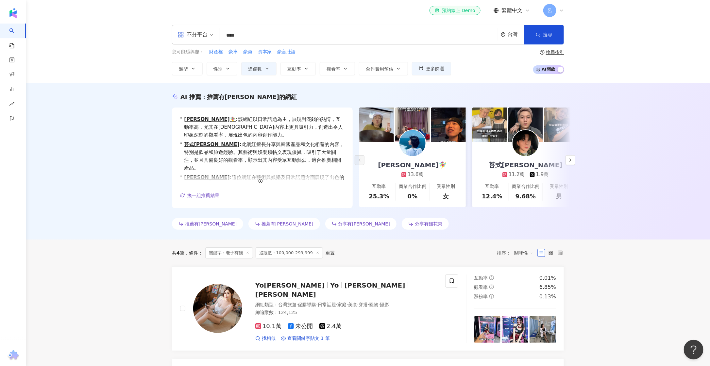
scroll to position [4, 0]
click at [272, 67] on button "追蹤數" at bounding box center [258, 68] width 35 height 13
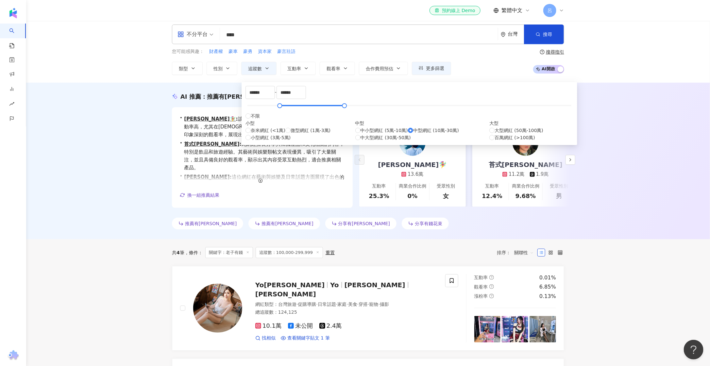
click at [394, 240] on div "共 4 筆 條件 ： 關鍵字：老子有錢 追蹤數：100,000-299,999 重置 排序： 關聯性" at bounding box center [368, 252] width 392 height 27
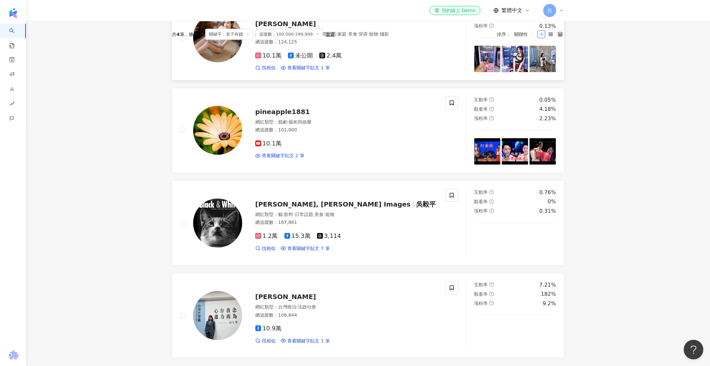
scroll to position [0, 0]
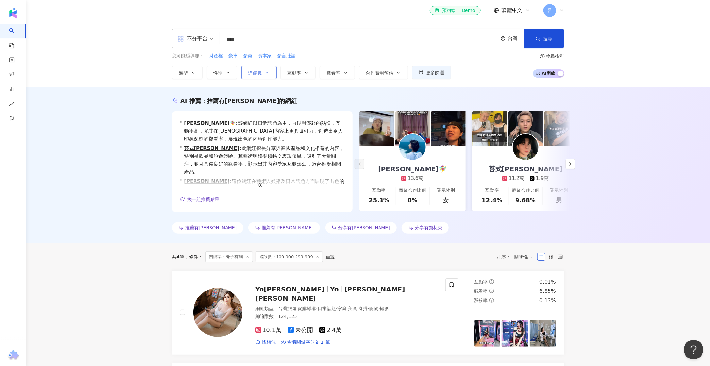
click at [263, 74] on button "追蹤數" at bounding box center [258, 72] width 35 height 13
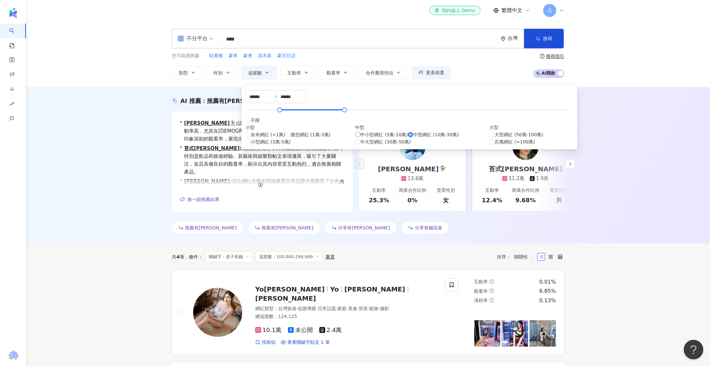
click at [361, 138] on span "中小型網紅 (5萬-10萬)" at bounding box center [384, 134] width 47 height 7
type input "*****"
click at [538, 38] on icon "button" at bounding box center [538, 38] width 5 height 5
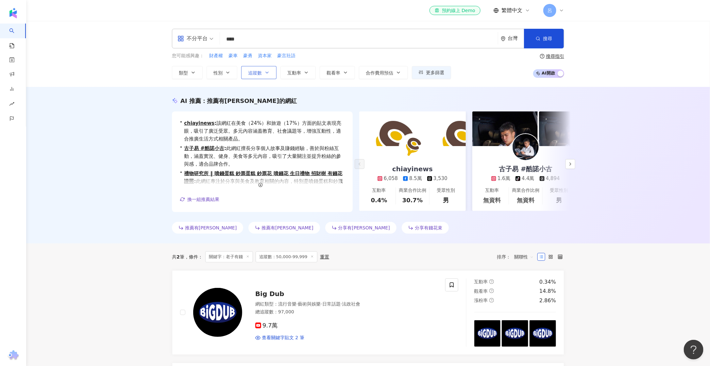
click at [263, 73] on button "追蹤數" at bounding box center [258, 72] width 35 height 13
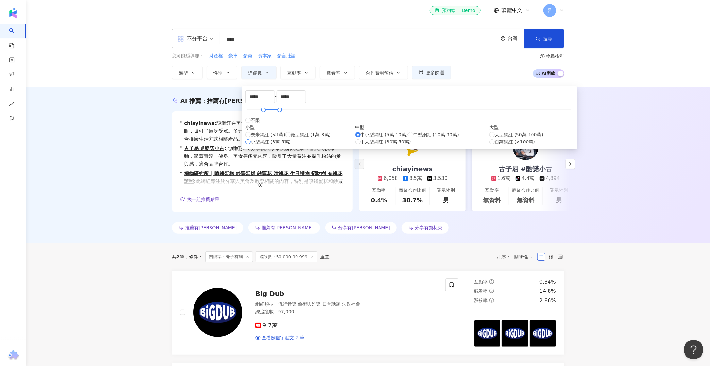
click at [264, 145] on span "小型網紅 (3萬-5萬)" at bounding box center [271, 141] width 40 height 7
type input "*****"
click at [541, 43] on button "搜尋" at bounding box center [544, 39] width 40 height 20
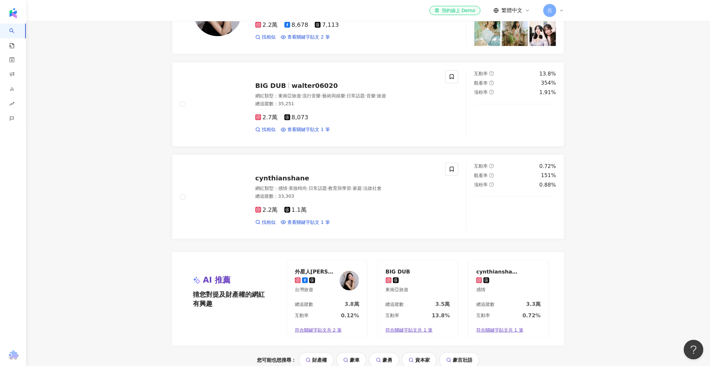
scroll to position [272, 0]
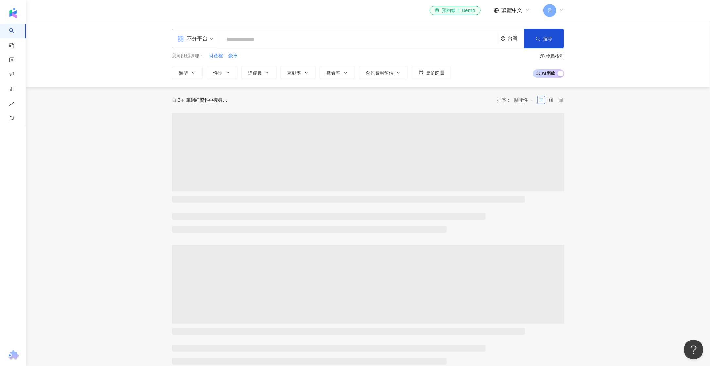
click at [254, 39] on input "search" at bounding box center [359, 39] width 273 height 12
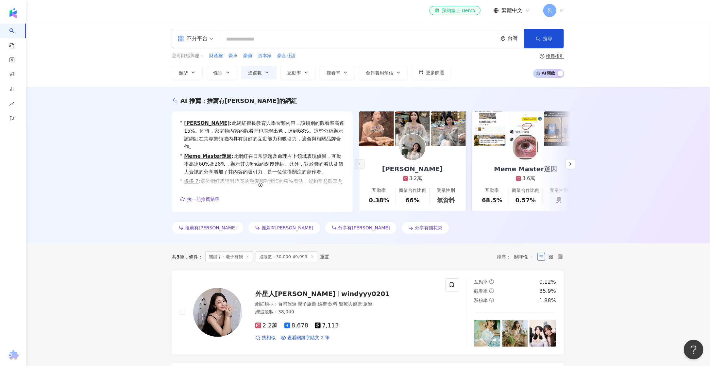
click at [312, 256] on icon at bounding box center [312, 256] width 3 height 3
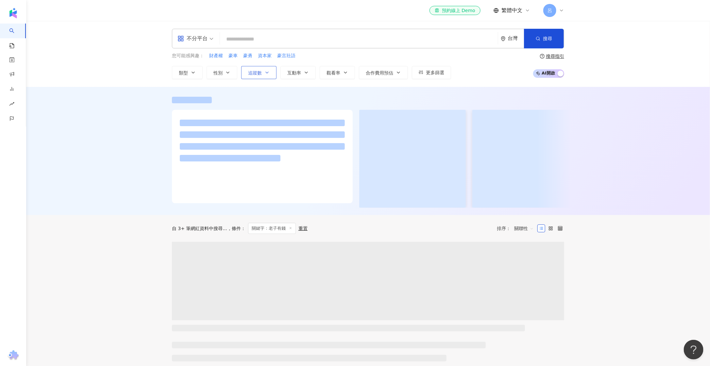
click at [268, 72] on icon "button" at bounding box center [267, 72] width 5 height 5
type input "*"
type input "*******"
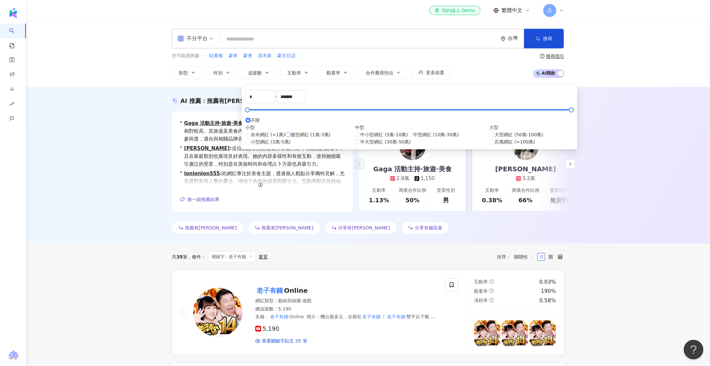
click at [291, 138] on span "微型網紅 (1萬-3萬)" at bounding box center [311, 134] width 40 height 7
type input "*****"
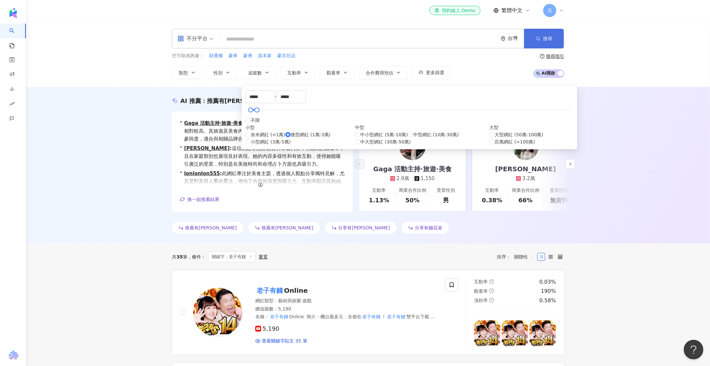
click at [557, 37] on button "搜尋" at bounding box center [544, 39] width 40 height 20
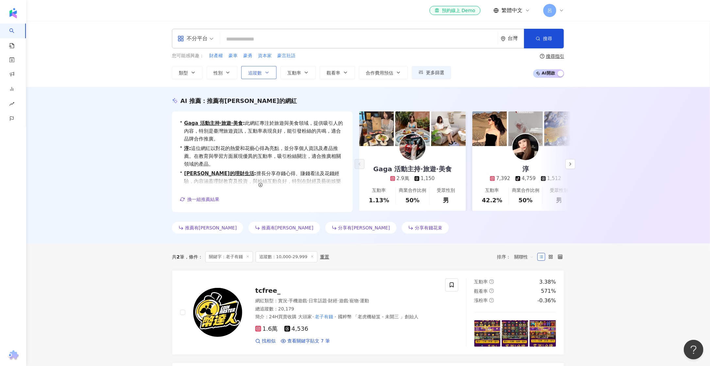
click at [253, 69] on button "追蹤數" at bounding box center [258, 72] width 35 height 13
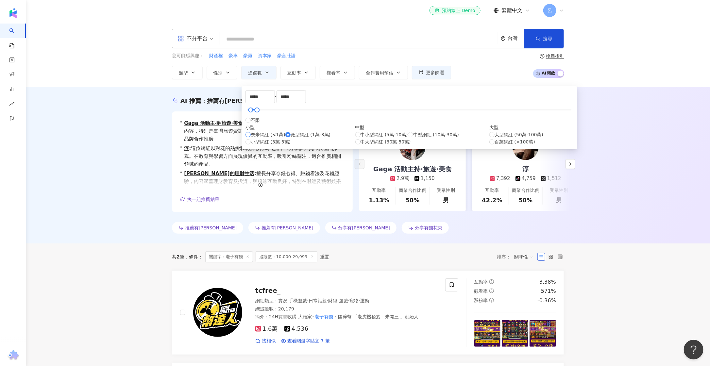
click at [266, 138] on span "奈米網紅 (<1萬)" at bounding box center [268, 134] width 35 height 7
type input "*"
type input "****"
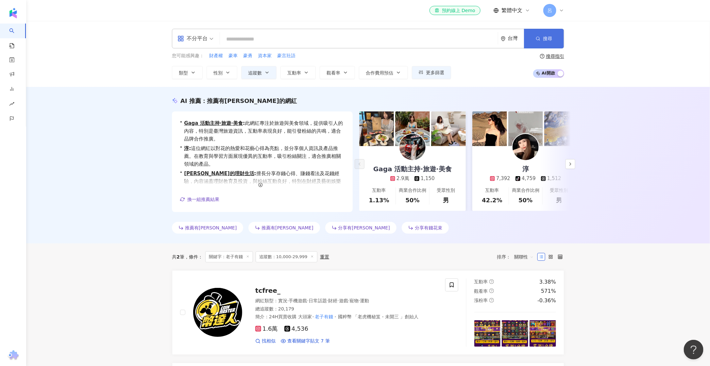
click at [543, 41] on span "搜尋" at bounding box center [547, 38] width 9 height 5
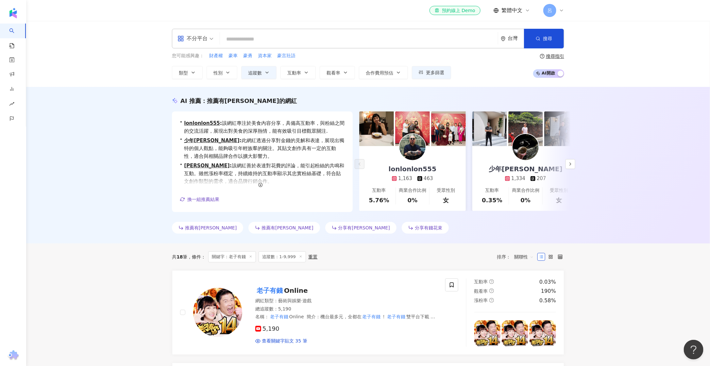
click at [298, 258] on span "追蹤數：1-9,999" at bounding box center [282, 256] width 47 height 11
click at [300, 256] on icon at bounding box center [300, 256] width 3 height 3
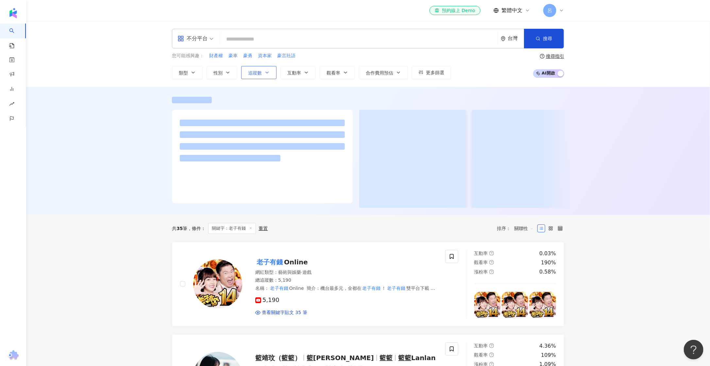
click at [259, 69] on button "追蹤數" at bounding box center [258, 72] width 35 height 13
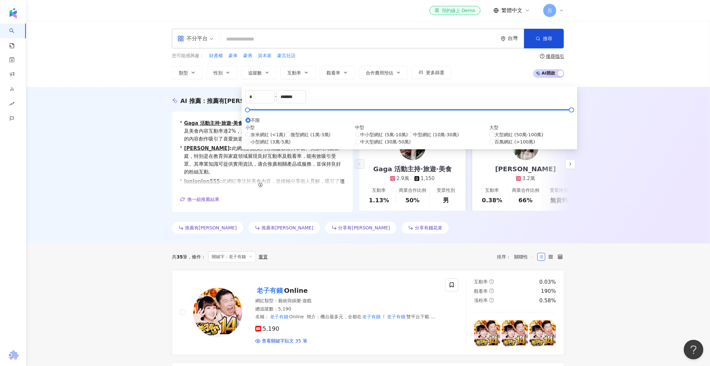
click at [306, 251] on div "共 35 筆 條件 ： 關鍵字：老子有錢 重置 排序： 關聯性" at bounding box center [368, 257] width 392 height 27
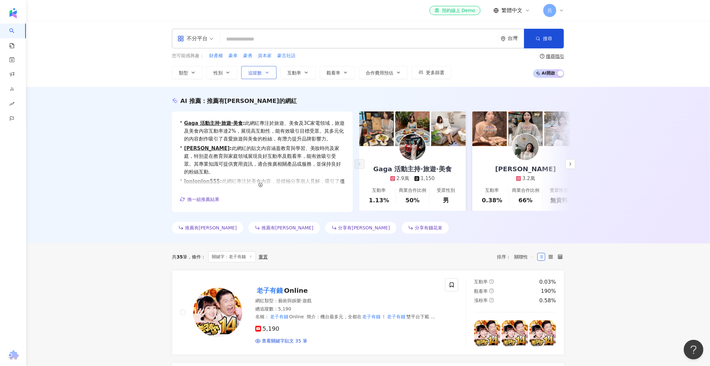
click at [263, 73] on button "追蹤數" at bounding box center [258, 72] width 35 height 13
click at [261, 36] on input "search" at bounding box center [359, 39] width 273 height 12
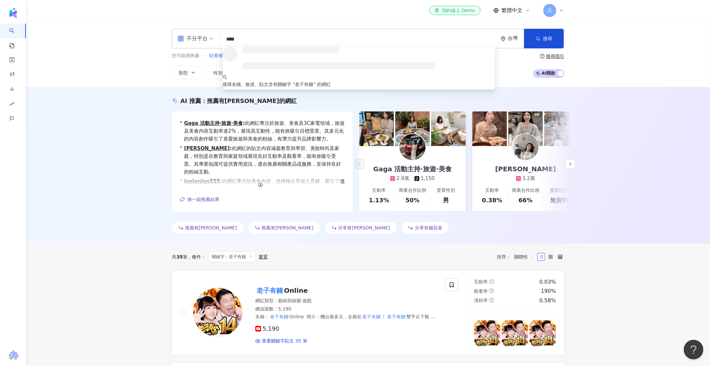
type input "****"
click at [121, 110] on div "AI 推薦 ： 推薦有錢花的網紅 • Gaga 活動主持·旅遊·美食 : 此網紅專注於旅遊、美食及3C家電領域，旅遊及美食內容互動率達2%，展現高互動性，能有…" at bounding box center [368, 165] width 684 height 157
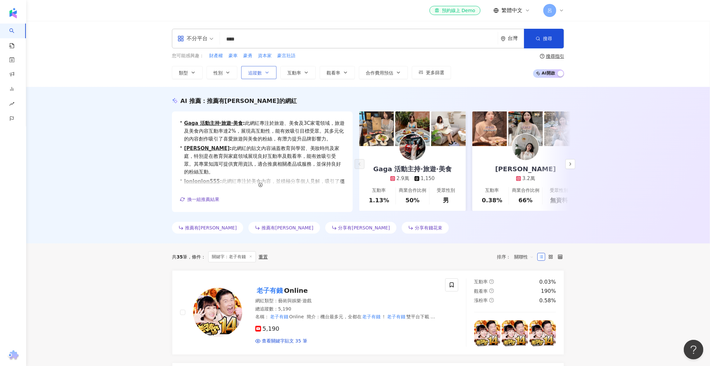
click at [252, 73] on span "追蹤數" at bounding box center [255, 72] width 14 height 5
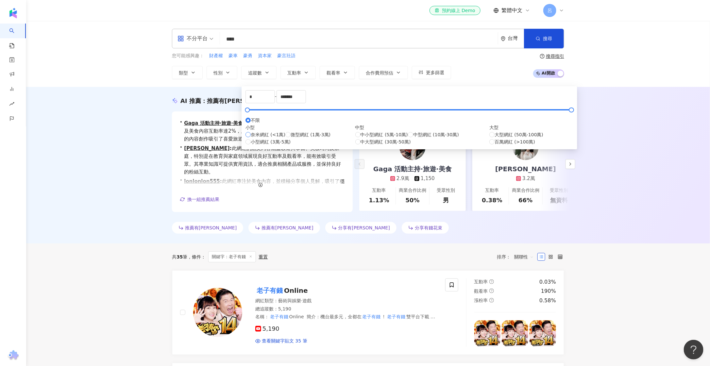
click at [270, 138] on span "奈米網紅 (<1萬)" at bounding box center [268, 134] width 35 height 7
type input "****"
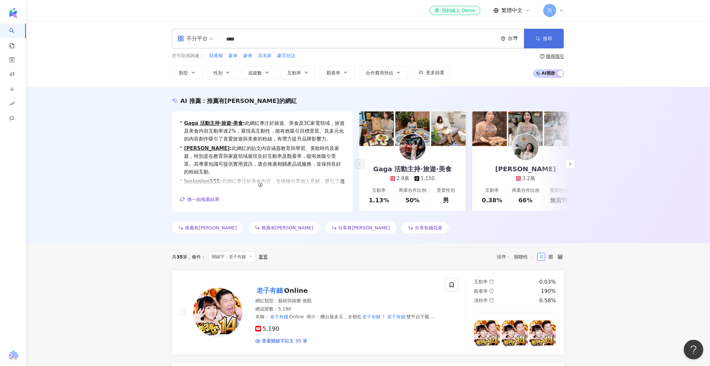
click at [545, 35] on button "搜尋" at bounding box center [544, 39] width 40 height 20
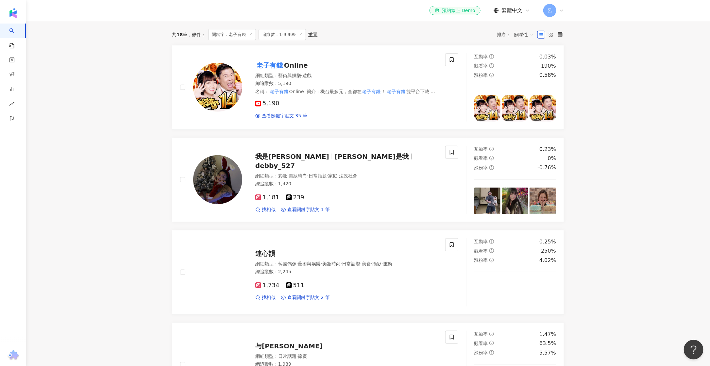
scroll to position [197, 0]
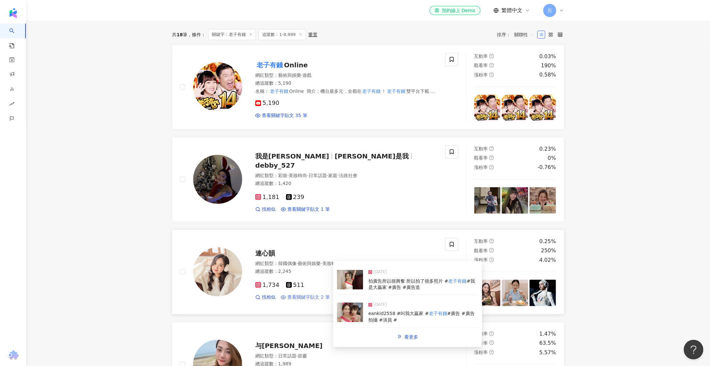
click at [317, 301] on span "查看關鍵字貼文 2 筆" at bounding box center [308, 297] width 43 height 7
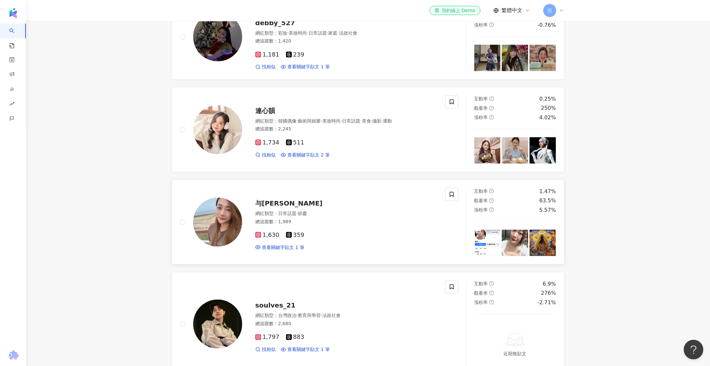
scroll to position [351, 0]
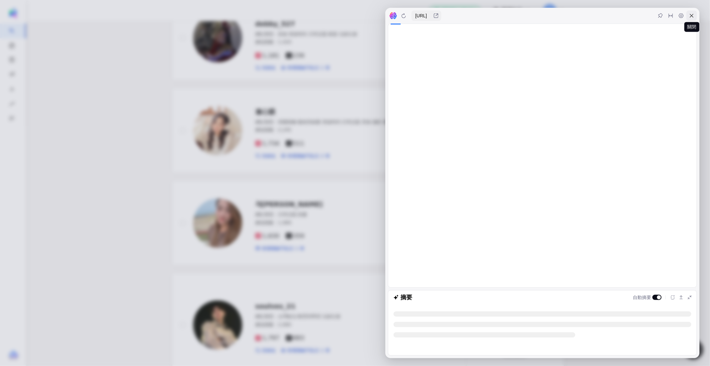
click at [693, 15] on icon at bounding box center [691, 15] width 5 height 5
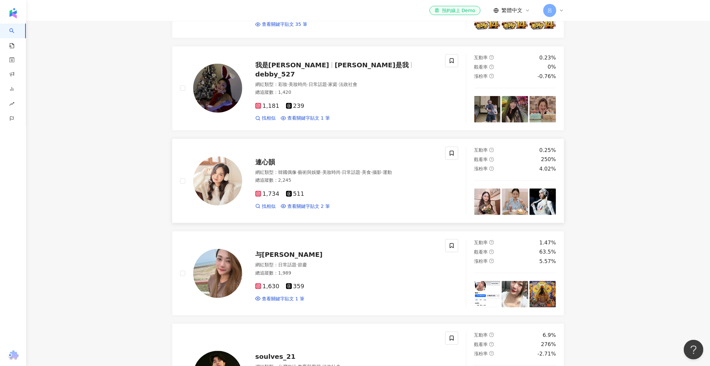
scroll to position [287, 0]
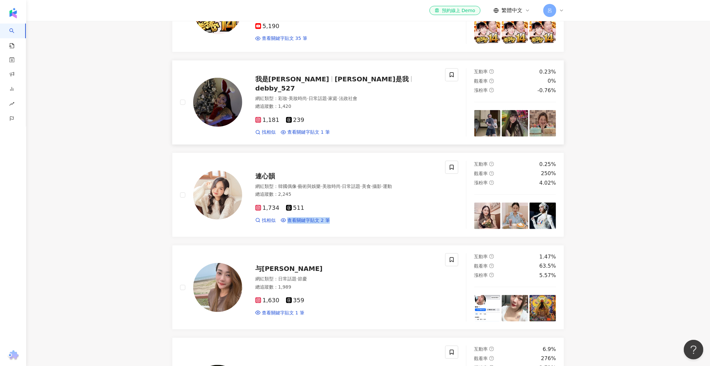
click at [318, 111] on div "網紅類型 ： 彩妝 · 美妝時尚 · 日常話題 · 家庭 · 法政社會 總追蹤數 ： 1,420" at bounding box center [346, 103] width 182 height 16
click at [204, 199] on img at bounding box center [217, 195] width 49 height 49
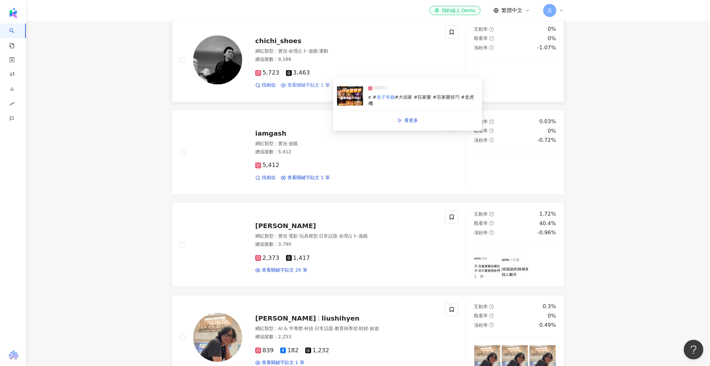
scroll to position [812, 0]
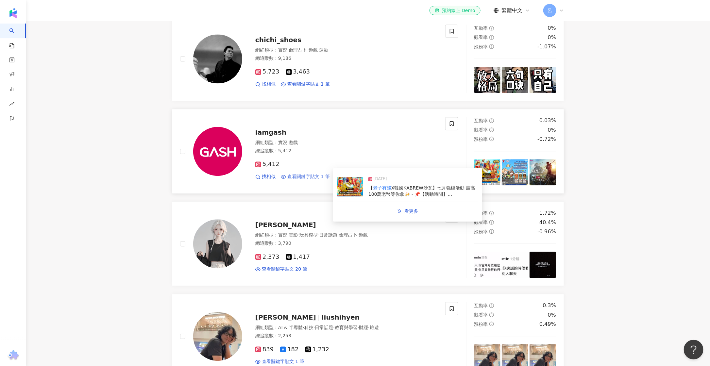
click at [299, 180] on span "查看關鍵字貼文 1 筆" at bounding box center [308, 177] width 43 height 7
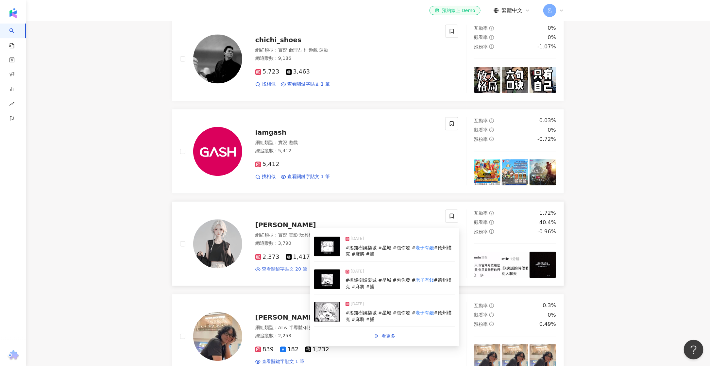
click at [297, 273] on span "查看關鍵字貼文 20 筆" at bounding box center [284, 269] width 45 height 7
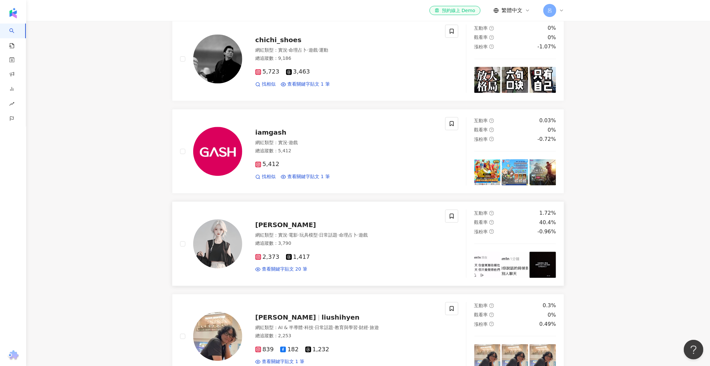
scroll to position [982, 0]
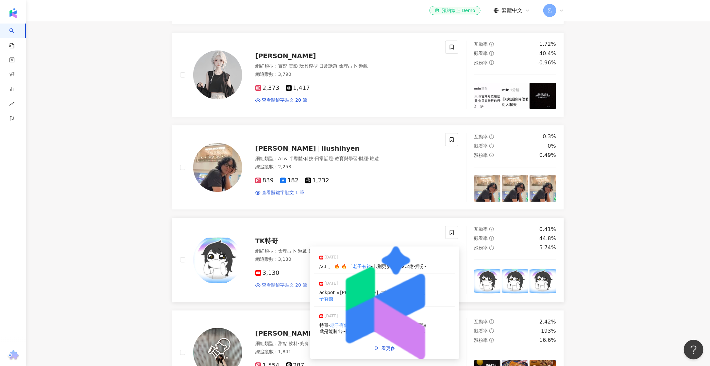
click at [289, 289] on span "查看關鍵字貼文 20 筆" at bounding box center [284, 285] width 45 height 7
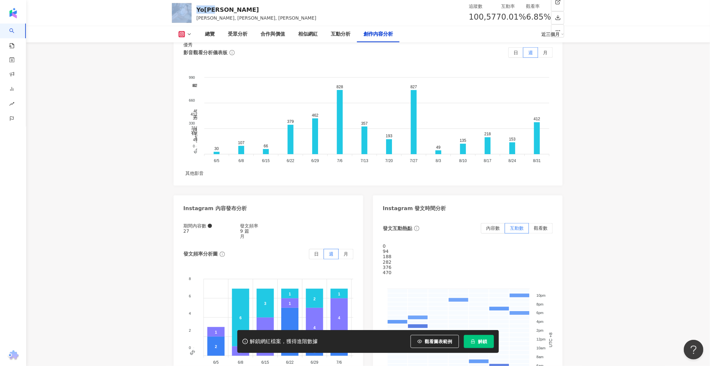
scroll to position [1912, 0]
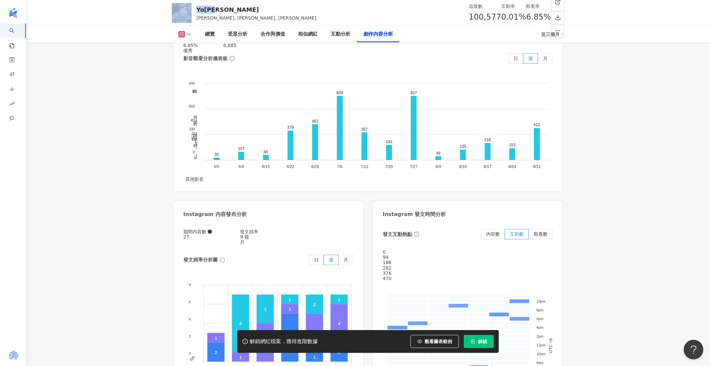
drag, startPoint x: 212, startPoint y: 6, endPoint x: 193, endPoint y: 7, distance: 19.0
click at [193, 7] on div "Yo[PERSON_NAME], [PERSON_NAME], [PERSON_NAME] 追蹤數 100,577 互動率 0.01% 觀看率 6.85%" at bounding box center [368, 13] width 419 height 26
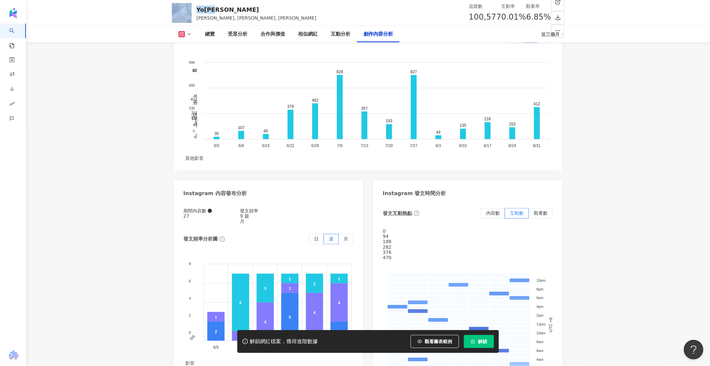
click at [469, 16] on span "100,577" at bounding box center [485, 16] width 32 height 9
click at [469, 14] on span "100,577" at bounding box center [485, 16] width 32 height 9
drag, startPoint x: 570, startPoint y: 32, endPoint x: 563, endPoint y: 34, distance: 6.6
click at [569, 33] on div "總覽 受眾分析 合作與價值 相似網紅 互動分析 創作內容分析 近三個月" at bounding box center [368, 34] width 419 height 16
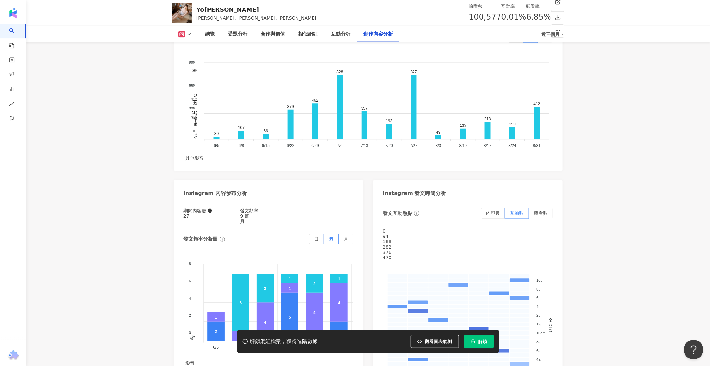
click at [562, 34] on icon at bounding box center [562, 34] width 3 height 3
click at [469, 16] on span "100,577" at bounding box center [485, 16] width 32 height 9
copy span "100,577"
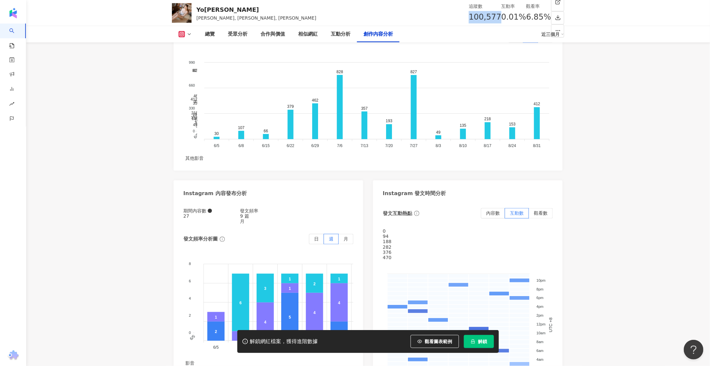
click at [502, 19] on span "0.01%" at bounding box center [514, 17] width 25 height 12
copy span "0.01%"
click at [526, 16] on span "6.85%" at bounding box center [538, 17] width 25 height 12
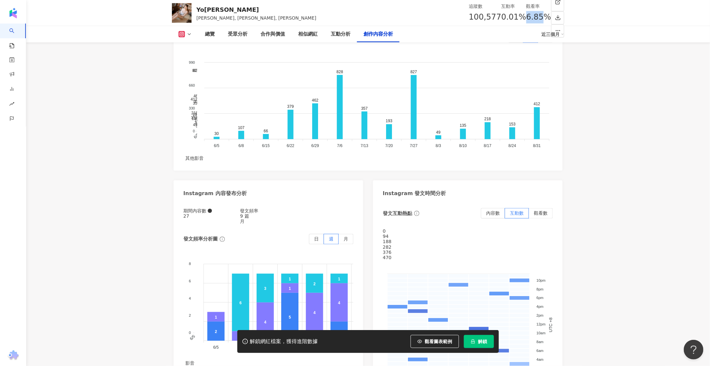
click at [526, 16] on span "6.85%" at bounding box center [538, 17] width 25 height 12
copy span "6.85%"
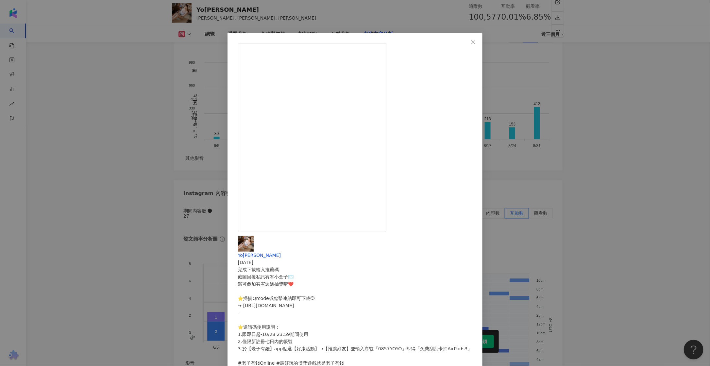
drag, startPoint x: 466, startPoint y: 173, endPoint x: 365, endPoint y: 170, distance: 101.4
click at [365, 236] on div "Yo蔡憂憂 2024/10/24 完成下載輸入推薦碼 截圖回覆私訊宥宥小盒子✉️ 還可參加宥宥週邊抽獎唷❤️ ⭐掃描Qrcode或點擊連結即可下載😉 ➙ ht…" at bounding box center [355, 312] width 234 height 152
copy div "老子有錢Online #最好玩的博弈遊戲就是老子有錢"
click at [574, 207] on div "Yo蔡憂憂 2024/10/24 完成下載輸入推薦碼 截圖回覆私訊宥宥小盒子✉️ 還可參加宥宥週邊抽獎唷❤️ ⭐掃描Qrcode或點擊連結即可下載😉 ➙ ht…" at bounding box center [355, 183] width 710 height 366
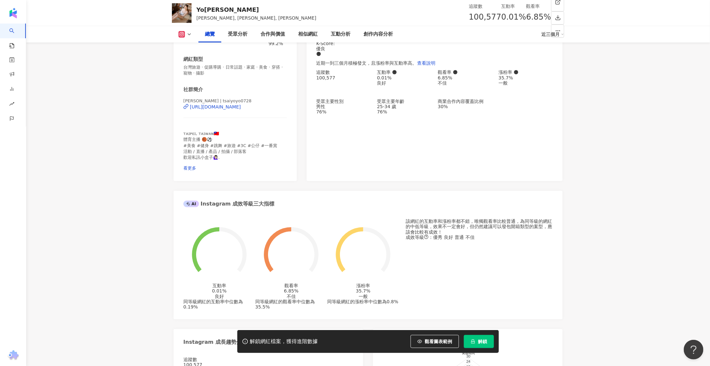
scroll to position [0, 0]
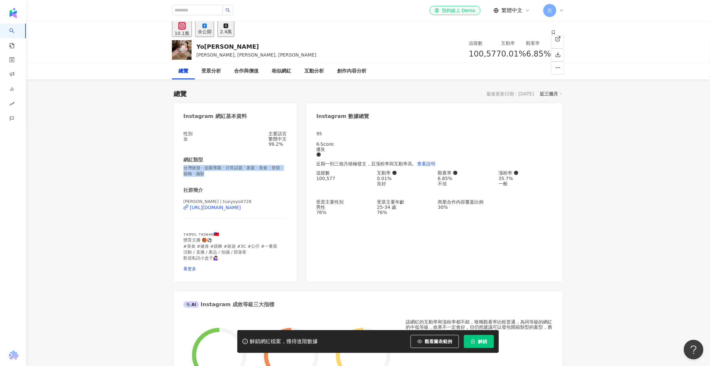
drag, startPoint x: 205, startPoint y: 175, endPoint x: 174, endPoint y: 168, distance: 32.1
click at [174, 168] on div "性別 女 主要語言 繁體中文 99.2% 網紅類型 台灣旅遊 · 促購導購 · 日常話題 · 家庭 · 美食 · 穿搭 · 寵物 · 攝影 社群簡介 蔡宥宥🐷…" at bounding box center [235, 203] width 123 height 157
copy span "台灣旅遊 · 促購導購 · 日常話題 · 家庭 · 美食 · 穿搭 · 寵物 · 攝影"
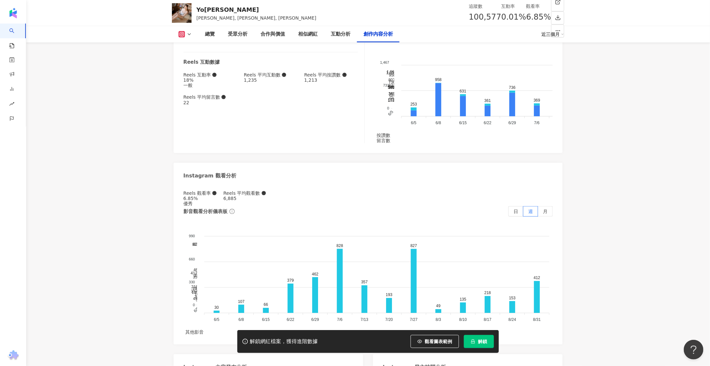
scroll to position [1933, 0]
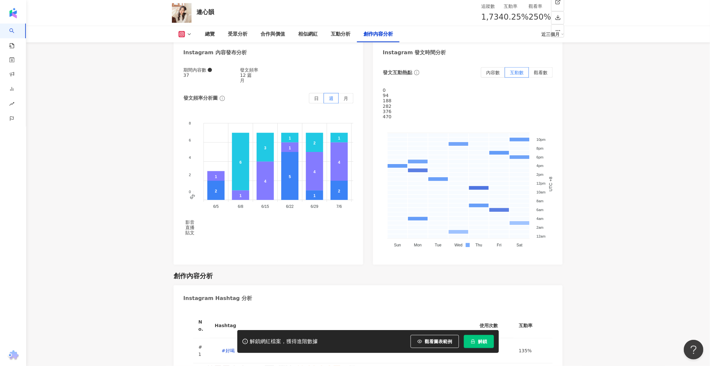
drag, startPoint x: 192, startPoint y: 12, endPoint x: 192, endPoint y: 9, distance: 3.3
click at [191, 10] on div "連心韻 追蹤數 1,734 互動率 0.25% 觀看率 250%" at bounding box center [368, 13] width 419 height 26
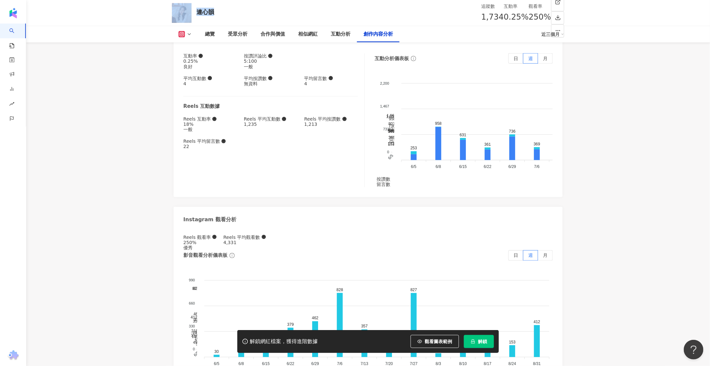
copy div "連心韻"
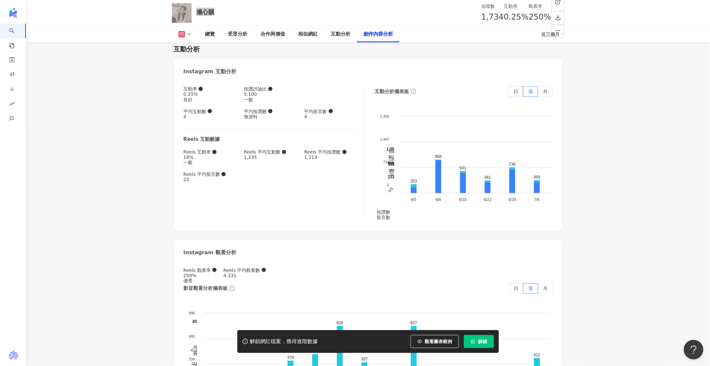
scroll to position [1887, 0]
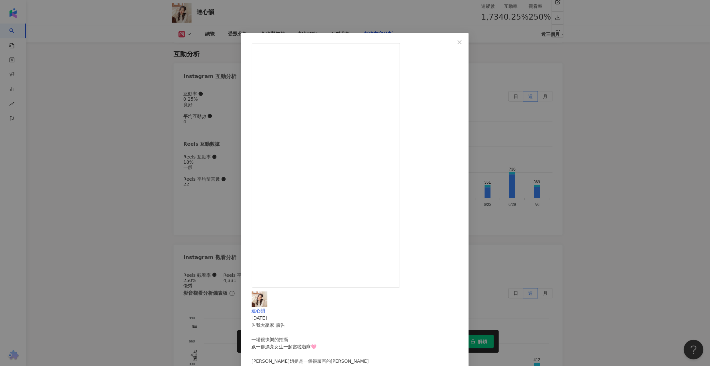
click at [122, 124] on div "連心韻 2025/3/26 叫我大贏家 廣告 一場很快樂的拍攝 跟一群漂亮女生一起當啦啦隊🩷 小璇姐姐是一個很厲害的coser 很喜歡聽她跟大家聊天 講話很直…" at bounding box center [355, 183] width 710 height 366
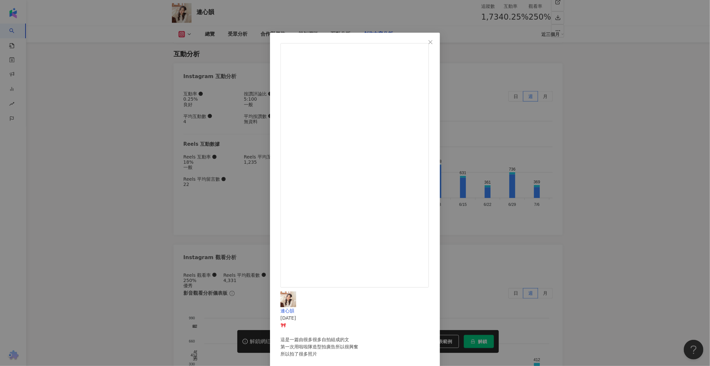
click at [132, 238] on div "連心韻 2025/6/30 🎀 這是一篇由很多很多自拍組成的文 第一次用啦啦隊造型拍廣告所以很興奮 所以拍了很多照片 #老子有錢 #我是大贏家 #廣告 #廣告…" at bounding box center [355, 183] width 710 height 366
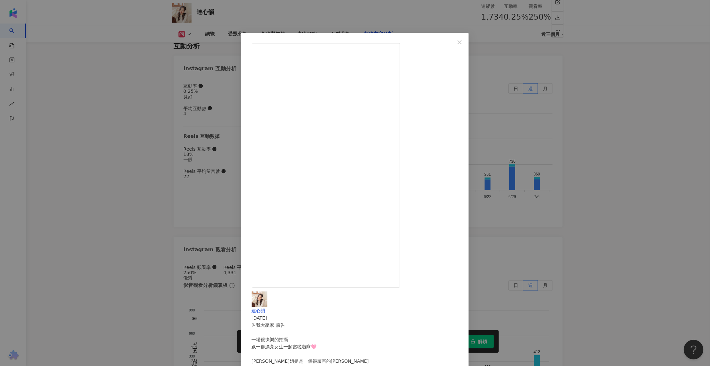
scroll to position [1899, 0]
drag, startPoint x: 438, startPoint y: 245, endPoint x: 367, endPoint y: 234, distance: 71.8
copy div "大贏家 #老子有錢 #廣告 #廣告拍攝 #演員 #actresslife #actress #演員日常 #nans大小演"
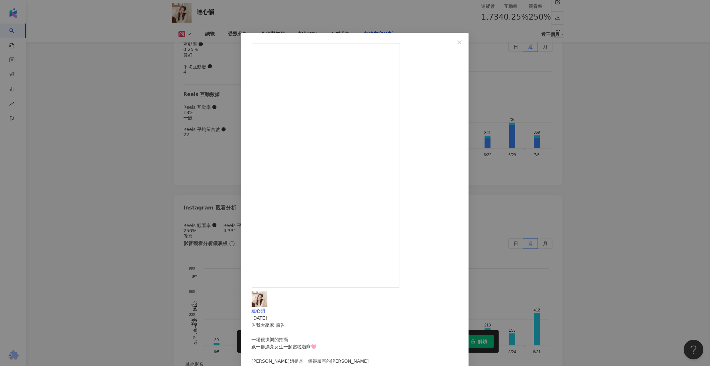
scroll to position [1937, 0]
click at [462, 41] on icon "close" at bounding box center [459, 42] width 5 height 5
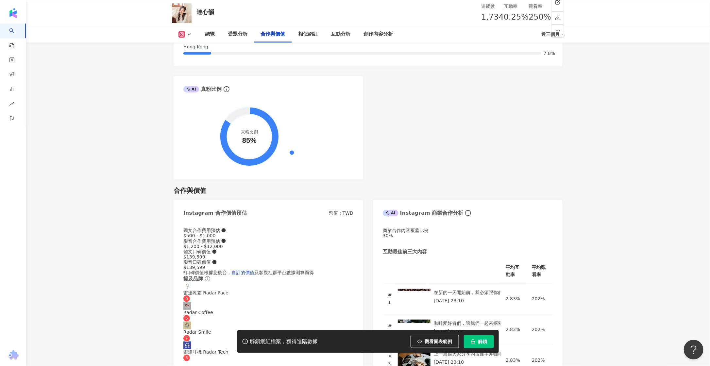
scroll to position [736, 0]
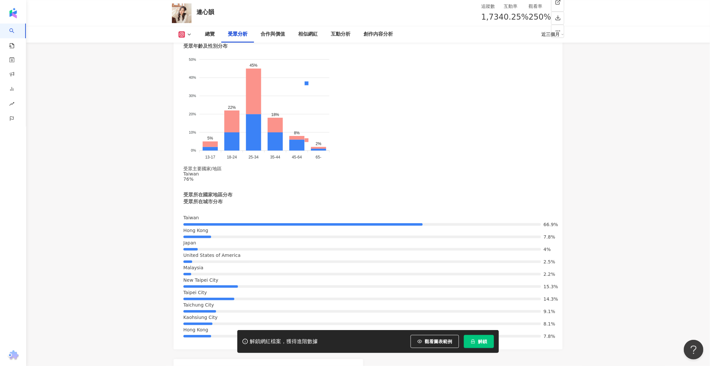
click at [481, 17] on span "1,734" at bounding box center [492, 16] width 23 height 9
copy span "1,734"
click at [504, 18] on span "0.25%" at bounding box center [516, 17] width 25 height 12
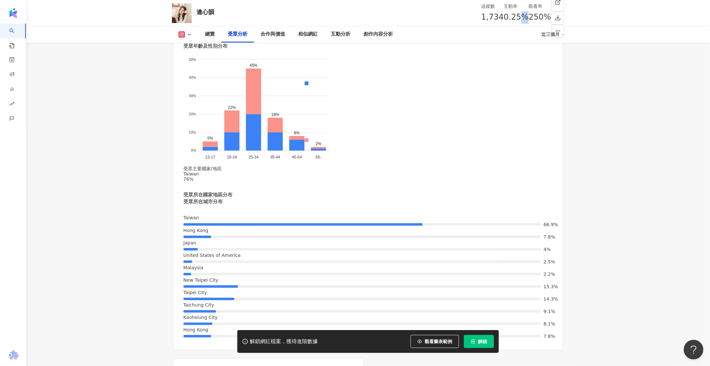
click at [504, 18] on span "0.25%" at bounding box center [516, 17] width 25 height 12
copy span "0.25%"
click at [529, 17] on span "250%" at bounding box center [540, 17] width 23 height 12
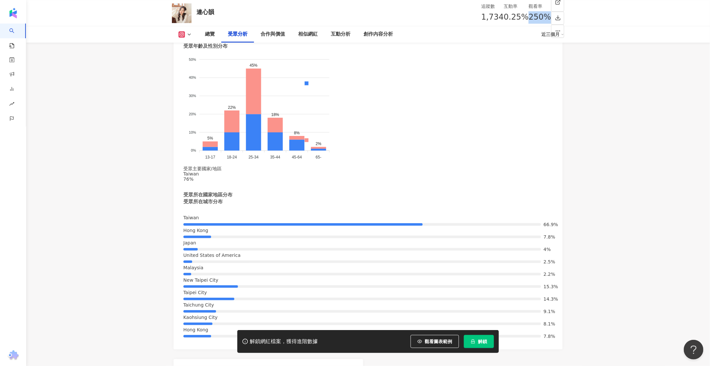
click at [529, 17] on span "250%" at bounding box center [540, 17] width 23 height 12
copy span "250%"
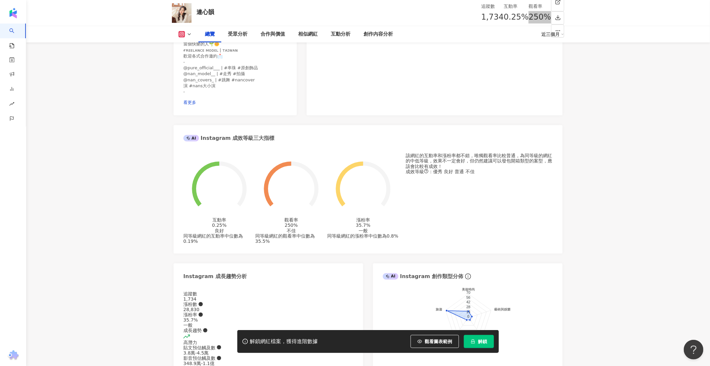
scroll to position [0, 0]
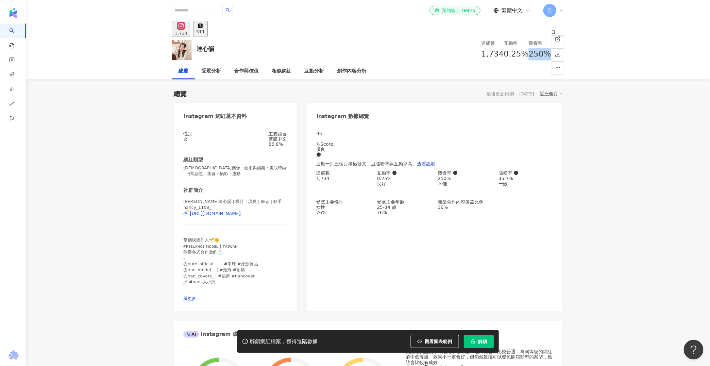
click at [223, 175] on span "韓國偶像 · 藝術與娛樂 · 美妝時尚 · 日常話題 · 美食 · 攝影 · 運動" at bounding box center [235, 171] width 104 height 12
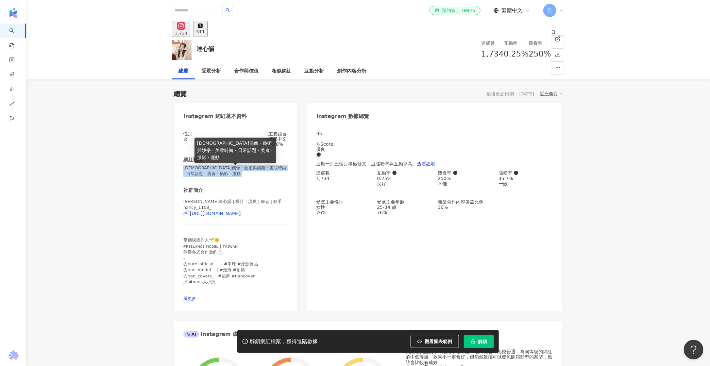
click at [223, 175] on span "韓國偶像 · 藝術與娛樂 · 美妝時尚 · 日常話題 · 美食 · 攝影 · 運動" at bounding box center [235, 171] width 104 height 12
copy span "韓國偶像 · 藝術與娛樂 · 美妝時尚 · 日常話題 · 美食 · 攝影 · 運動"
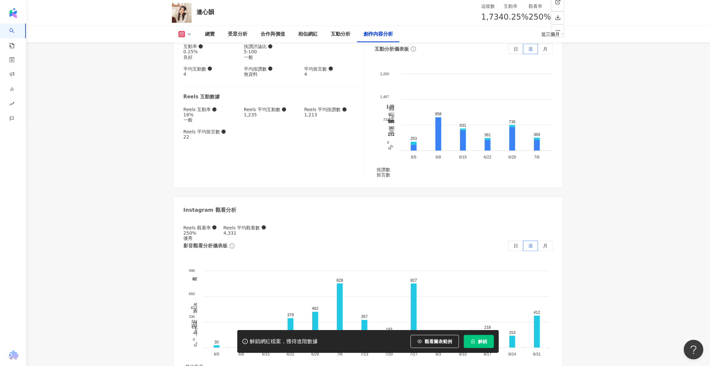
scroll to position [1938, 0]
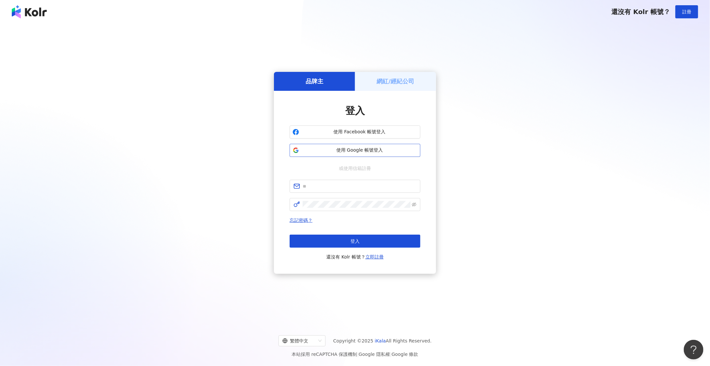
click at [385, 149] on span "使用 Google 帳號登入" at bounding box center [360, 150] width 116 height 7
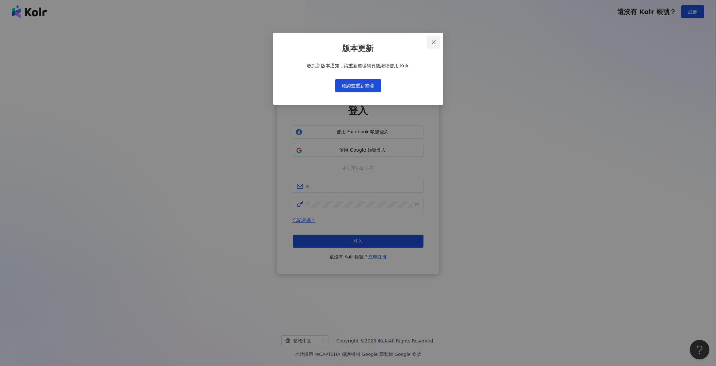
click at [433, 41] on icon "close" at bounding box center [433, 42] width 5 height 5
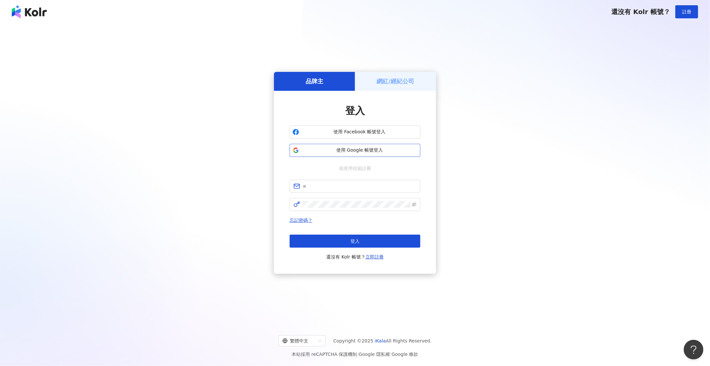
click at [361, 151] on span "使用 Google 帳號登入" at bounding box center [360, 150] width 116 height 7
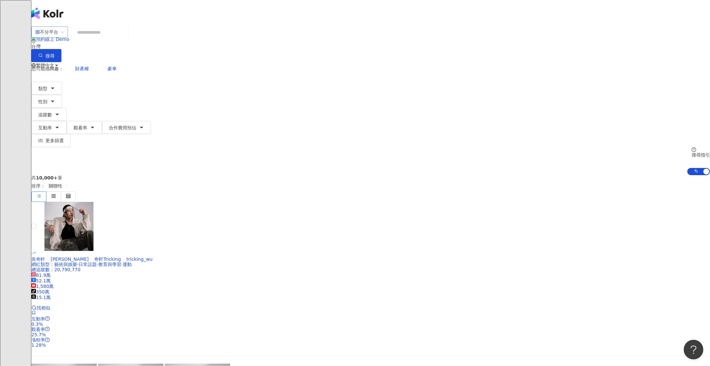
click at [64, 37] on span "不分平台" at bounding box center [49, 32] width 29 height 10
click at [127, 39] on input "search" at bounding box center [100, 32] width 53 height 12
click at [64, 37] on span "不分平台" at bounding box center [49, 32] width 29 height 10
click at [247, 9] on div "el-icon-cs 預約線上 Demo 繁體中文 呂" at bounding box center [370, 52] width 679 height 105
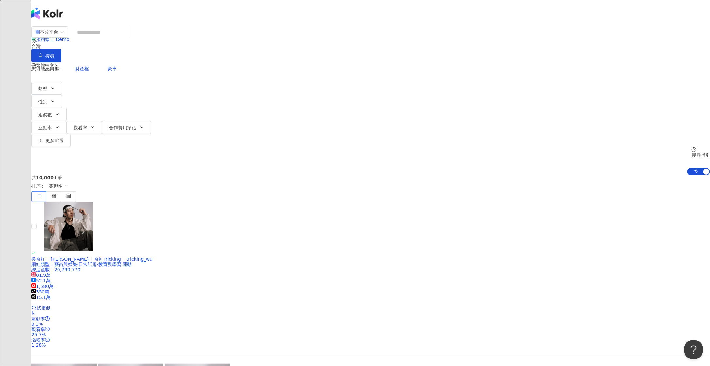
click at [127, 39] on input "search" at bounding box center [100, 32] width 53 height 12
type input "*"
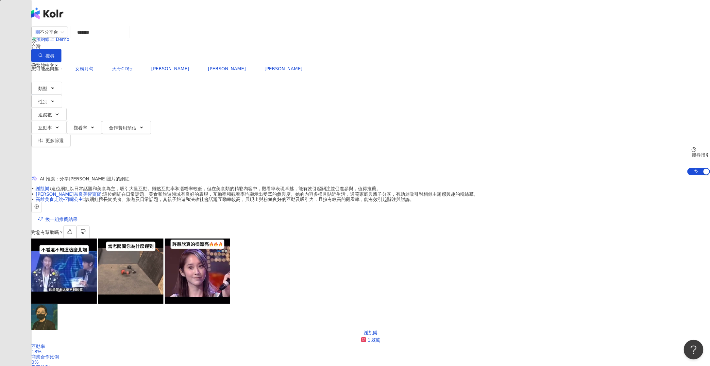
click at [127, 39] on input "*******" at bounding box center [100, 32] width 53 height 12
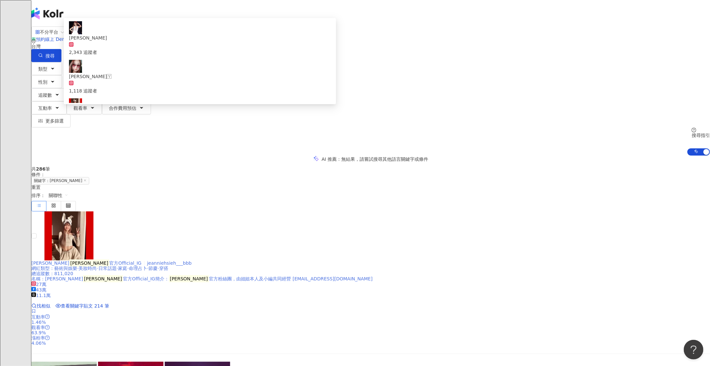
type input "***"
click at [142, 261] on span "官方Official_IG" at bounding box center [125, 263] width 32 height 5
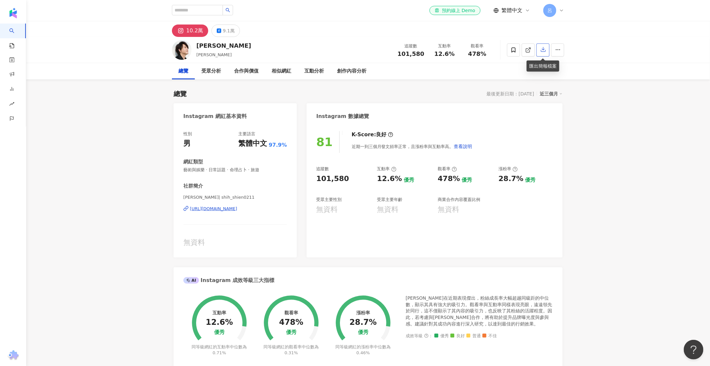
click at [542, 53] on button "button" at bounding box center [543, 49] width 13 height 13
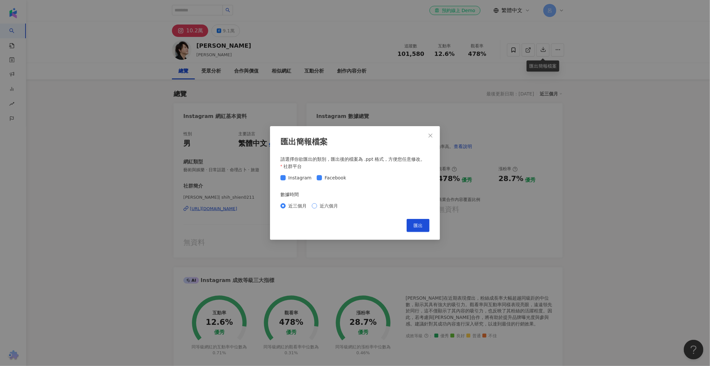
click at [323, 206] on span "近六個月" at bounding box center [329, 205] width 24 height 7
click at [287, 203] on span "近三個月" at bounding box center [298, 205] width 24 height 7
click at [319, 206] on span "近六個月" at bounding box center [329, 205] width 24 height 7
click at [418, 226] on span "匯出" at bounding box center [418, 225] width 9 height 5
click at [555, 95] on div "匯出簡報檔案 請選擇你欲匯出的類別，匯出後的檔案為 .ppt 格式，方便您任意修改。 社群平台 Instagram Facebook 數據時間 近三個月 近六…" at bounding box center [355, 183] width 710 height 366
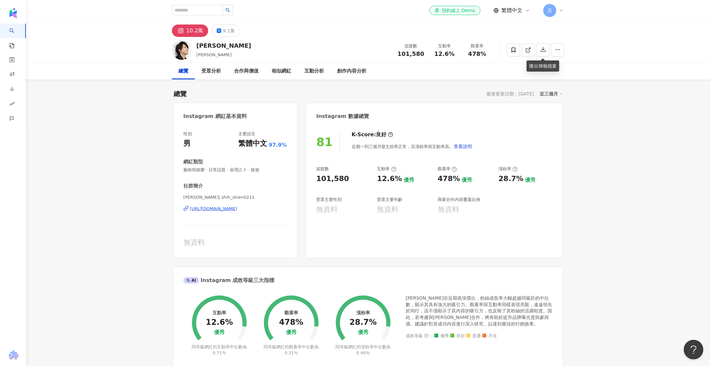
click at [551, 96] on div "近三個月" at bounding box center [551, 94] width 23 height 9
click at [555, 119] on link "近六個月" at bounding box center [554, 120] width 18 height 5
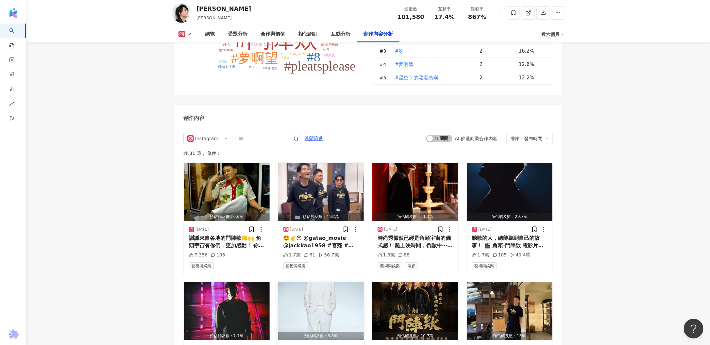
scroll to position [1793, 0]
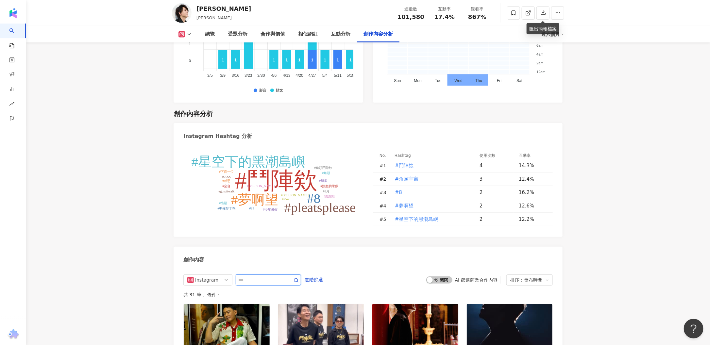
click at [257, 276] on input "text" at bounding box center [261, 280] width 46 height 8
click at [215, 275] on div "Instagram" at bounding box center [205, 280] width 21 height 10
type input "***"
click at [210, 290] on div "不分平台" at bounding box center [207, 293] width 21 height 7
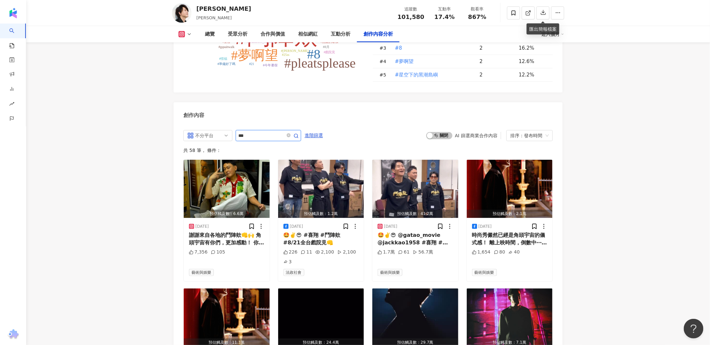
drag, startPoint x: 257, startPoint y: 74, endPoint x: 272, endPoint y: 79, distance: 15.7
click at [258, 132] on input "***" at bounding box center [261, 136] width 46 height 8
click at [298, 134] on circle "button" at bounding box center [296, 136] width 4 height 4
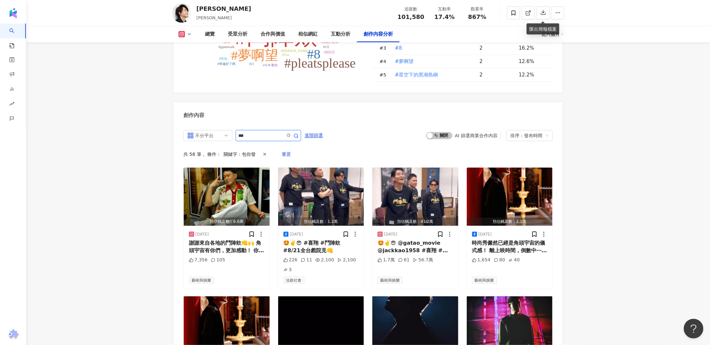
scroll to position [1893, 0]
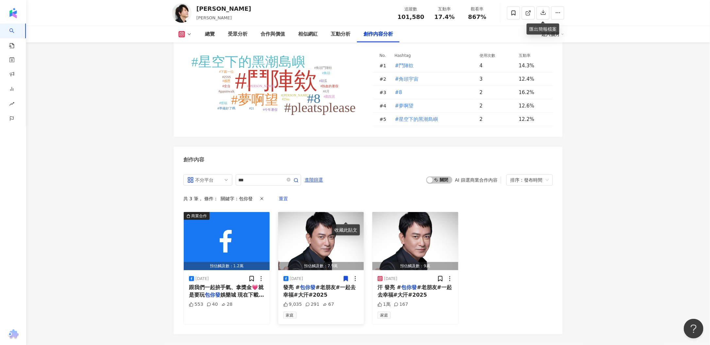
click at [316, 284] on span "#老朋友#一起去幸福#大汗#2025" at bounding box center [319, 290] width 73 height 13
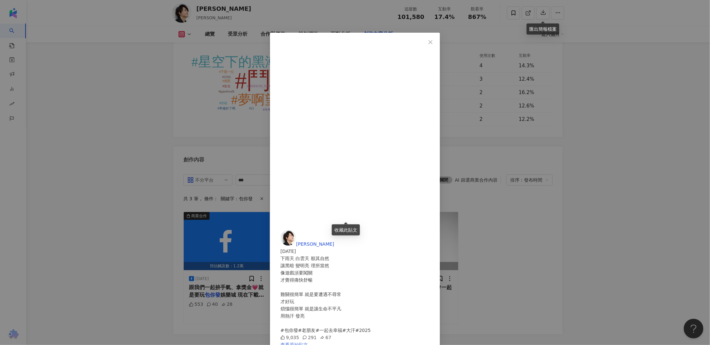
click at [308, 342] on link "查看原始貼文" at bounding box center [294, 344] width 27 height 5
click at [433, 40] on icon "close" at bounding box center [430, 42] width 5 height 5
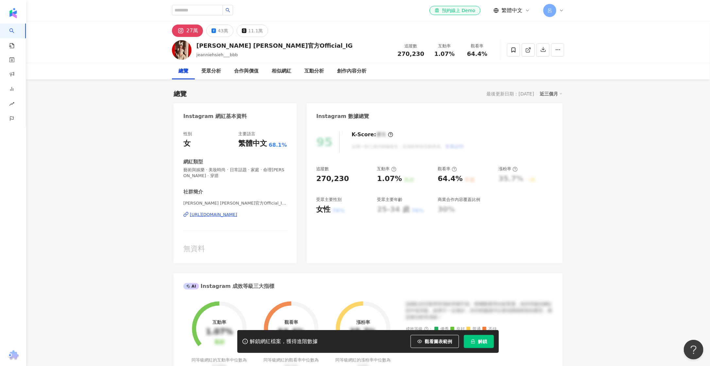
click at [481, 343] on span "解鎖" at bounding box center [482, 341] width 9 height 5
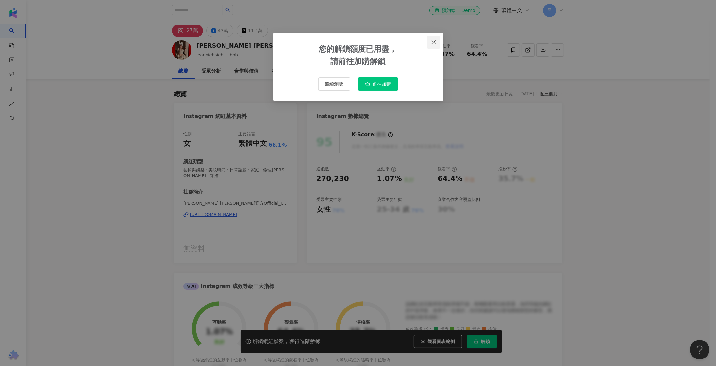
click at [433, 36] on button "Close" at bounding box center [433, 42] width 13 height 13
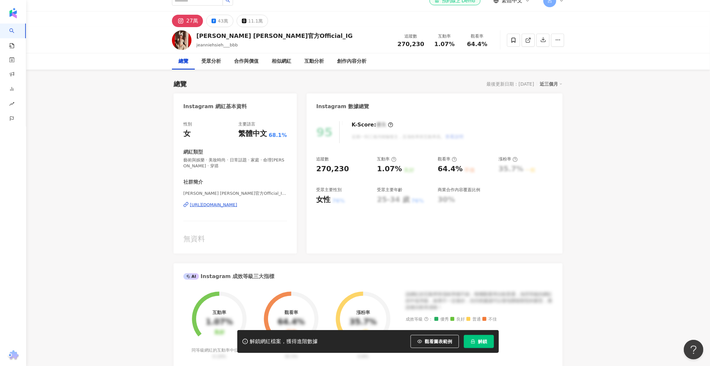
scroll to position [10, 0]
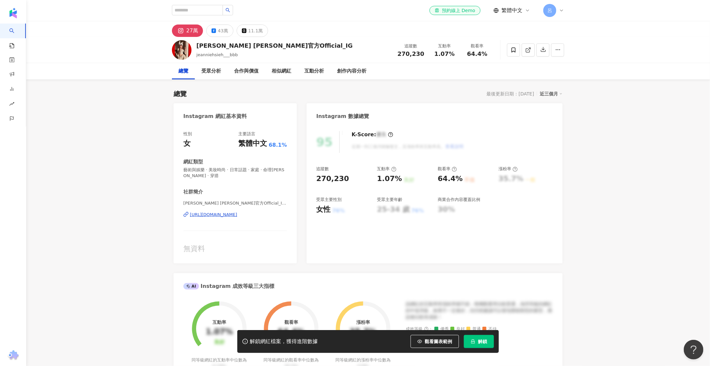
click at [476, 344] on button "解鎖" at bounding box center [479, 341] width 30 height 13
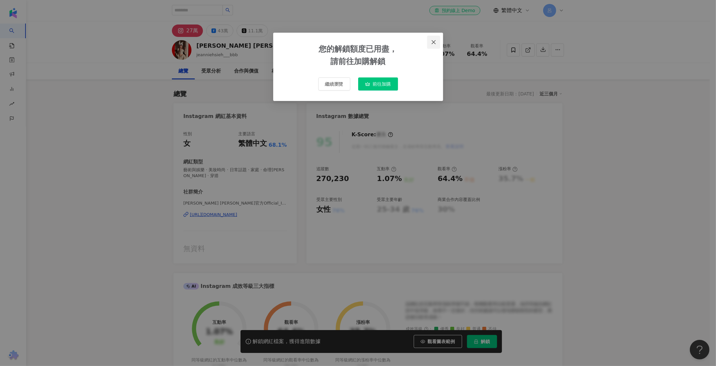
click at [435, 44] on icon "close" at bounding box center [434, 42] width 4 height 4
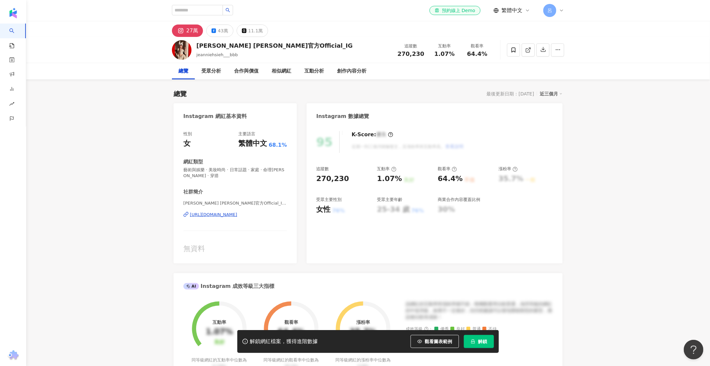
click at [484, 345] on button "解鎖" at bounding box center [479, 341] width 30 height 13
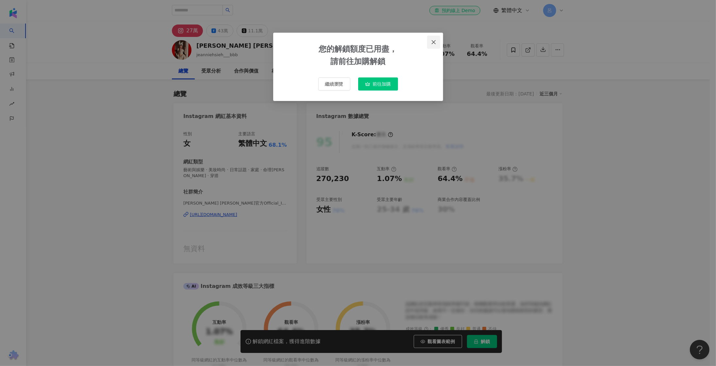
click at [436, 41] on icon "close" at bounding box center [433, 42] width 5 height 5
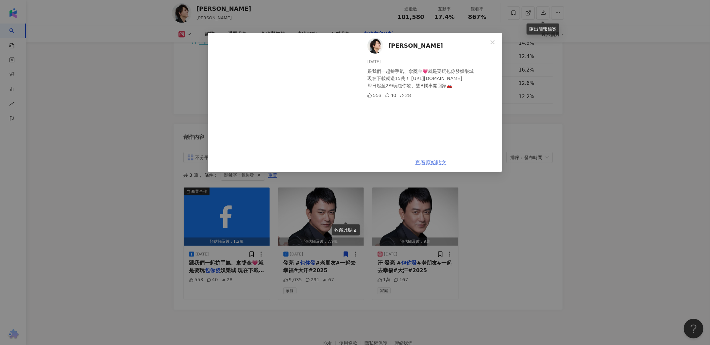
click at [433, 161] on link "查看原始貼文" at bounding box center [430, 163] width 31 height 6
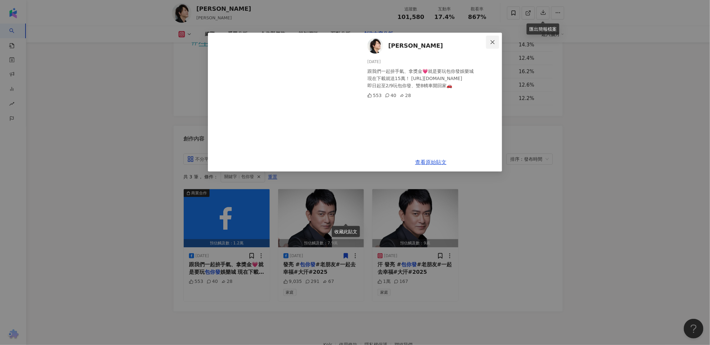
click at [491, 41] on icon "close" at bounding box center [492, 42] width 5 height 5
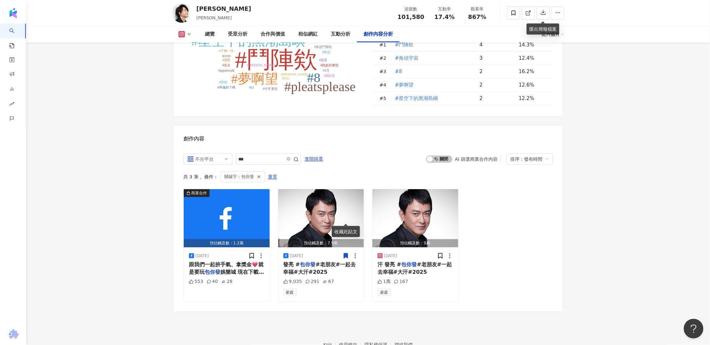
click at [416, 17] on span "101,580" at bounding box center [411, 16] width 27 height 7
copy span "101,580"
click at [441, 15] on span "17.4%" at bounding box center [445, 17] width 20 height 7
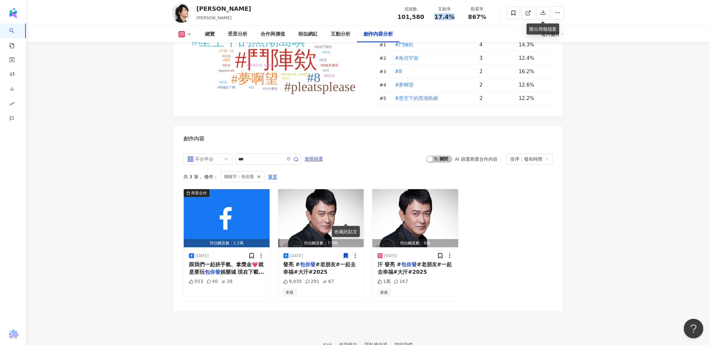
click at [441, 15] on span "17.4%" at bounding box center [445, 17] width 20 height 7
copy span "17.4%"
click at [483, 17] on span "867%" at bounding box center [477, 17] width 18 height 7
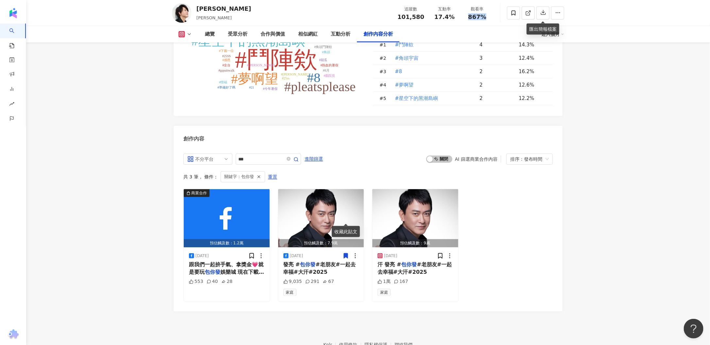
copy span "867%"
click at [233, 189] on img "button" at bounding box center [227, 218] width 86 height 58
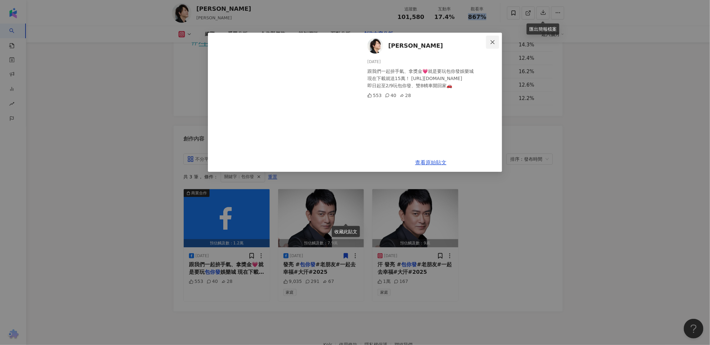
click at [495, 43] on icon "close" at bounding box center [492, 42] width 5 height 5
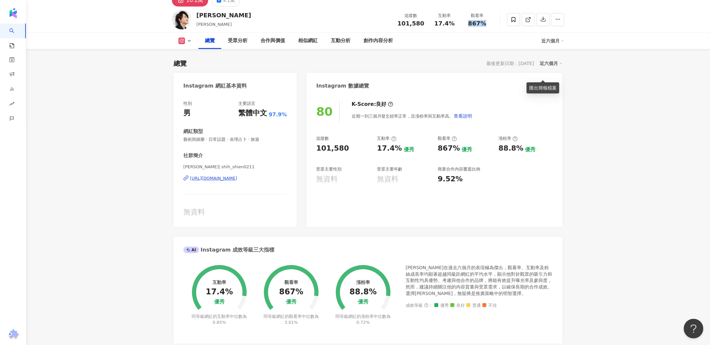
scroll to position [0, 0]
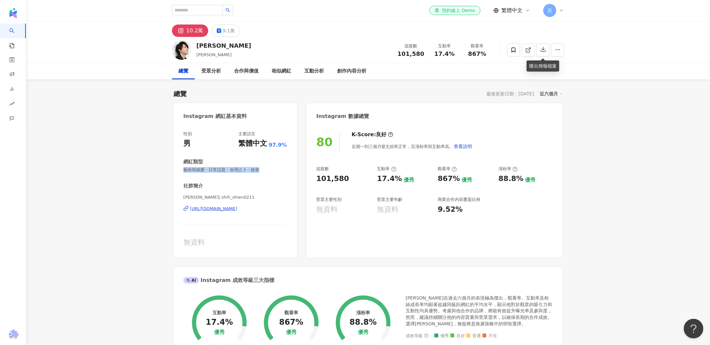
drag, startPoint x: 262, startPoint y: 170, endPoint x: 153, endPoint y: 170, distance: 108.9
copy span "藝術與娛樂 · 日常話題 · 命理占卜 · 旅遊"
click at [226, 35] on div "9.1萬" at bounding box center [229, 30] width 12 height 9
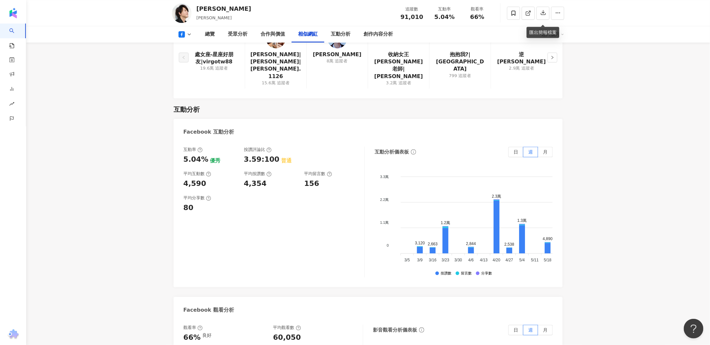
scroll to position [918, 0]
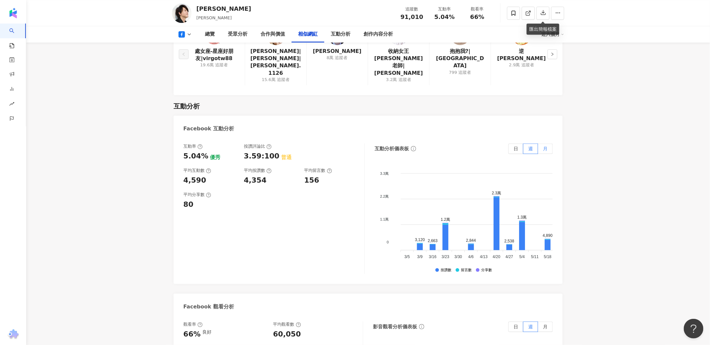
click at [543, 146] on label "月" at bounding box center [545, 149] width 15 height 10
click at [543, 146] on span "月" at bounding box center [545, 148] width 5 height 5
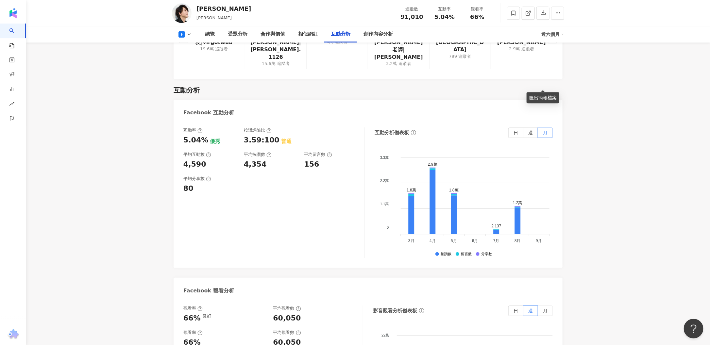
scroll to position [1011, 0]
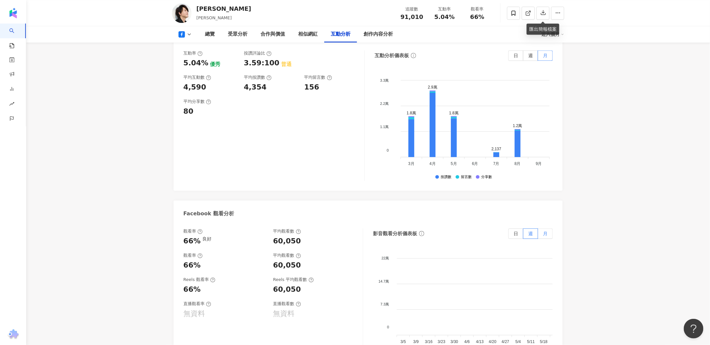
click at [546, 230] on label "月" at bounding box center [545, 234] width 15 height 10
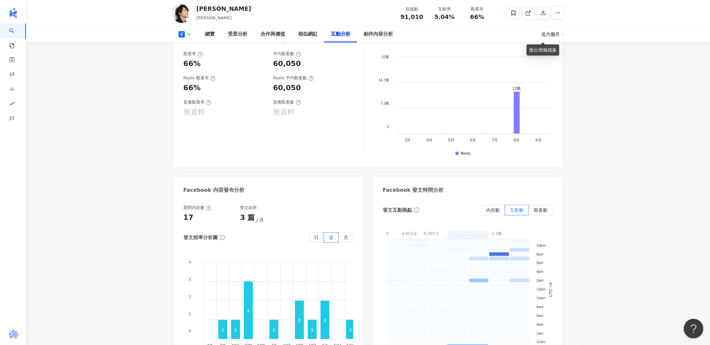
scroll to position [1273, 0]
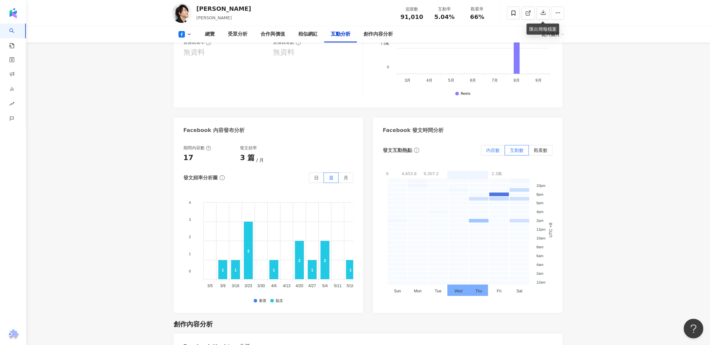
click at [486, 145] on label "內容數" at bounding box center [493, 150] width 24 height 10
click at [521, 148] on span "互動數" at bounding box center [517, 150] width 14 height 5
click at [519, 148] on span "互動數" at bounding box center [517, 150] width 14 height 5
click at [533, 147] on label "觀看數" at bounding box center [541, 150] width 24 height 10
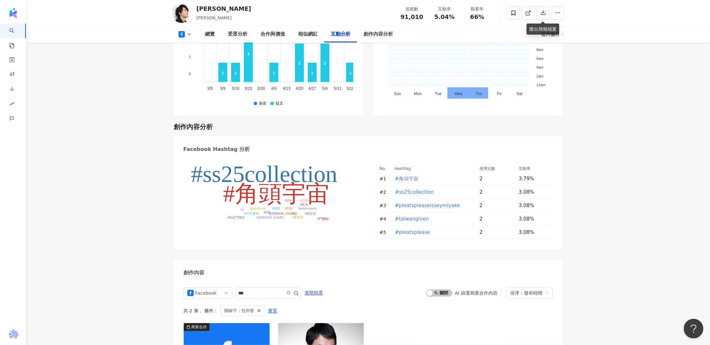
scroll to position [1454, 0]
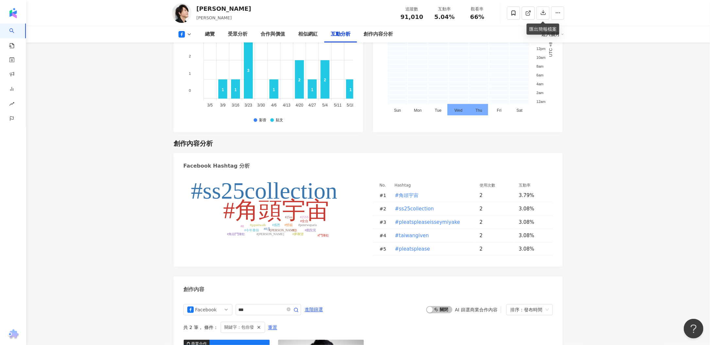
click at [188, 36] on icon at bounding box center [189, 34] width 5 height 5
click at [188, 46] on button "Instagram" at bounding box center [193, 46] width 35 height 9
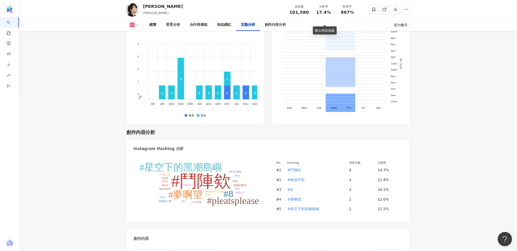
scroll to position [1715, 0]
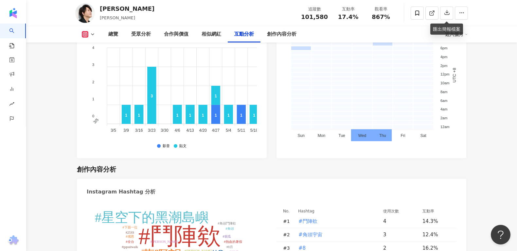
click at [93, 37] on button at bounding box center [88, 34] width 26 height 7
click at [95, 60] on button "Facebook" at bounding box center [95, 61] width 33 height 9
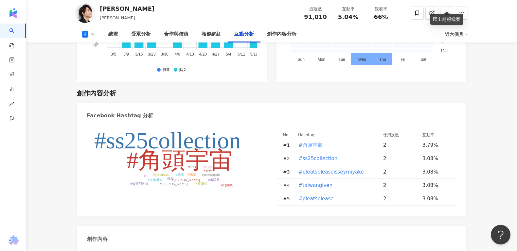
scroll to position [1494, 0]
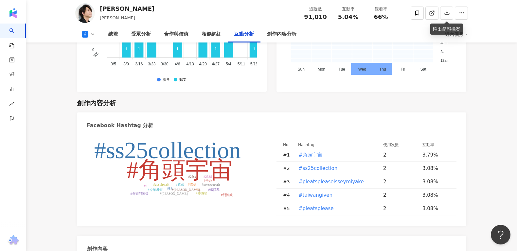
click at [94, 33] on icon at bounding box center [92, 34] width 5 height 5
click at [94, 49] on button "Instagram" at bounding box center [96, 46] width 35 height 9
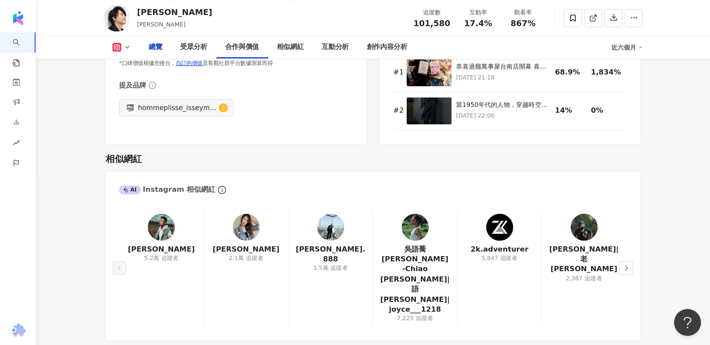
scroll to position [221, 0]
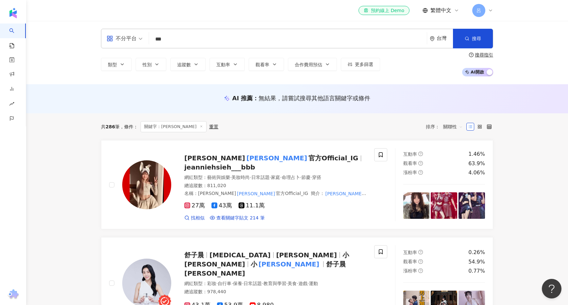
click at [184, 32] on div "不分平台 *** 台灣 搜尋 dfa344b2-ac99-49f3-bac5-9fd857a9da92 f4083d59-f10b-4926-974b-8f1…" at bounding box center [297, 39] width 392 height 20
click at [184, 37] on input "***" at bounding box center [288, 39] width 273 height 12
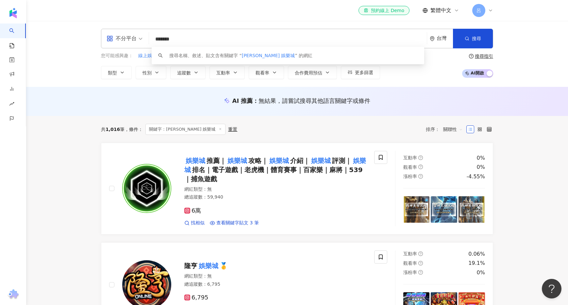
click at [202, 39] on input "*******" at bounding box center [288, 39] width 273 height 12
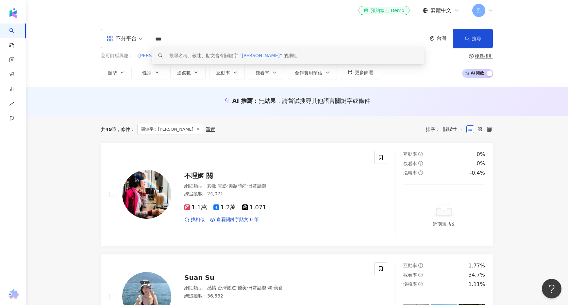
click at [163, 41] on input "***" at bounding box center [288, 39] width 273 height 12
paste input "search"
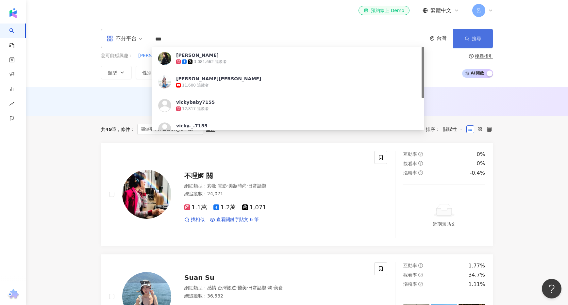
type input "***"
click at [476, 38] on span "搜尋" at bounding box center [476, 38] width 9 height 5
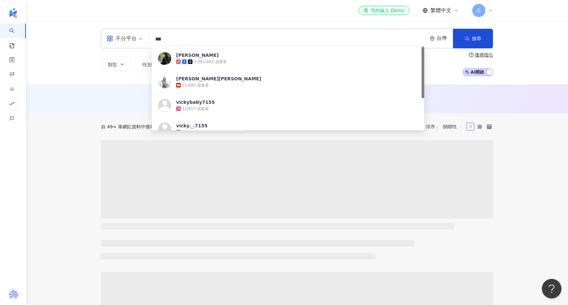
click at [237, 35] on input "***" at bounding box center [288, 39] width 273 height 12
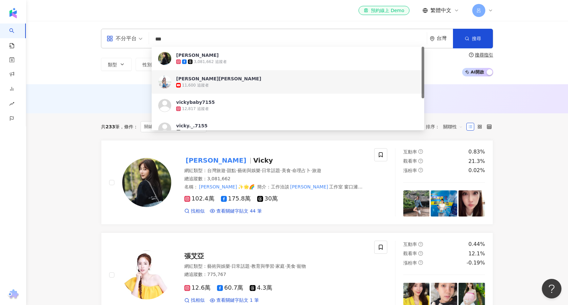
click at [207, 77] on div "曾莞婷 Vicky Tseng" at bounding box center [218, 79] width 85 height 7
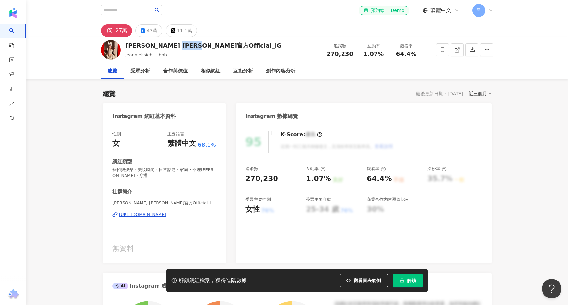
drag, startPoint x: 196, startPoint y: 46, endPoint x: 170, endPoint y: 45, distance: 26.2
click at [170, 45] on div "[PERSON_NAME] [PERSON_NAME]官方Official_IG" at bounding box center [204, 46] width 156 height 8
click at [165, 44] on div "Jeannie Hsieh 謝金燕官方Official_IG" at bounding box center [204, 46] width 156 height 8
drag, startPoint x: 168, startPoint y: 44, endPoint x: 179, endPoint y: 45, distance: 11.1
click at [179, 45] on div "Jeannie Hsieh 謝金燕官方Official_IG" at bounding box center [204, 46] width 156 height 8
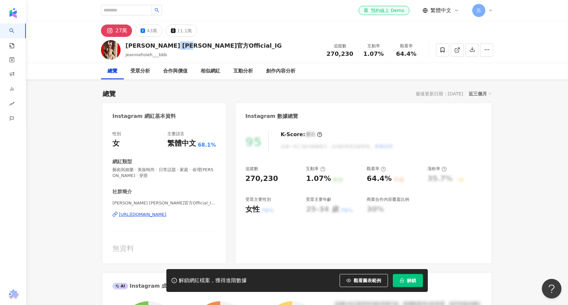
copy div "謝金燕"
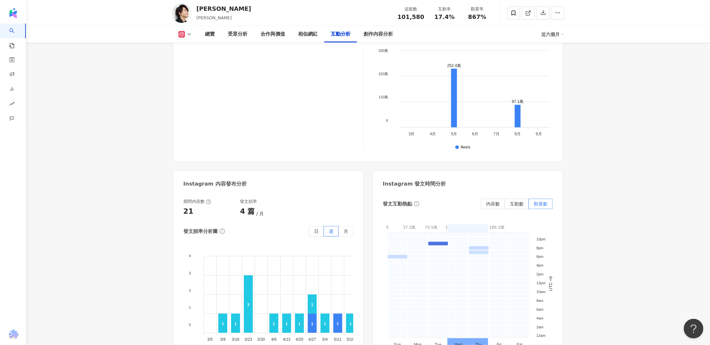
scroll to position [1509, 0]
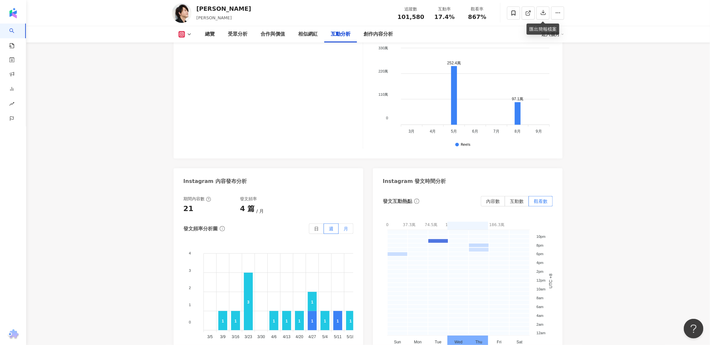
click at [345, 226] on span "月" at bounding box center [346, 228] width 5 height 5
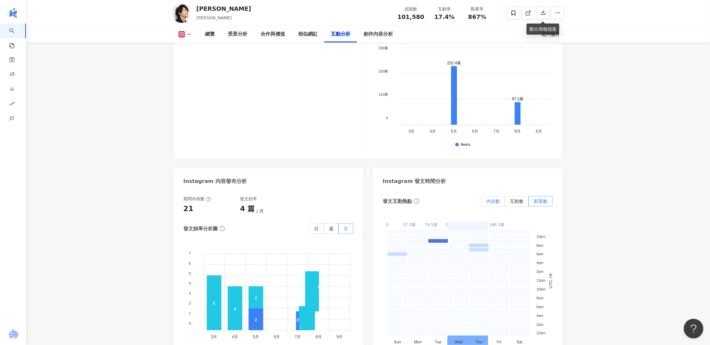
click at [499, 199] on span "內容數" at bounding box center [493, 201] width 14 height 5
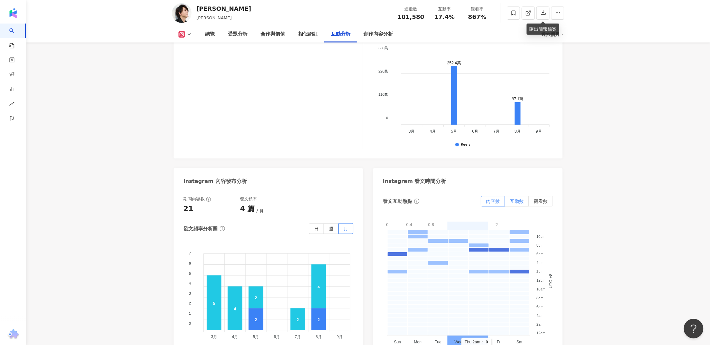
click at [519, 199] on span "互動數" at bounding box center [517, 201] width 14 height 5
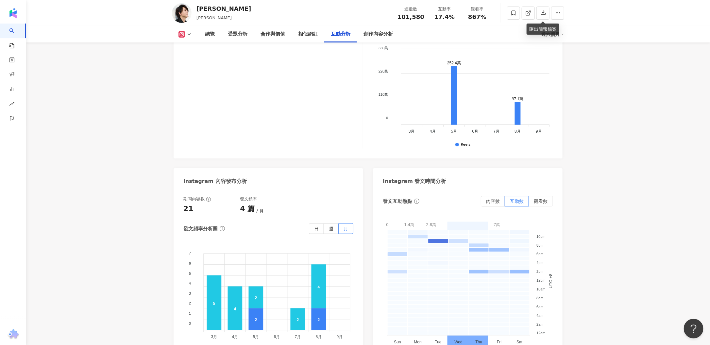
click at [541, 199] on span "觀看數" at bounding box center [541, 201] width 14 height 5
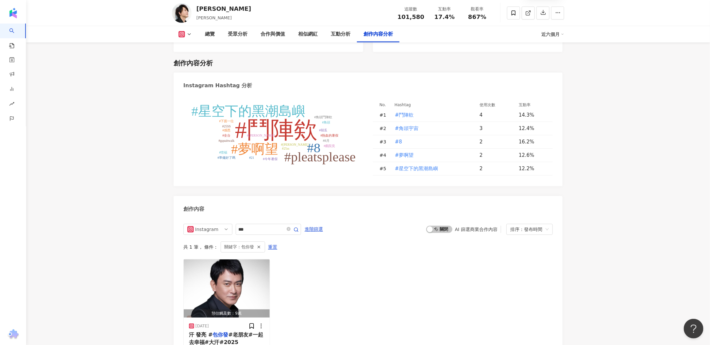
scroll to position [1829, 0]
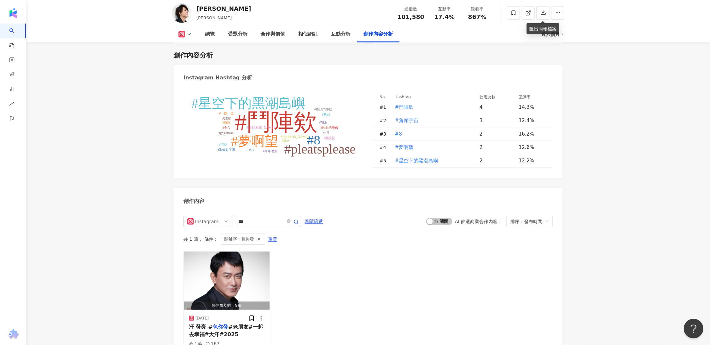
click at [343, 253] on div "預估觸及數：9萬 2025/1/10 汗 發亮 # 包你發 #老朋友#一起去幸福#大汗#2025 1萬 167 家庭" at bounding box center [367, 307] width 369 height 112
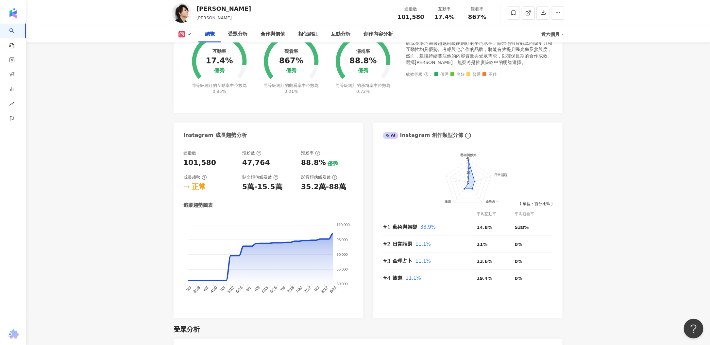
scroll to position [0, 0]
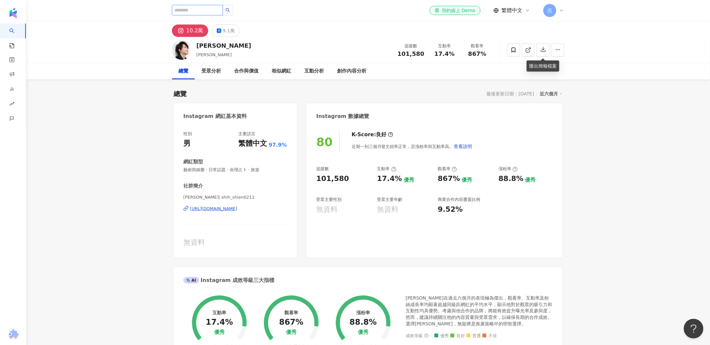
click at [189, 7] on input "search" at bounding box center [197, 10] width 51 height 10
type input "*"
type input "***"
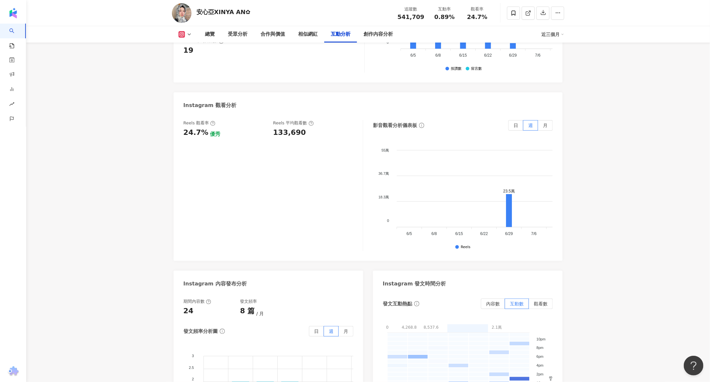
scroll to position [1455, 0]
click at [546, 118] on label "月" at bounding box center [545, 123] width 15 height 10
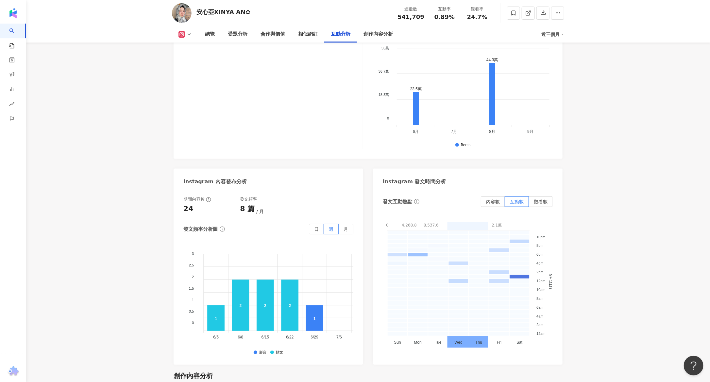
scroll to position [1593, 0]
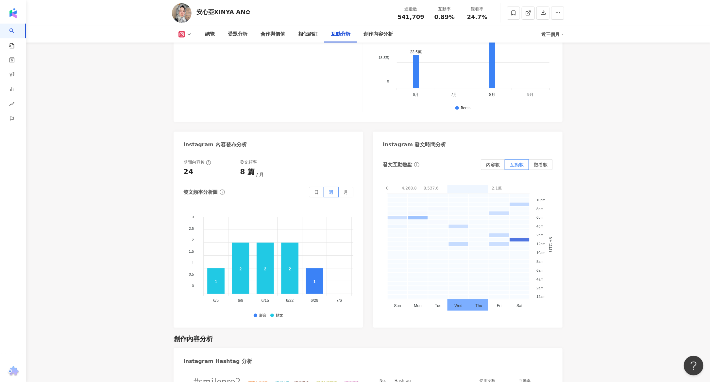
click at [355, 159] on div "期間內容數 24 發文頻率 8 篇 月 發文頻率分析圖 日 週 月 3 3 2.5 2.5 2 2 1.5 1.5 1 1 0.5 0.5 0 0 1 2 1…" at bounding box center [269, 240] width 190 height 175
click at [351, 187] on label "月" at bounding box center [346, 192] width 15 height 10
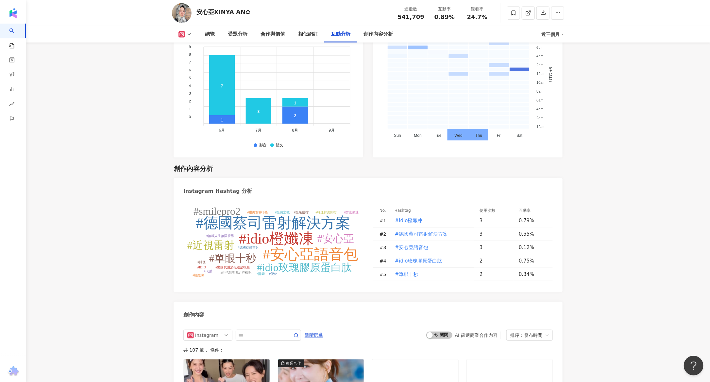
scroll to position [1596, 0]
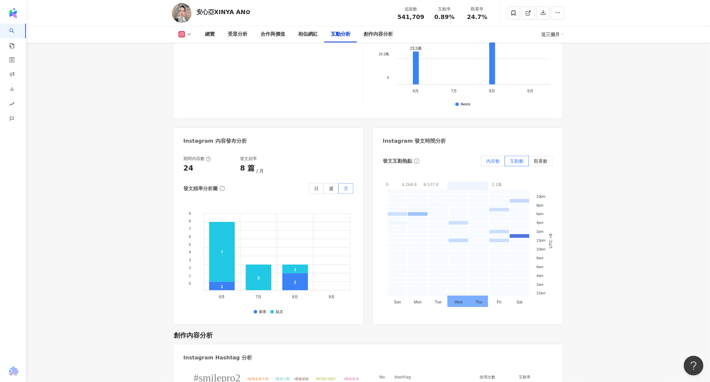
click at [490, 158] on span "內容數" at bounding box center [493, 160] width 14 height 5
click at [542, 156] on label "觀看數" at bounding box center [541, 161] width 24 height 10
click at [325, 344] on div "Instagram Hashtag 分析" at bounding box center [368, 354] width 389 height 21
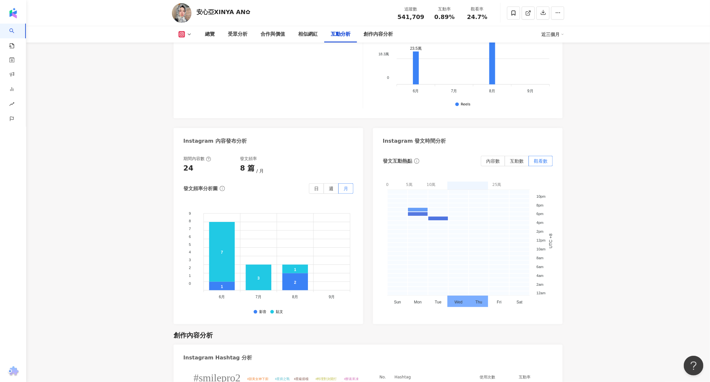
click at [324, 345] on tspan "#德國蔡司雷射解決方案" at bounding box center [273, 389] width 155 height 16
type input "**********"
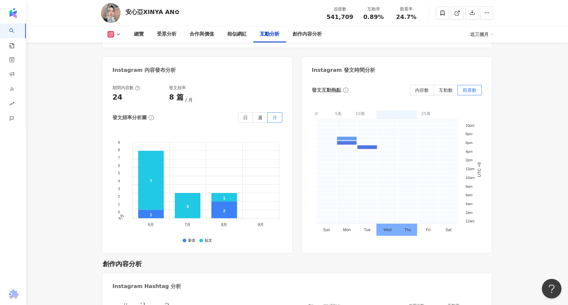
scroll to position [1982, 0]
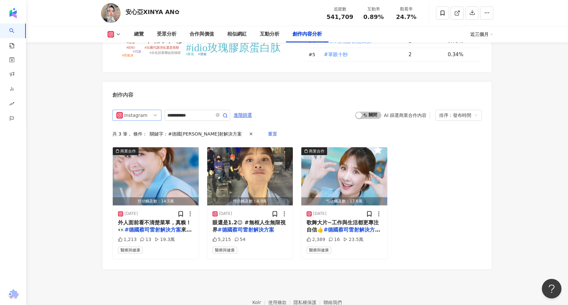
click at [160, 110] on div "Instagram" at bounding box center [136, 115] width 49 height 11
click at [147, 126] on div "不分平台" at bounding box center [137, 129] width 39 height 7
drag, startPoint x: 220, startPoint y: 80, endPoint x: 208, endPoint y: 82, distance: 11.9
click at [220, 113] on icon "close-circle" at bounding box center [218, 115] width 4 height 4
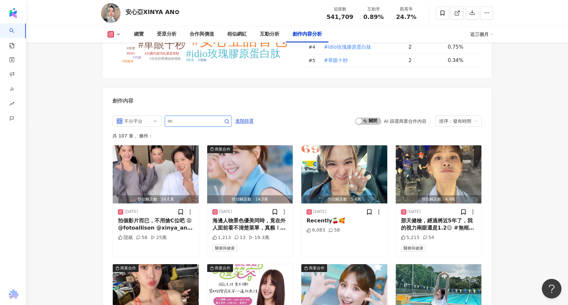
click at [206, 117] on input "text" at bounding box center [190, 121] width 47 height 8
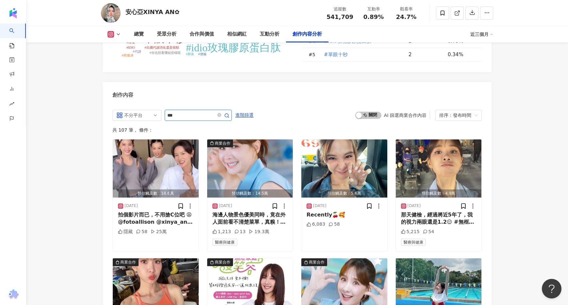
type input "***"
click at [228, 114] on circle "button" at bounding box center [227, 116] width 4 height 4
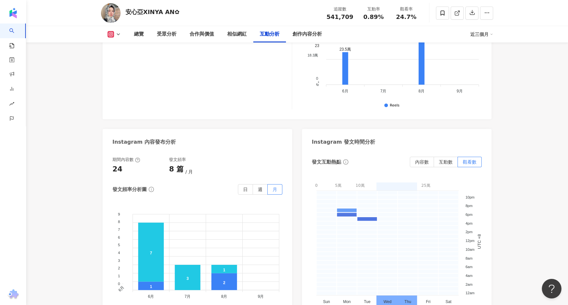
scroll to position [1519, 0]
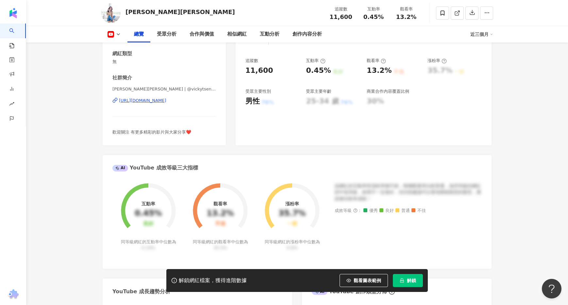
scroll to position [65, 0]
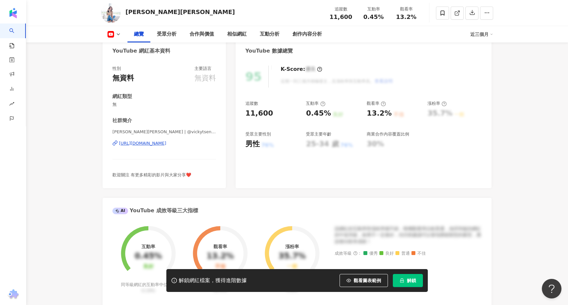
click at [166, 143] on div "[URL][DOMAIN_NAME]" at bounding box center [142, 144] width 47 height 6
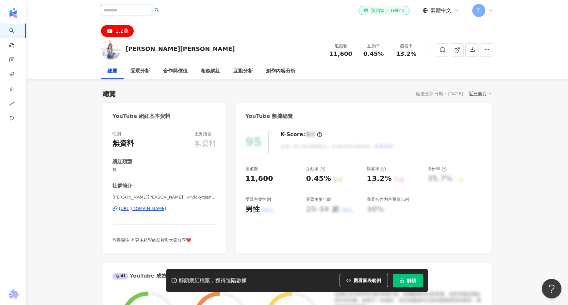
click at [122, 9] on input "search" at bounding box center [126, 10] width 51 height 10
paste input "***"
type input "***"
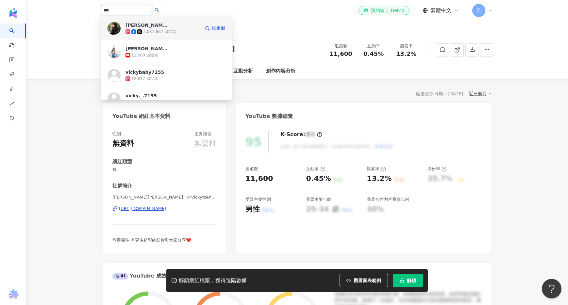
click at [178, 29] on div "3,081,662 追蹤者" at bounding box center [163, 31] width 75 height 7
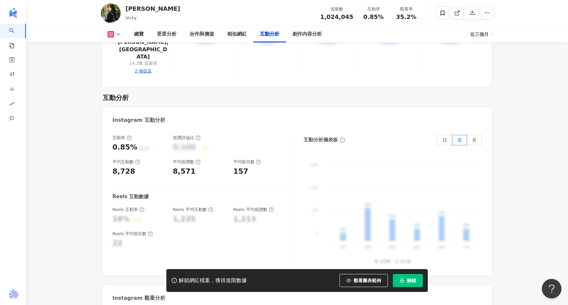
scroll to position [1442, 0]
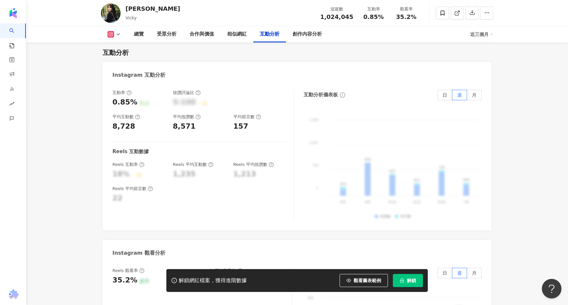
scroll to position [1218, 0]
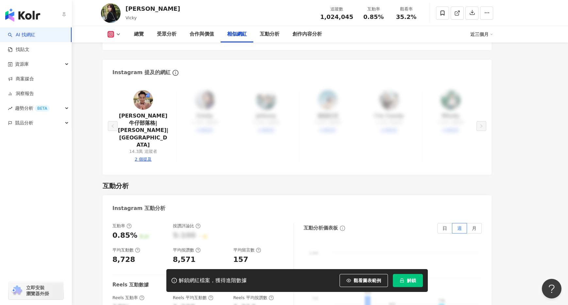
click at [12, 12] on img "button" at bounding box center [22, 15] width 35 height 13
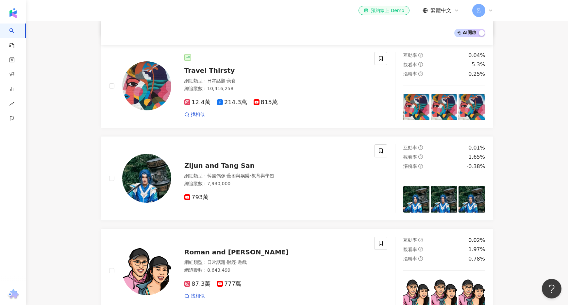
scroll to position [438, 0]
click at [209, 163] on span "Zijun and Tang San" at bounding box center [219, 166] width 70 height 8
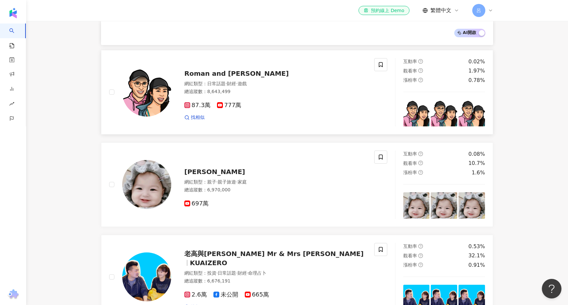
scroll to position [630, 0]
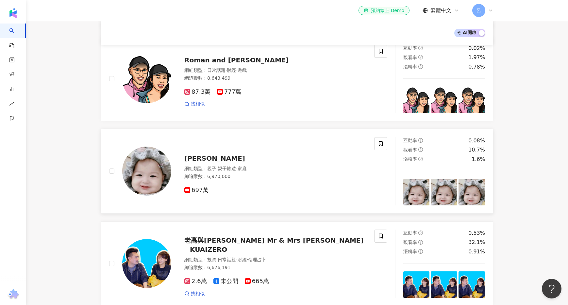
click at [208, 160] on span "Dudu Xiaokanai" at bounding box center [214, 159] width 61 height 8
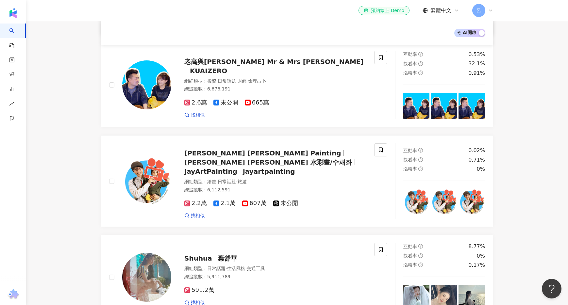
scroll to position [835, 0]
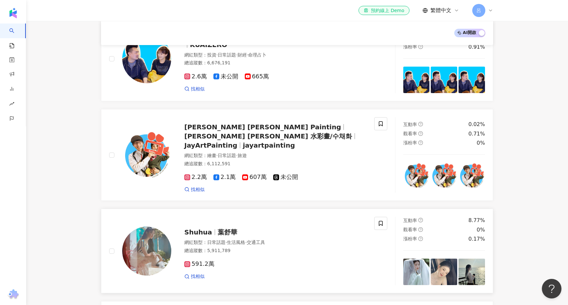
click at [340, 261] on div "591.2萬" at bounding box center [275, 264] width 182 height 7
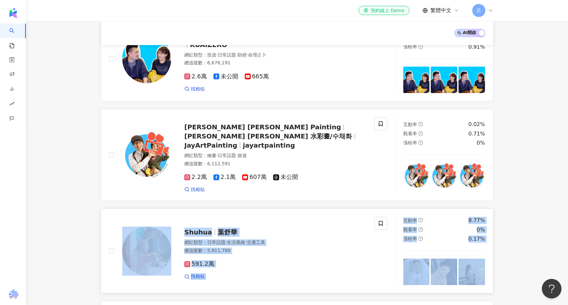
click at [416, 265] on img at bounding box center [416, 272] width 26 height 26
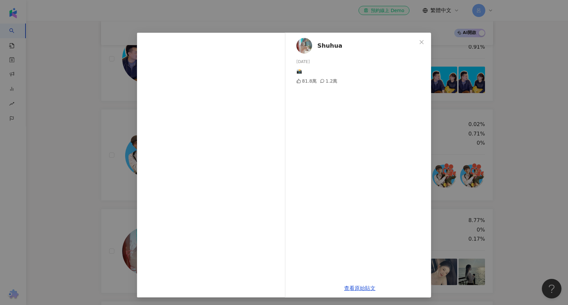
click at [505, 250] on div "Shuhua 2025/8/27 📸 81.8萬 1.2萬 查看原始貼文" at bounding box center [284, 152] width 568 height 305
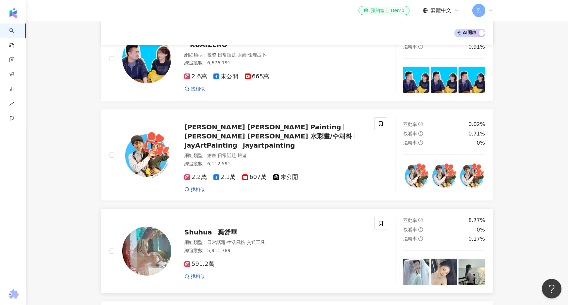
click at [453, 262] on img at bounding box center [444, 272] width 26 height 26
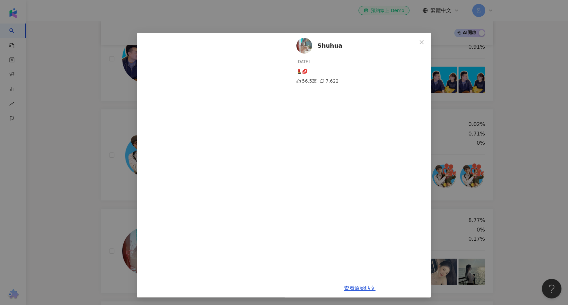
click at [503, 260] on div "Shuhua 2025/7/20 💄💋 56.5萬 7,622 查看原始貼文" at bounding box center [284, 152] width 568 height 305
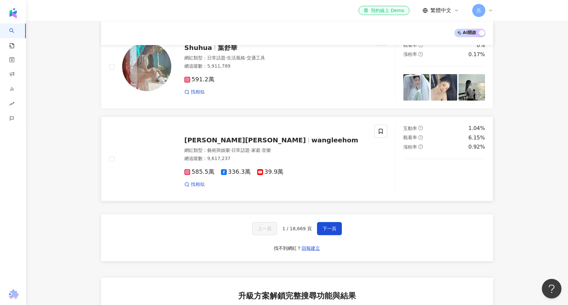
scroll to position [1020, 0]
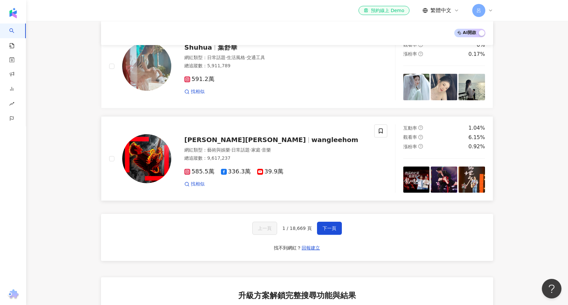
click at [241, 155] on div "總追蹤數 ： 9,617,237" at bounding box center [275, 158] width 182 height 7
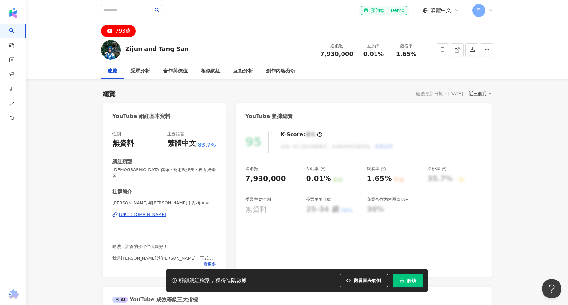
click at [158, 212] on div "[URL][DOMAIN_NAME]" at bounding box center [142, 215] width 47 height 6
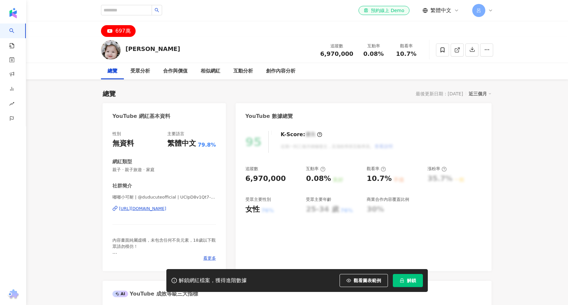
click at [158, 209] on div "[URL][DOMAIN_NAME]" at bounding box center [142, 209] width 47 height 6
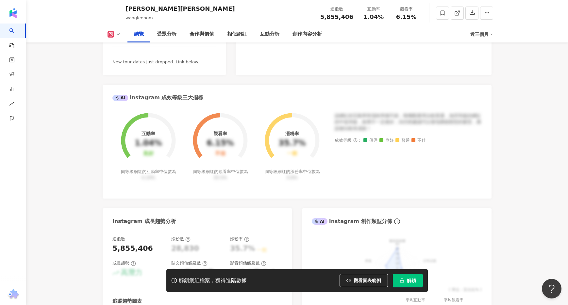
scroll to position [103, 0]
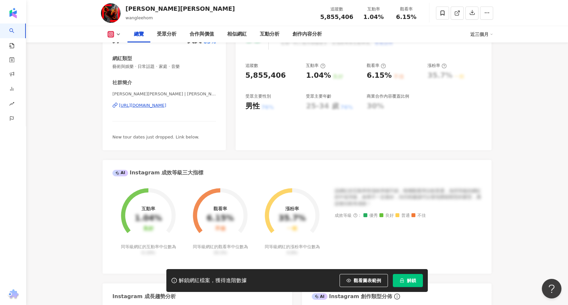
click at [162, 105] on div "[URL][DOMAIN_NAME]" at bounding box center [142, 106] width 47 height 6
